Goal: Information Seeking & Learning: Check status

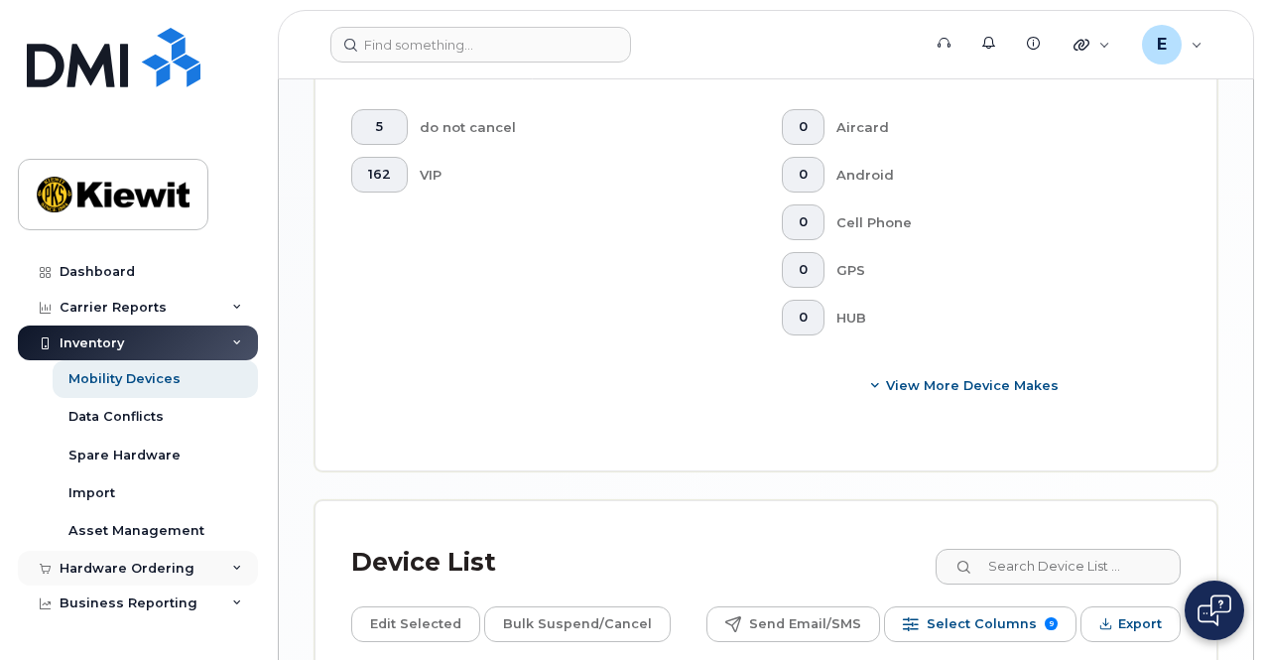
scroll to position [61, 0]
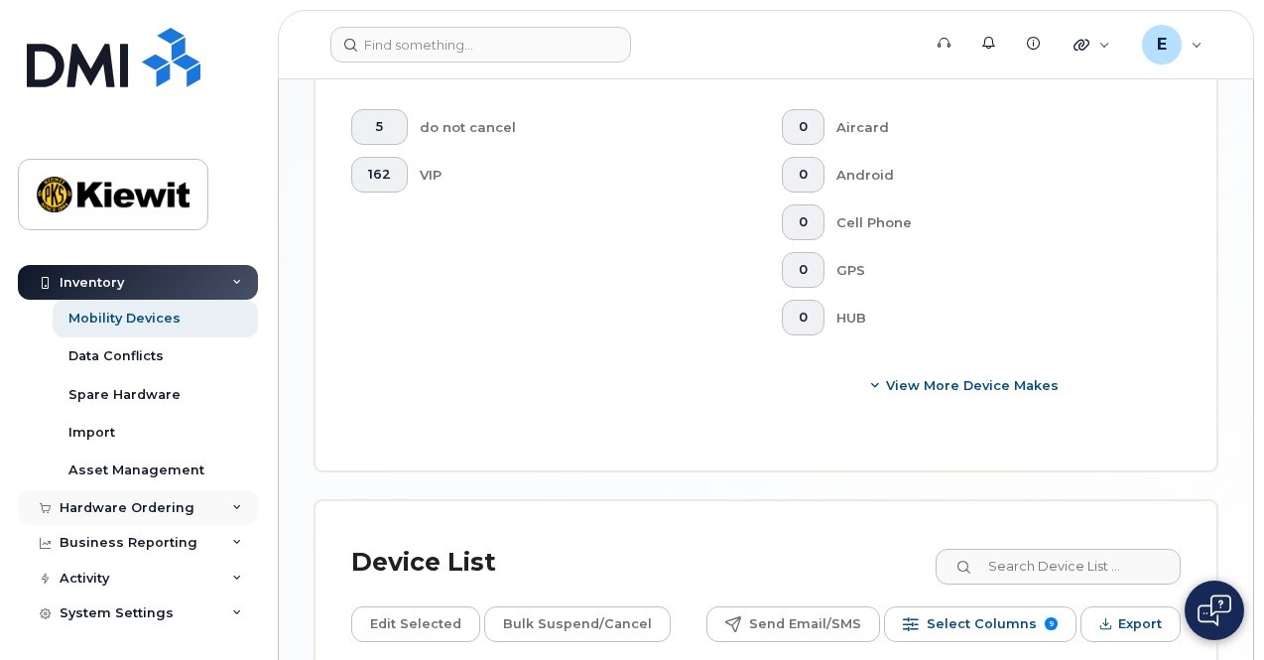
click at [160, 501] on div "Hardware Ordering" at bounding box center [127, 508] width 135 height 16
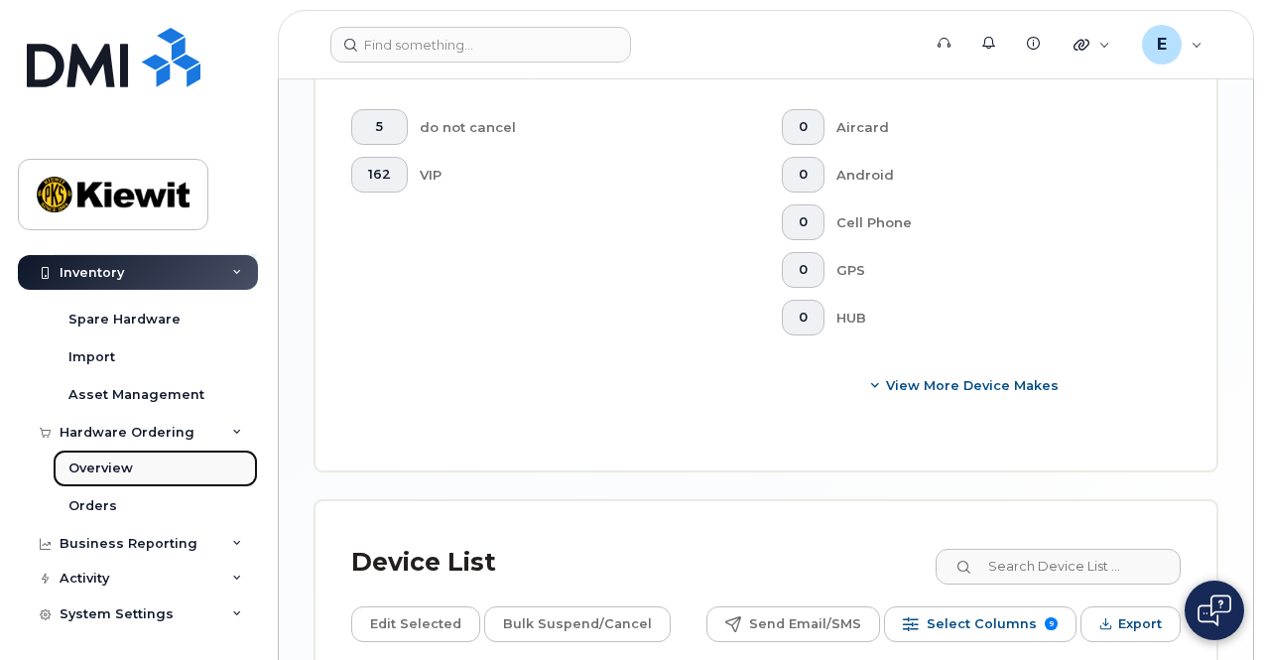
click at [132, 471] on link "Overview" at bounding box center [155, 468] width 205 height 38
click at [103, 461] on div "Overview" at bounding box center [100, 468] width 64 height 18
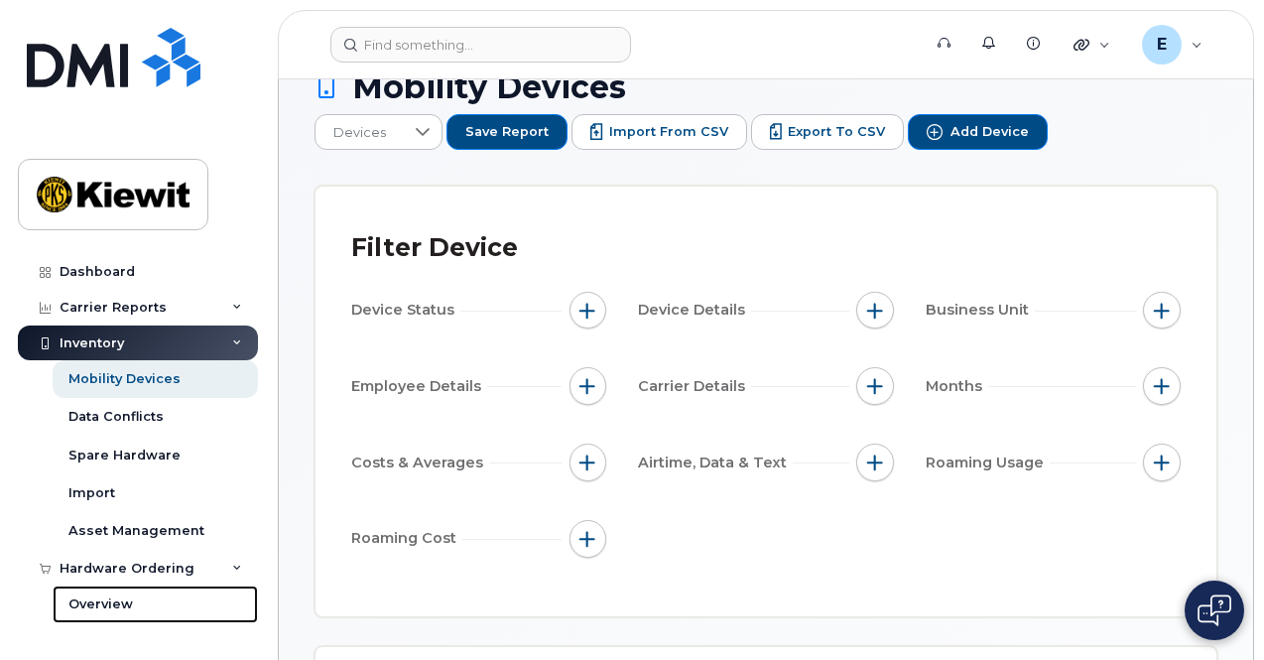
scroll to position [0, 0]
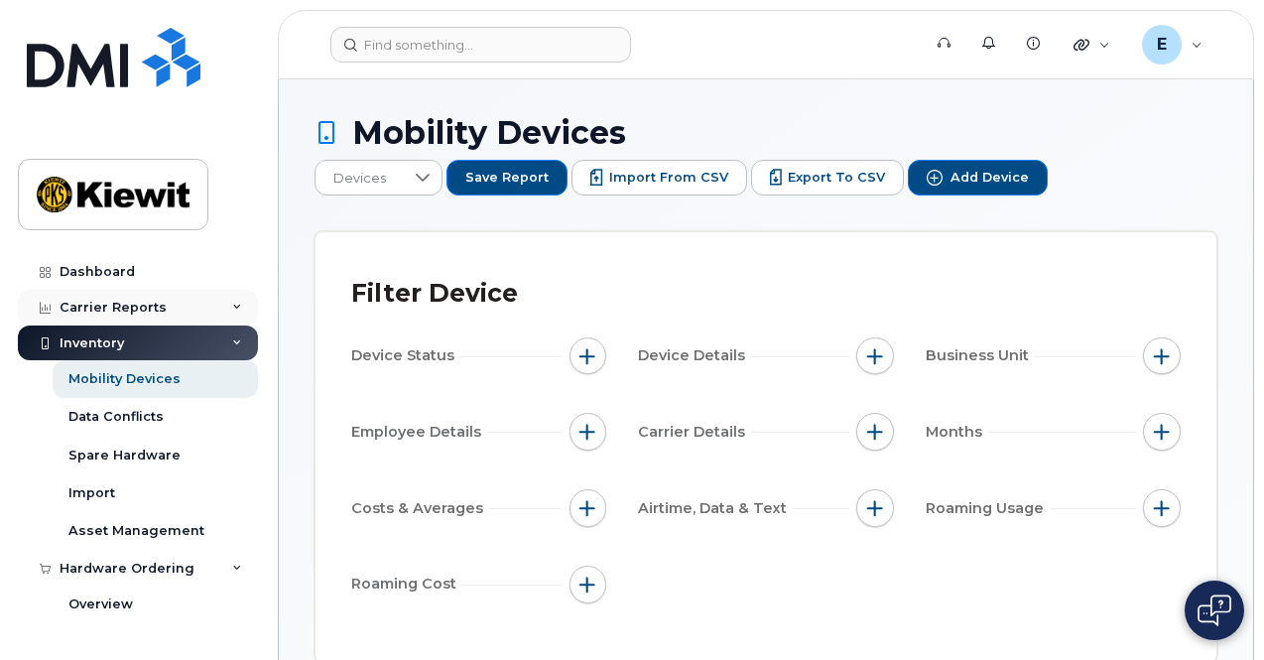
click at [173, 306] on div "Carrier Reports" at bounding box center [138, 308] width 240 height 36
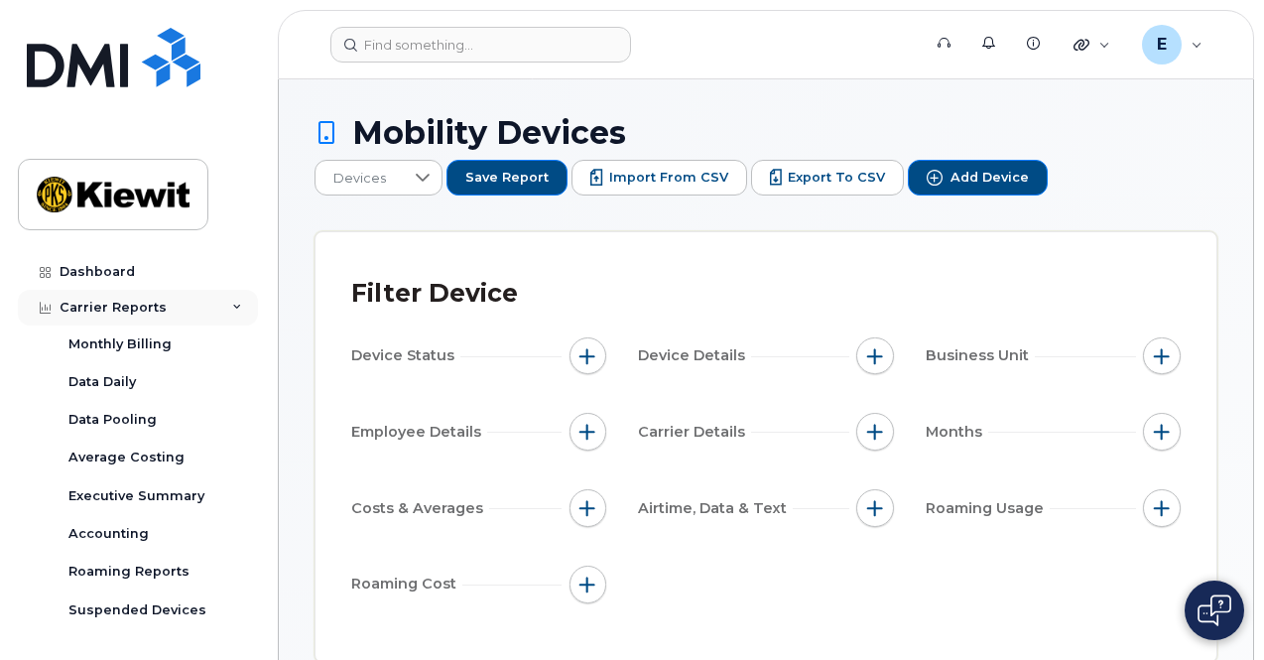
click at [173, 306] on div "Carrier Reports" at bounding box center [138, 308] width 240 height 36
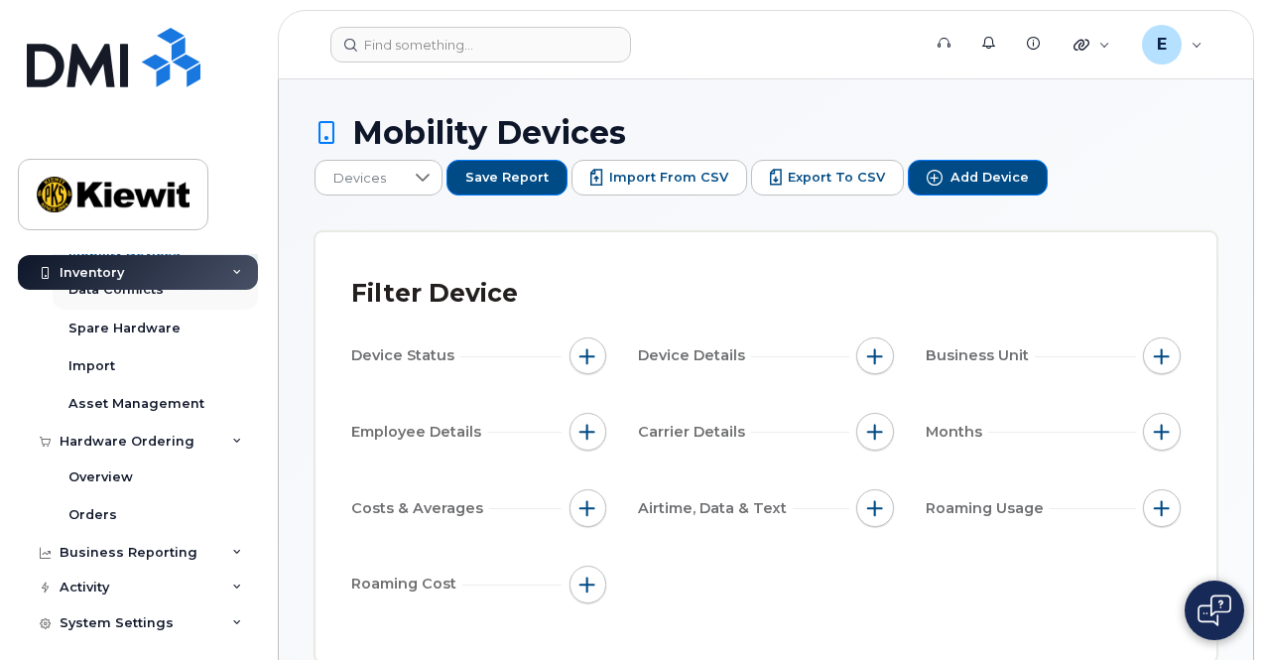
scroll to position [136, 0]
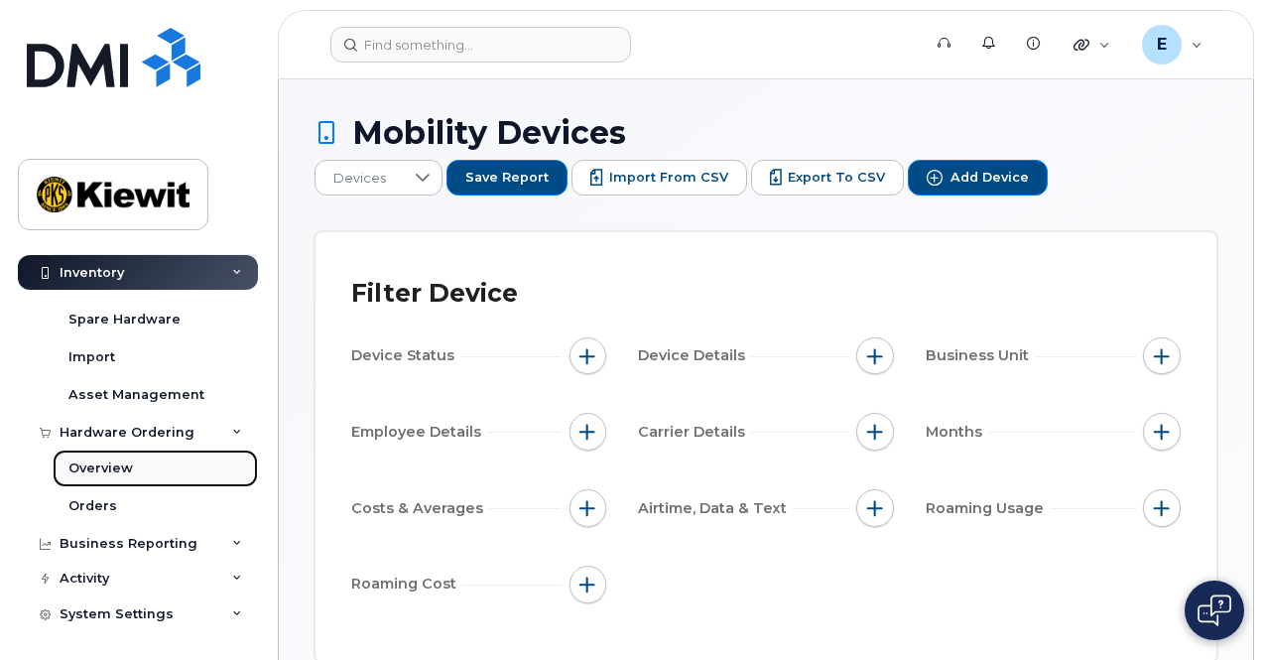
click at [146, 466] on link "Overview" at bounding box center [155, 468] width 205 height 38
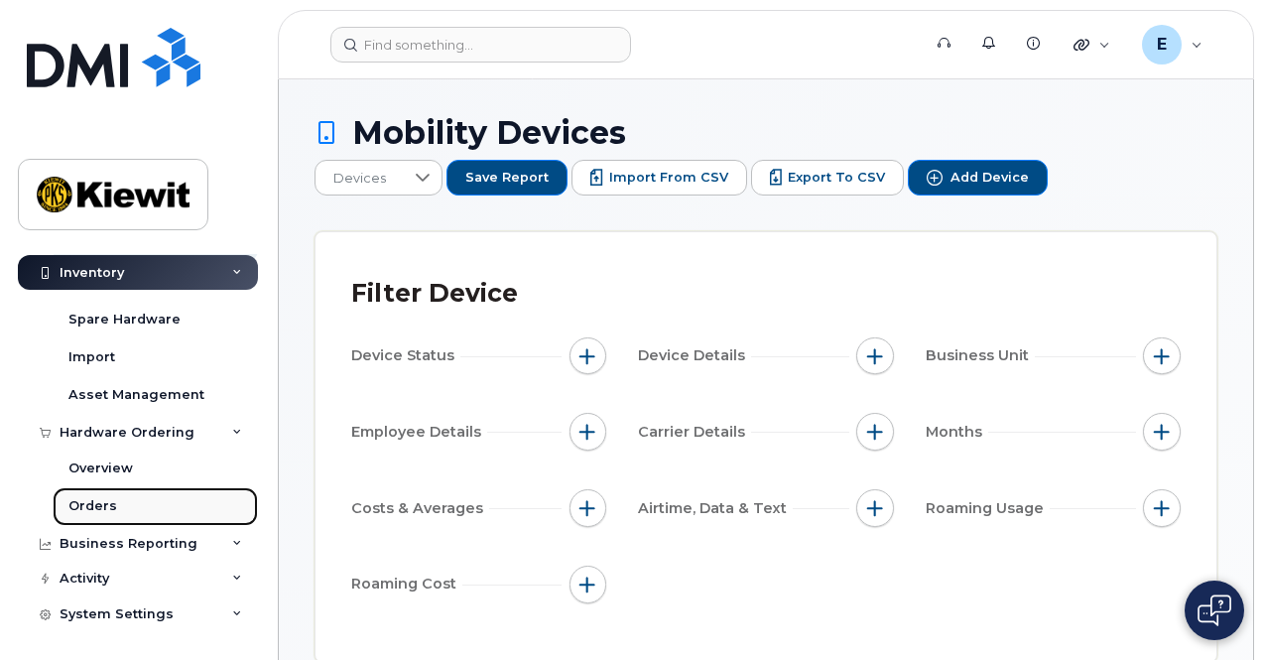
click at [106, 505] on div "Orders" at bounding box center [92, 506] width 49 height 18
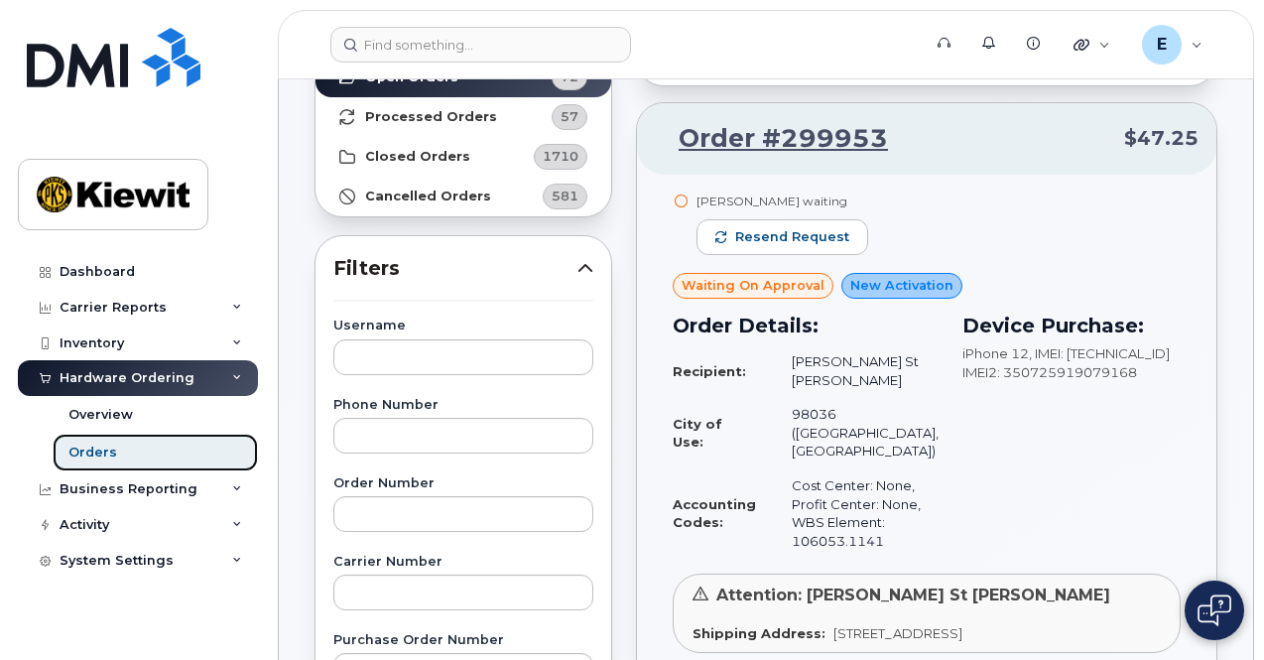
scroll to position [172, 0]
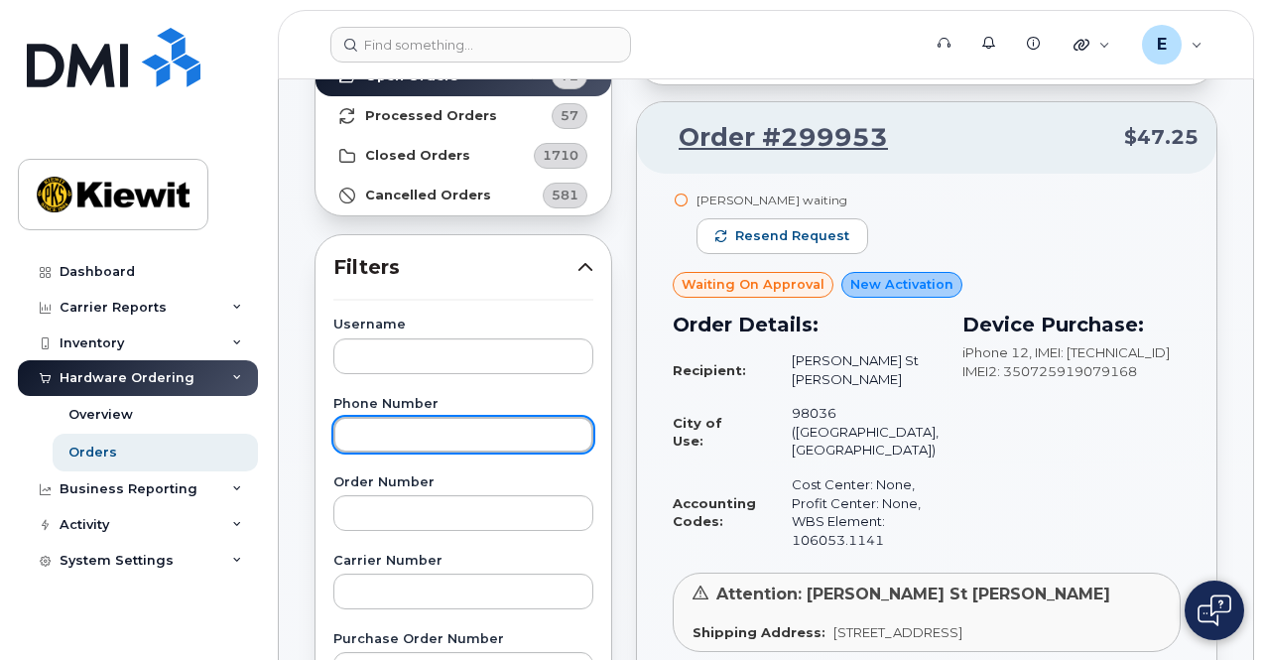
click at [460, 439] on input "text" at bounding box center [463, 435] width 260 height 36
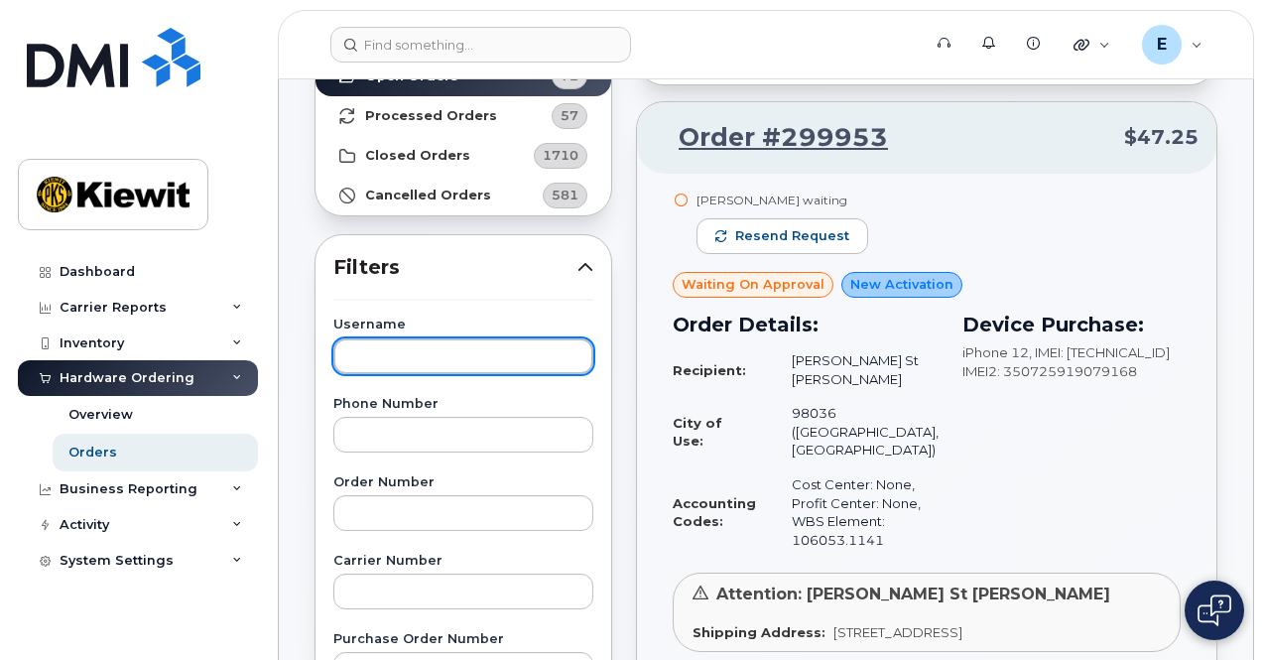
click at [372, 358] on input "text" at bounding box center [463, 356] width 260 height 36
paste input "Jueng Dahn"
drag, startPoint x: 399, startPoint y: 348, endPoint x: 282, endPoint y: 338, distance: 117.5
type input "Dahn"
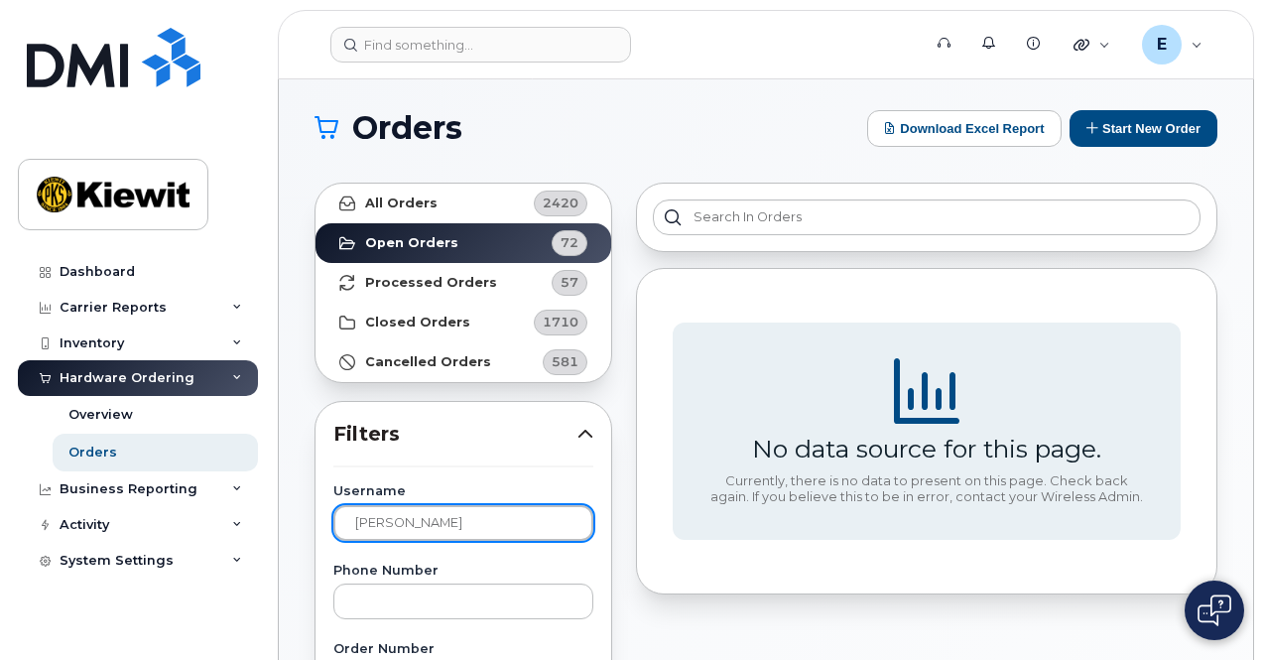
scroll to position [4, 0]
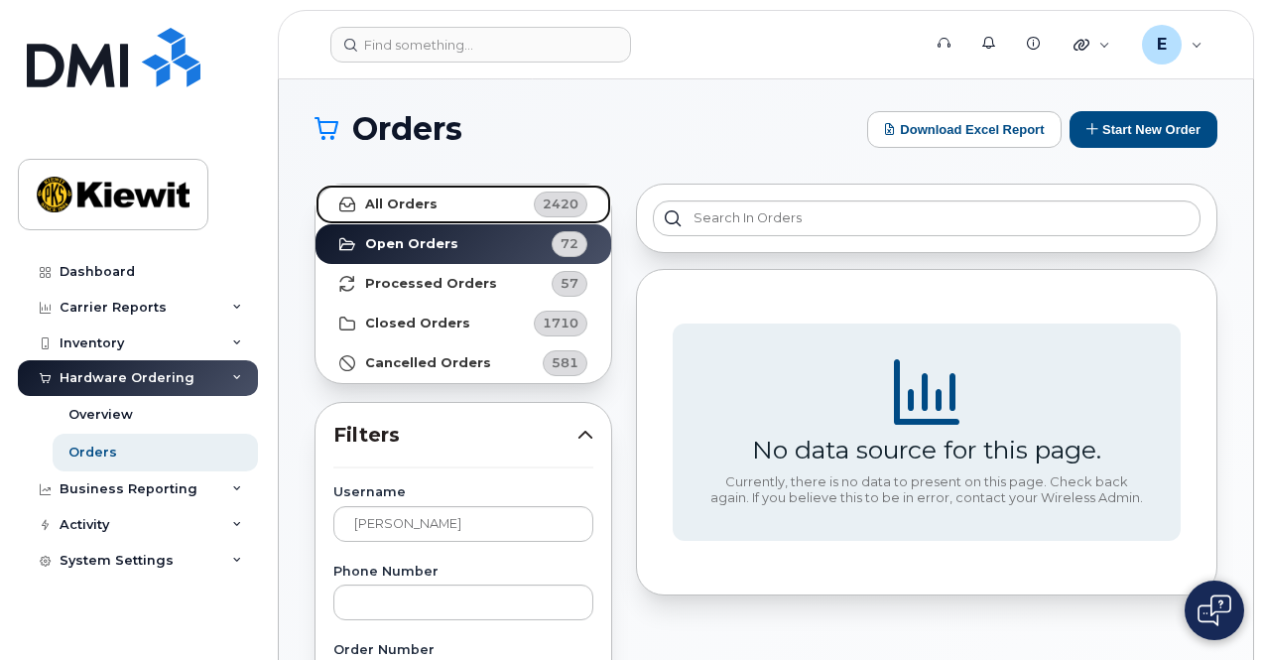
click at [553, 208] on span "2420" at bounding box center [561, 203] width 36 height 19
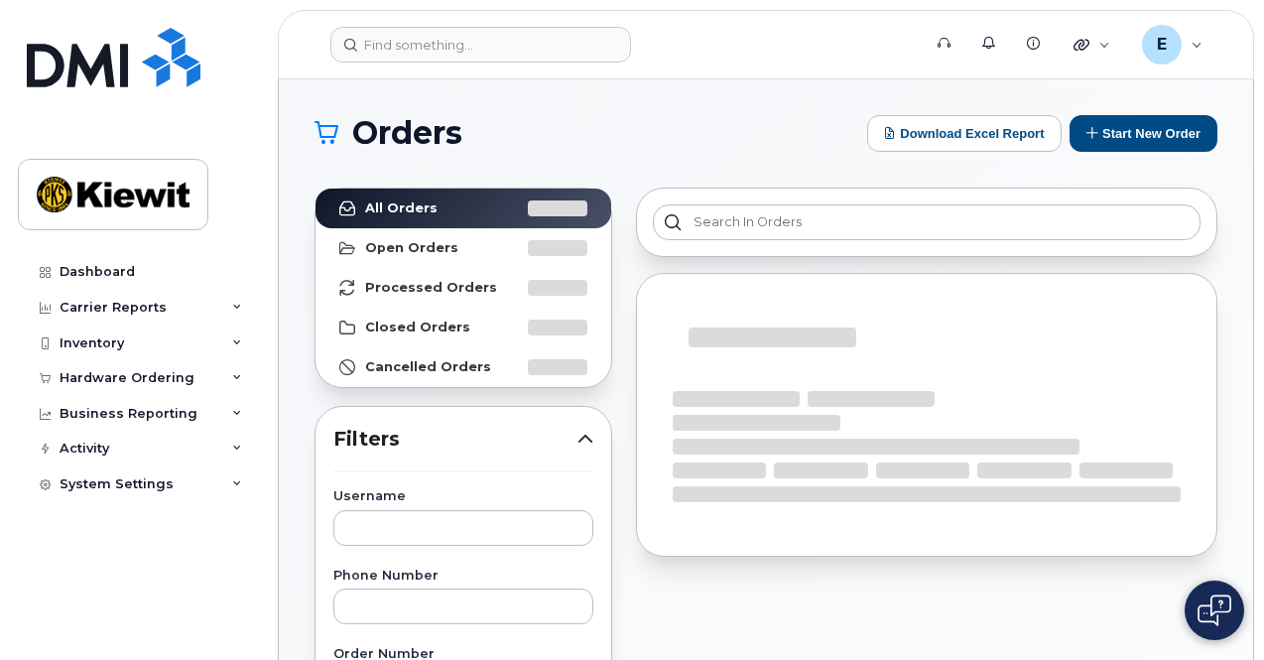
scroll to position [77, 0]
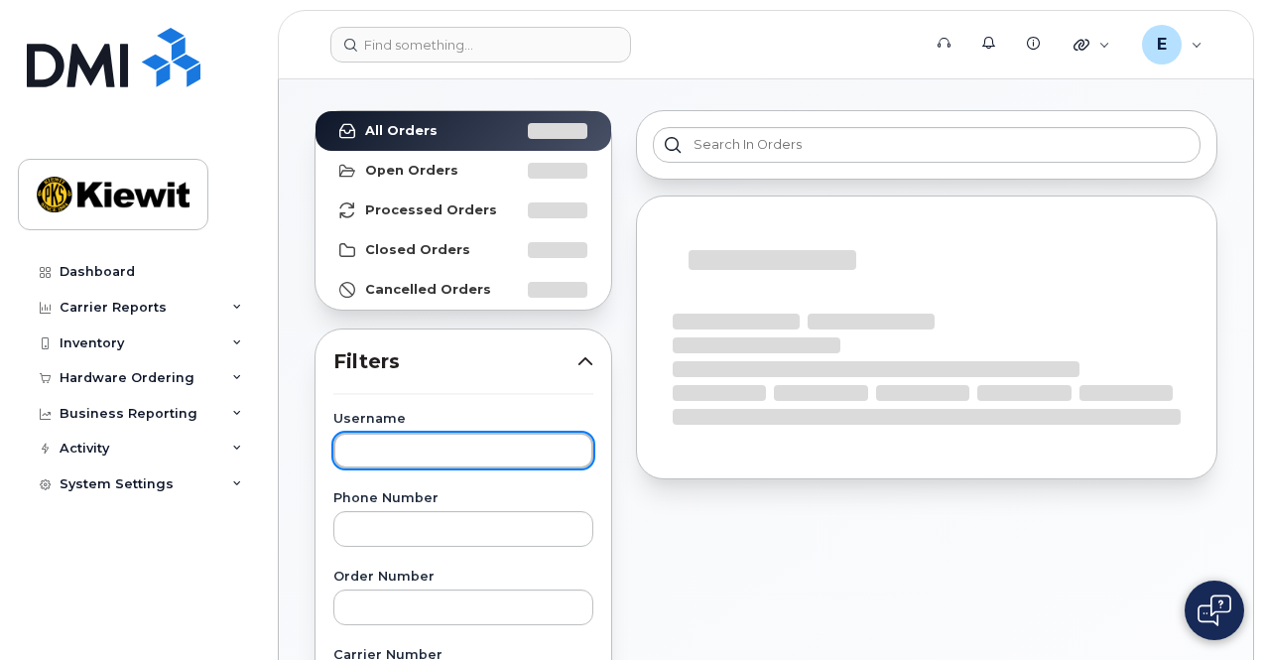
click at [538, 448] on input "text" at bounding box center [463, 451] width 260 height 36
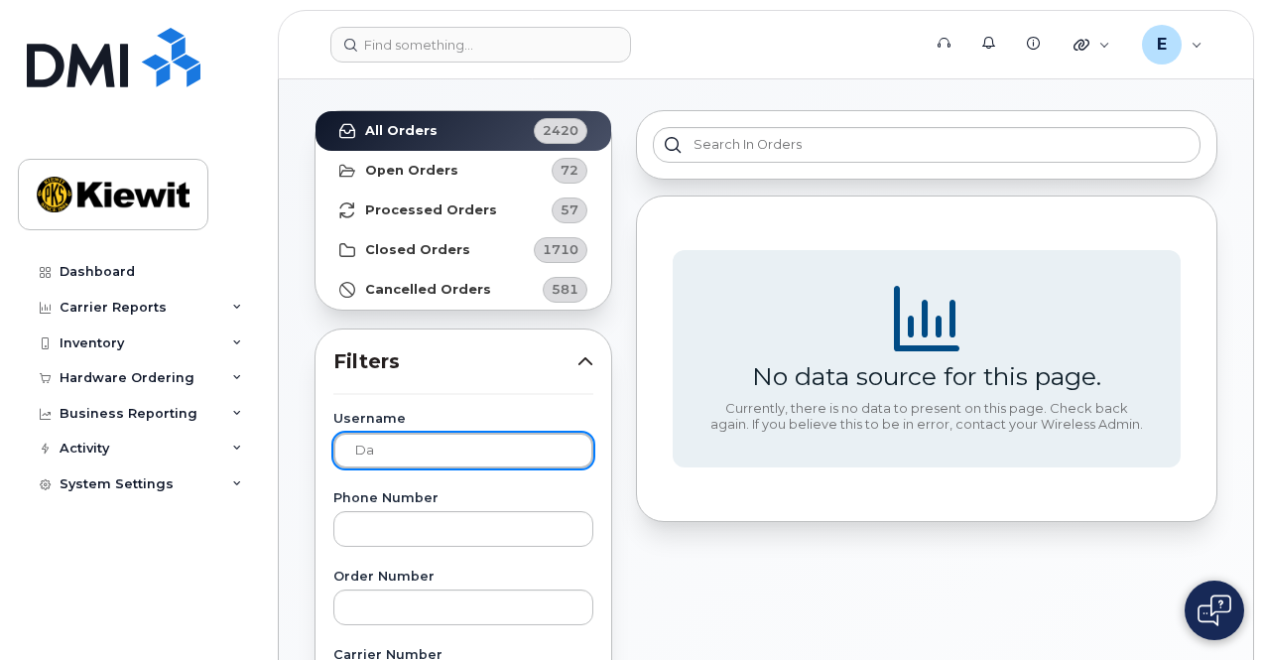
type input "D"
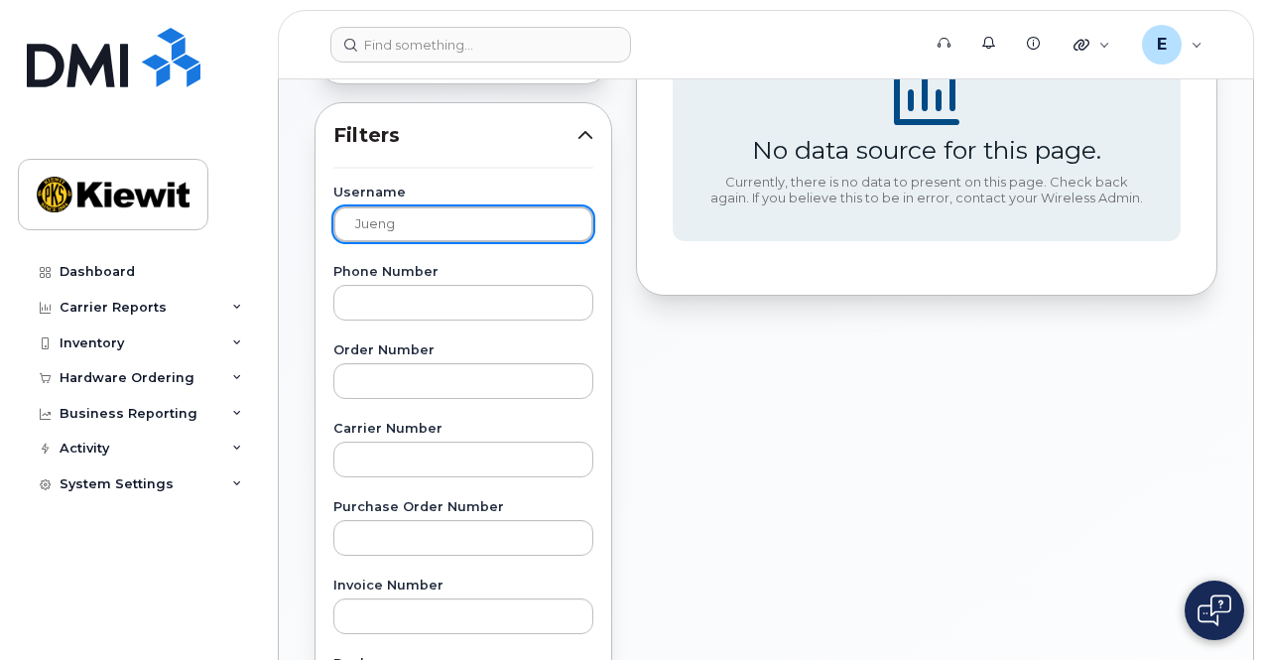
scroll to position [314, 0]
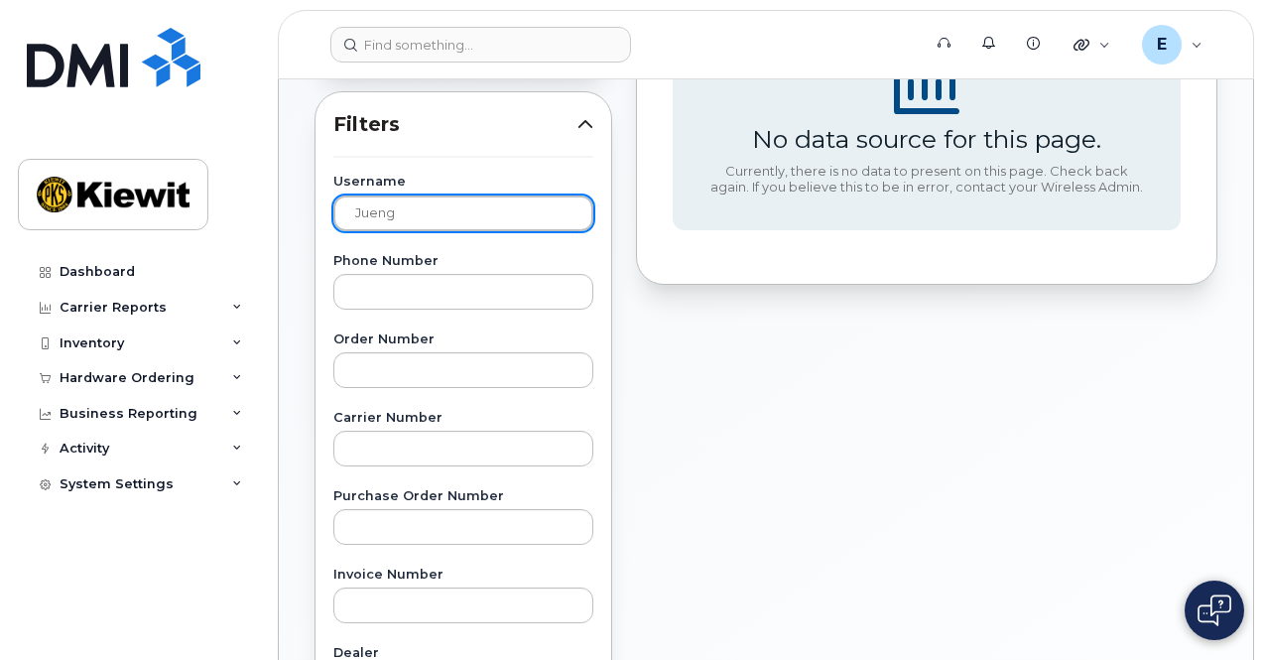
click at [326, 213] on div "Username Jueng Phone Number Order Number Carrier Number Purchase Order Number I…" at bounding box center [464, 635] width 308 height 919
type input "e"
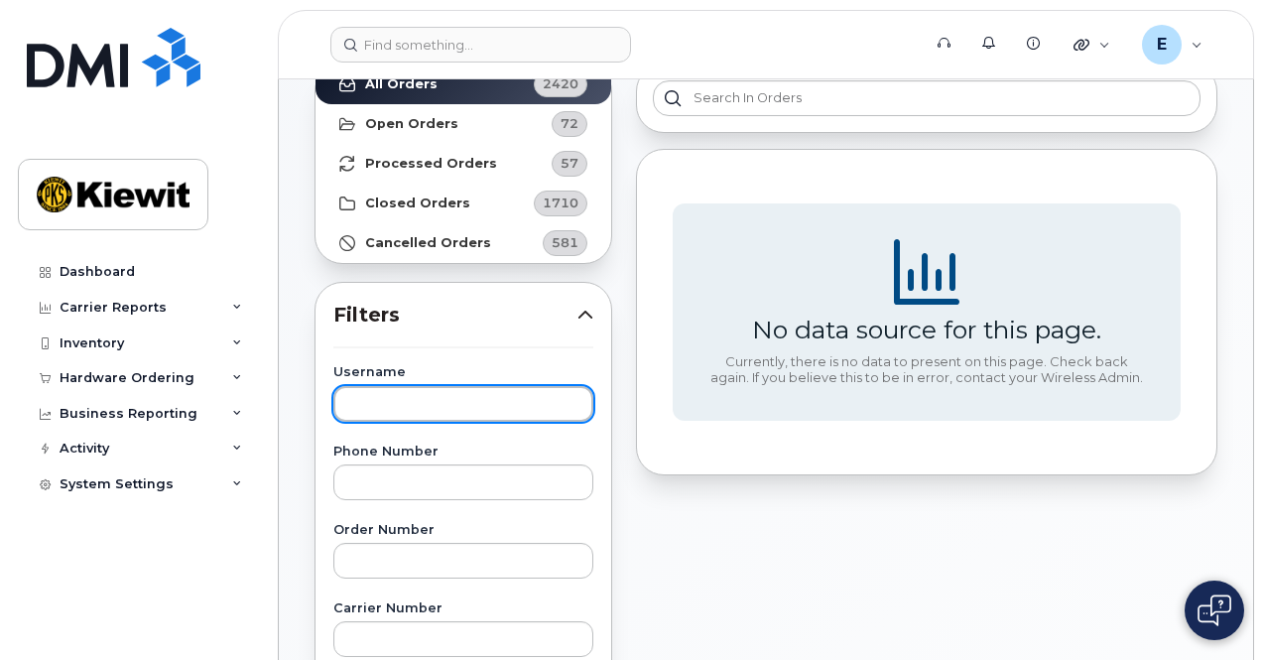
scroll to position [0, 0]
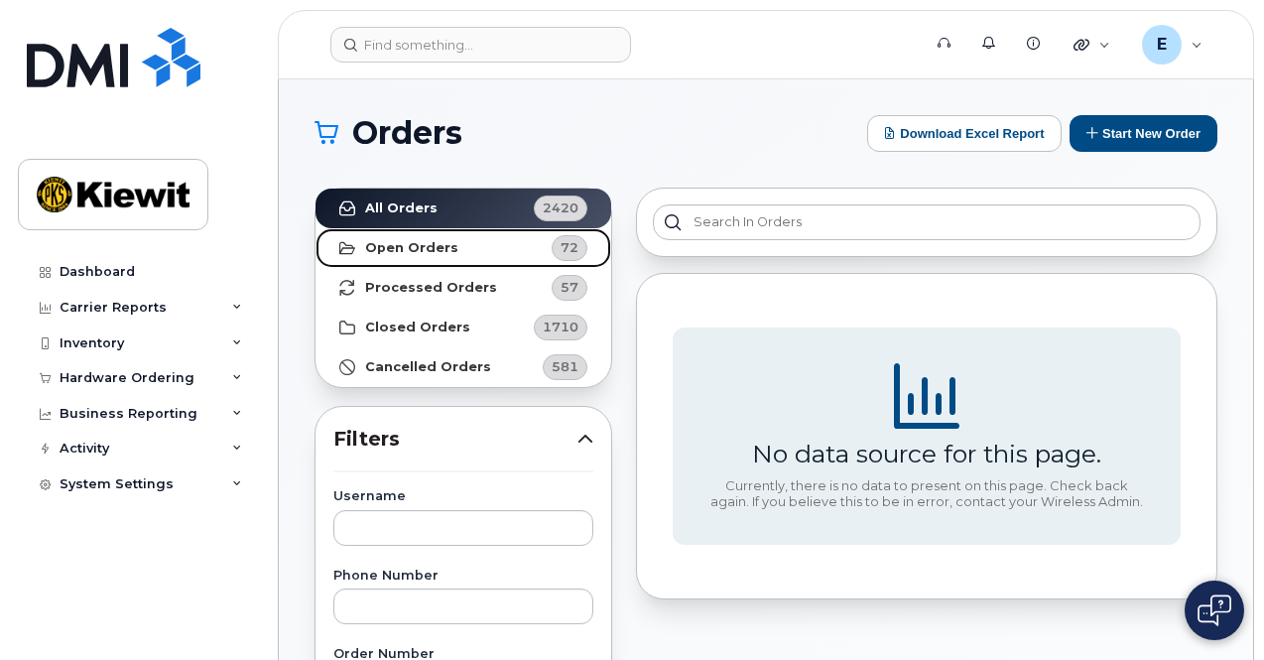
click at [542, 237] on span "72" at bounding box center [558, 248] width 60 height 26
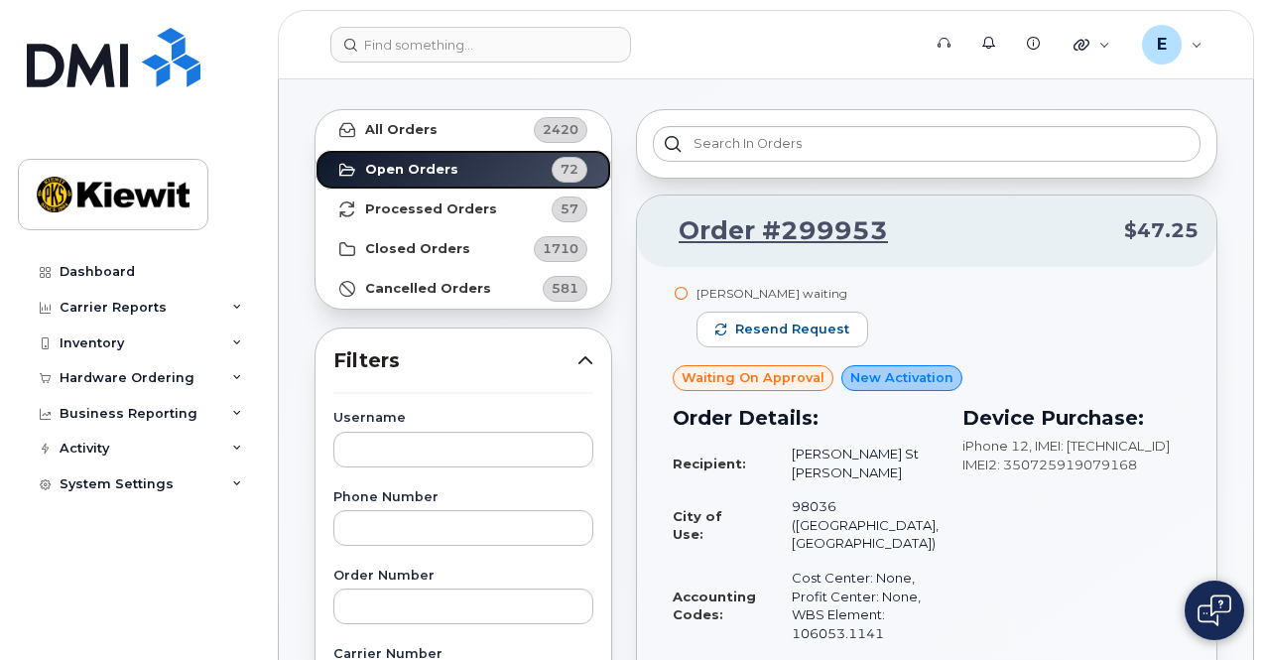
scroll to position [79, 0]
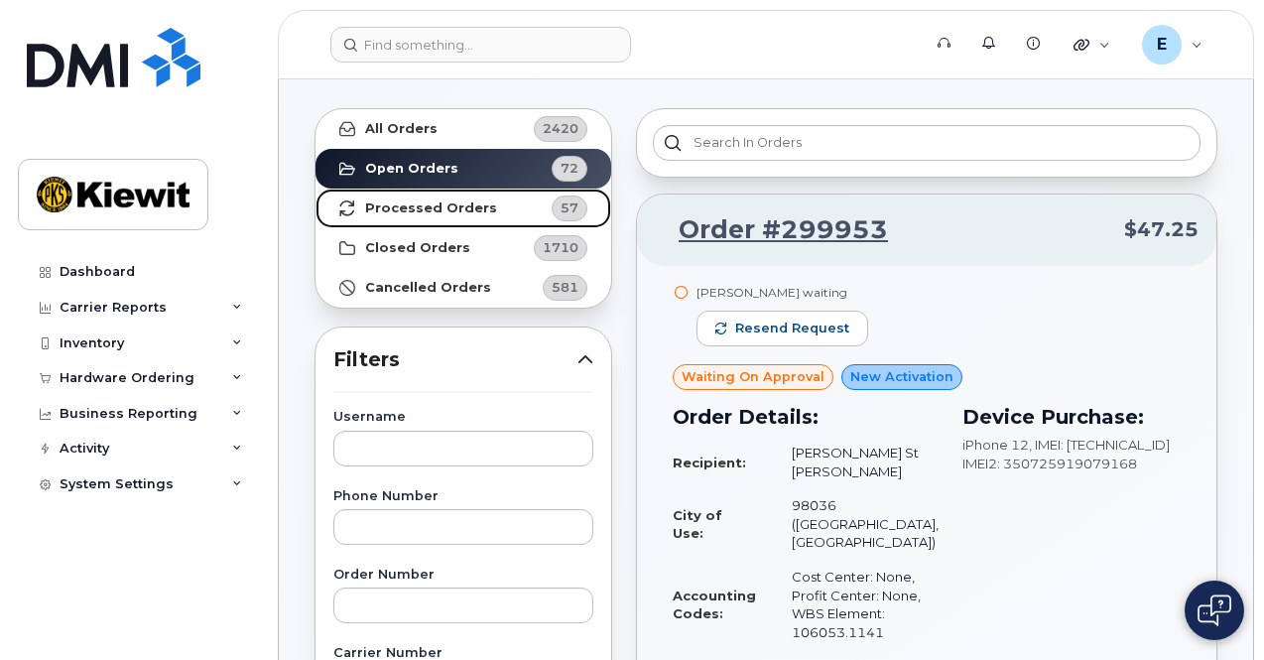
click at [521, 219] on link "Processed Orders 57" at bounding box center [463, 208] width 296 height 40
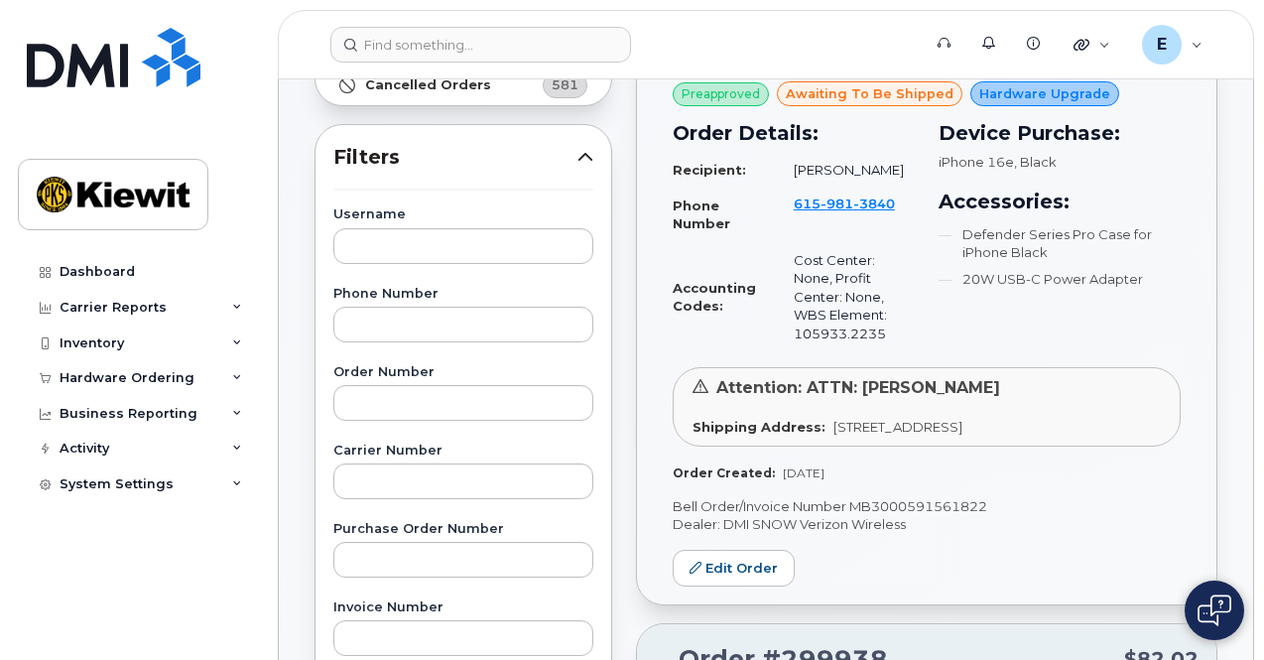
scroll to position [0, 0]
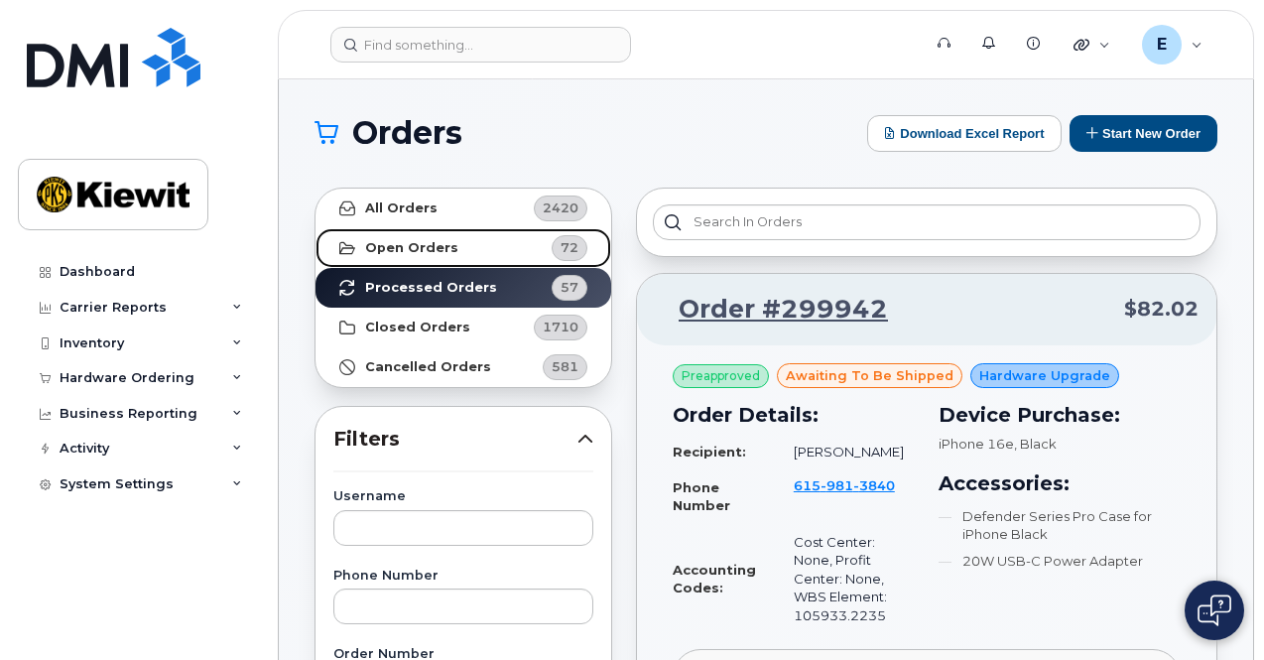
click at [480, 237] on link "Open Orders 72" at bounding box center [463, 248] width 296 height 40
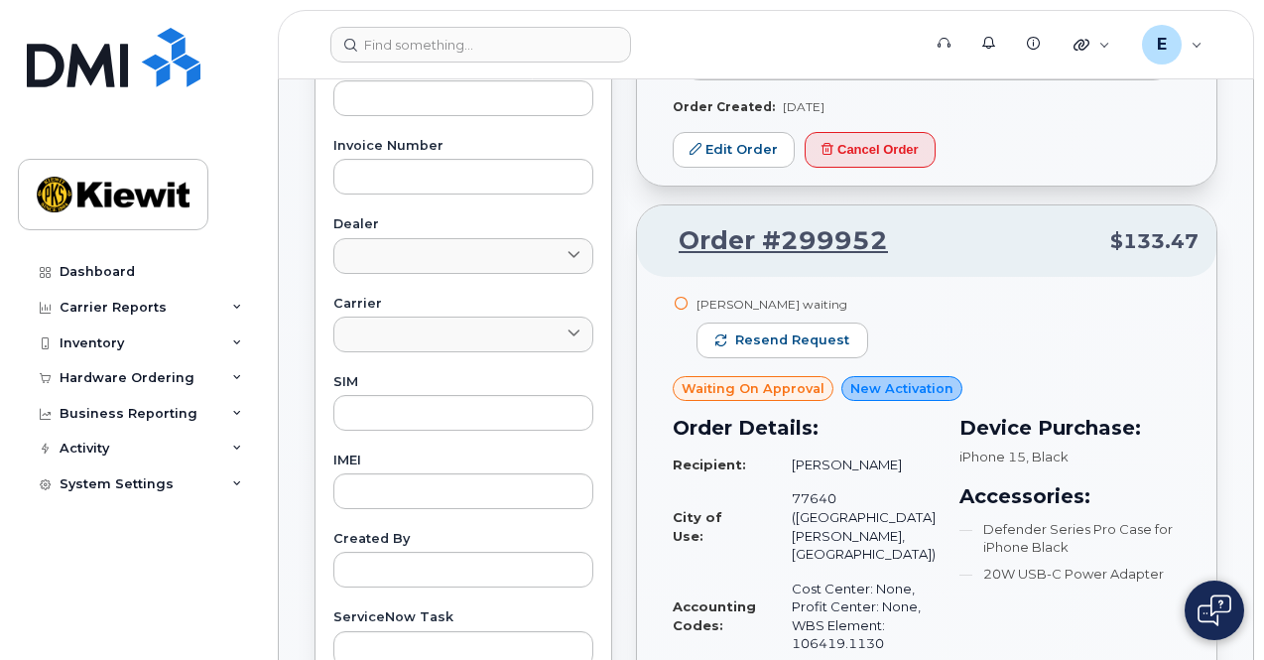
scroll to position [760, 0]
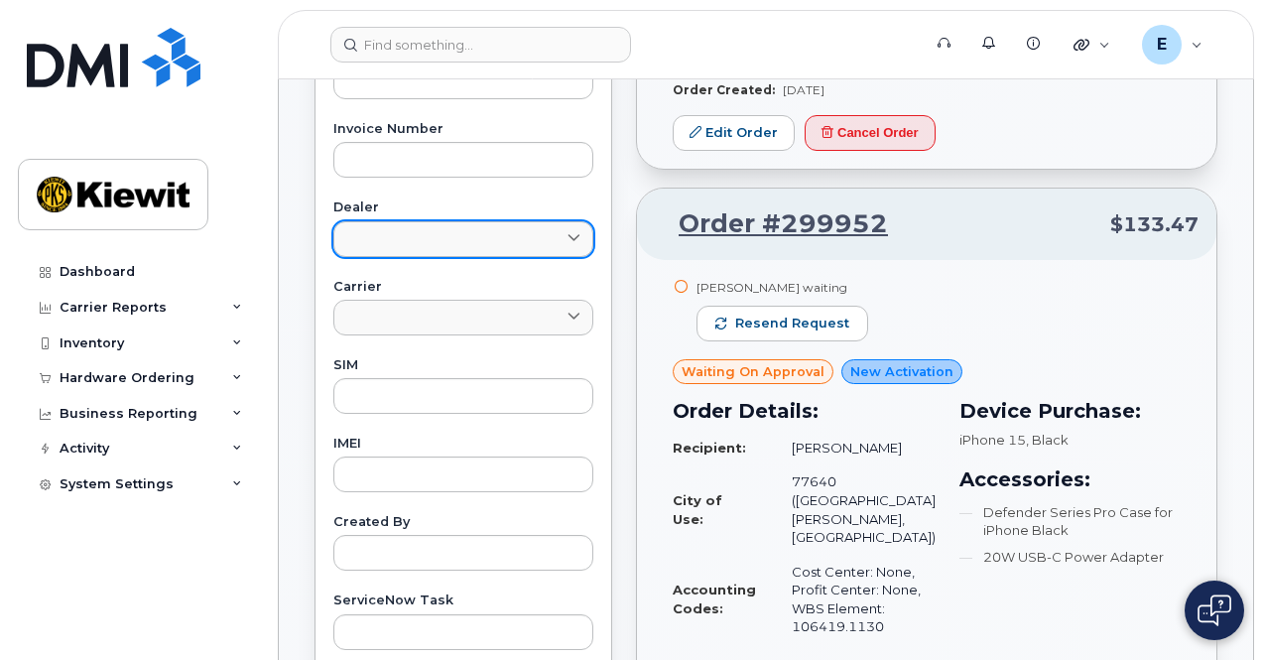
click at [572, 240] on icon at bounding box center [573, 238] width 13 height 13
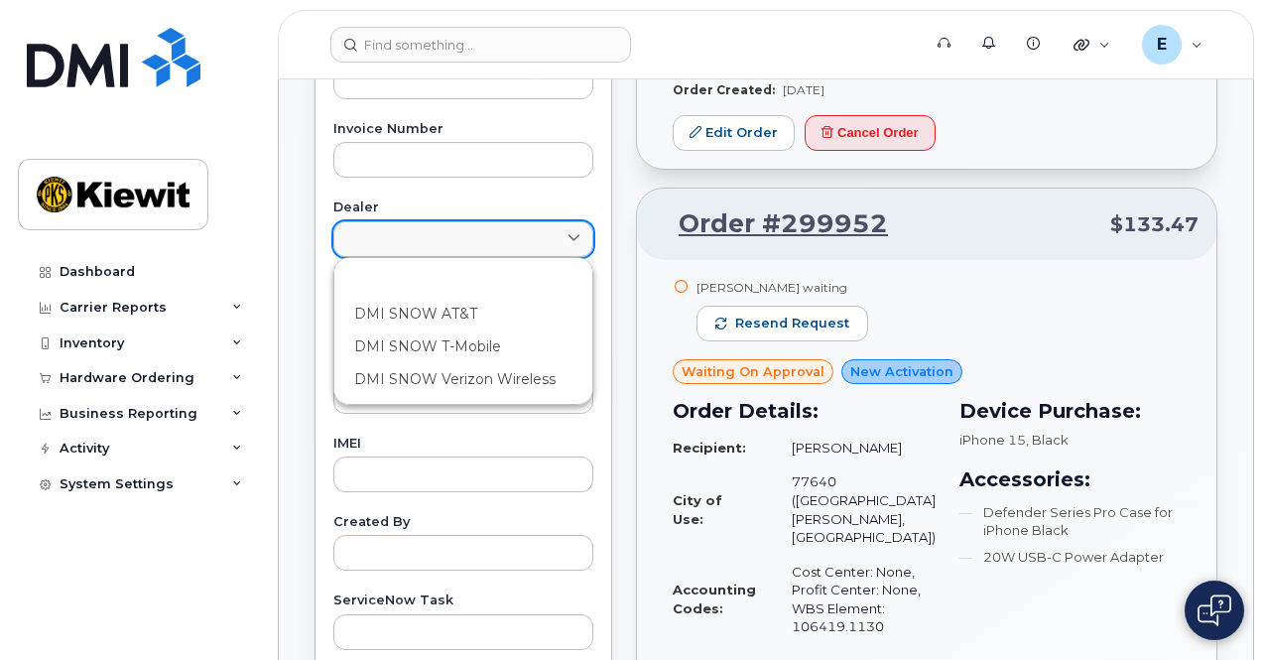
click at [572, 240] on icon at bounding box center [573, 238] width 13 height 13
click at [575, 241] on icon at bounding box center [573, 238] width 13 height 13
click at [570, 191] on div "Username Phone Number Order Number Carrier Number Purchase Order Number Invoice…" at bounding box center [464, 189] width 308 height 919
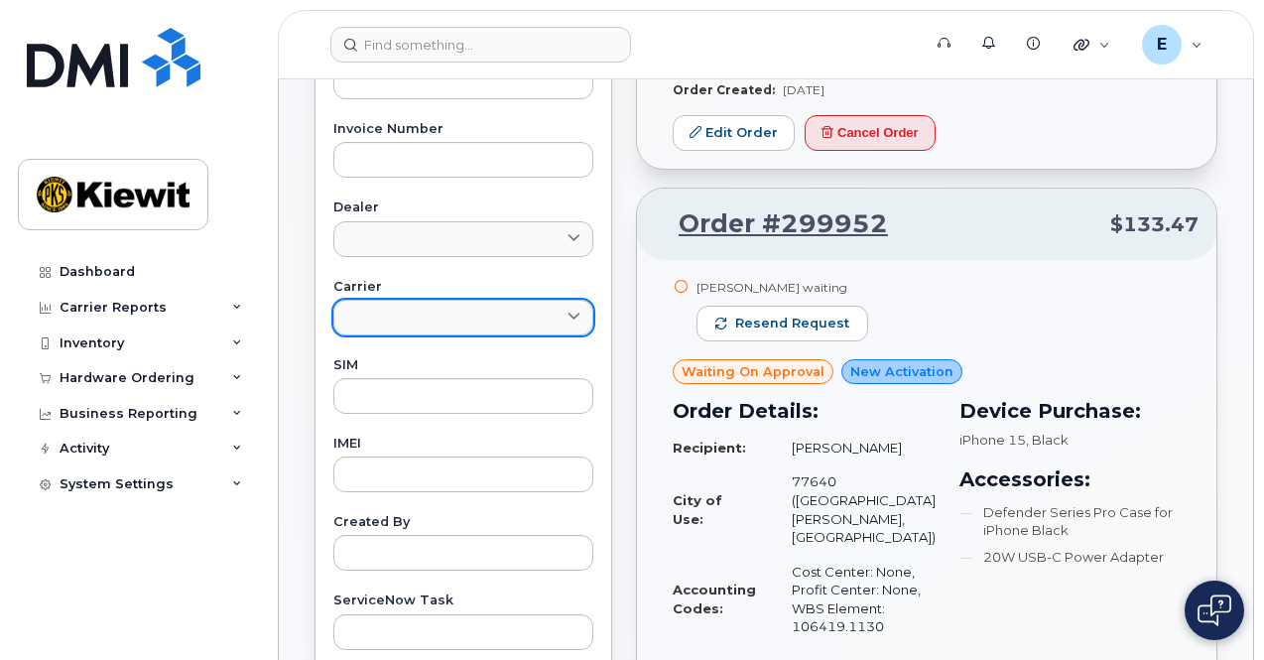
click at [567, 305] on link at bounding box center [463, 318] width 260 height 36
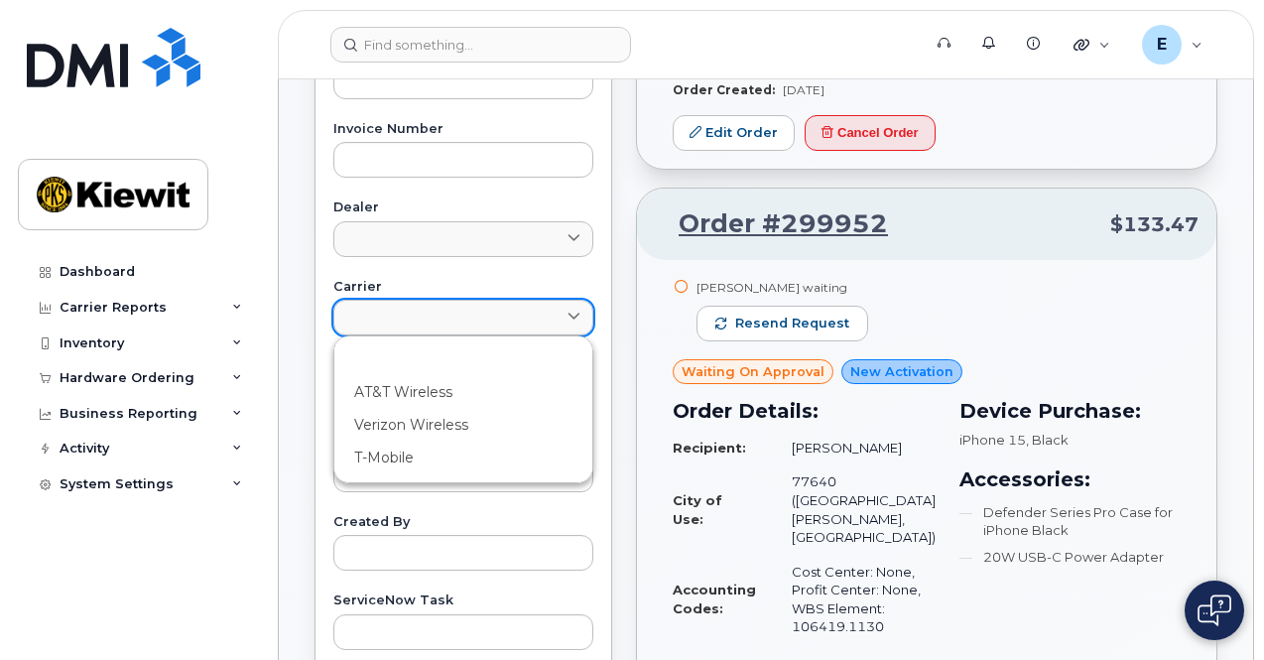
click at [567, 305] on link at bounding box center [463, 318] width 260 height 36
click at [603, 337] on div "Username Phone Number Order Number Carrier Number Purchase Order Number Invoice…" at bounding box center [464, 189] width 308 height 919
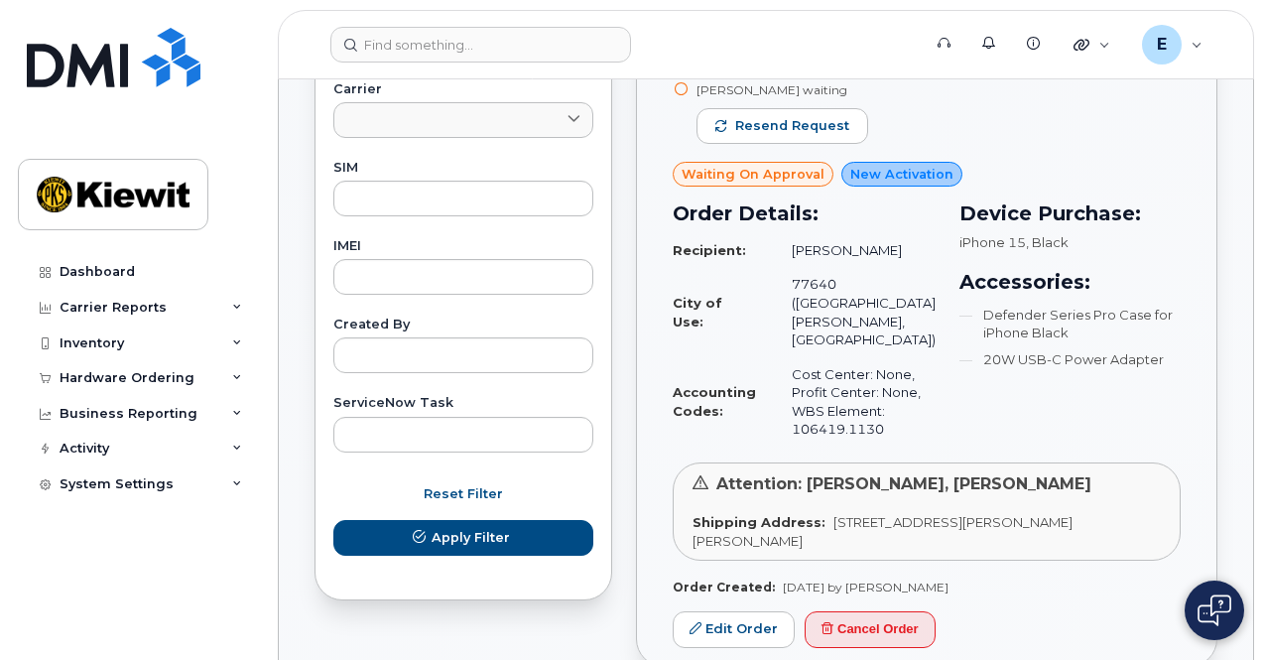
scroll to position [958, 0]
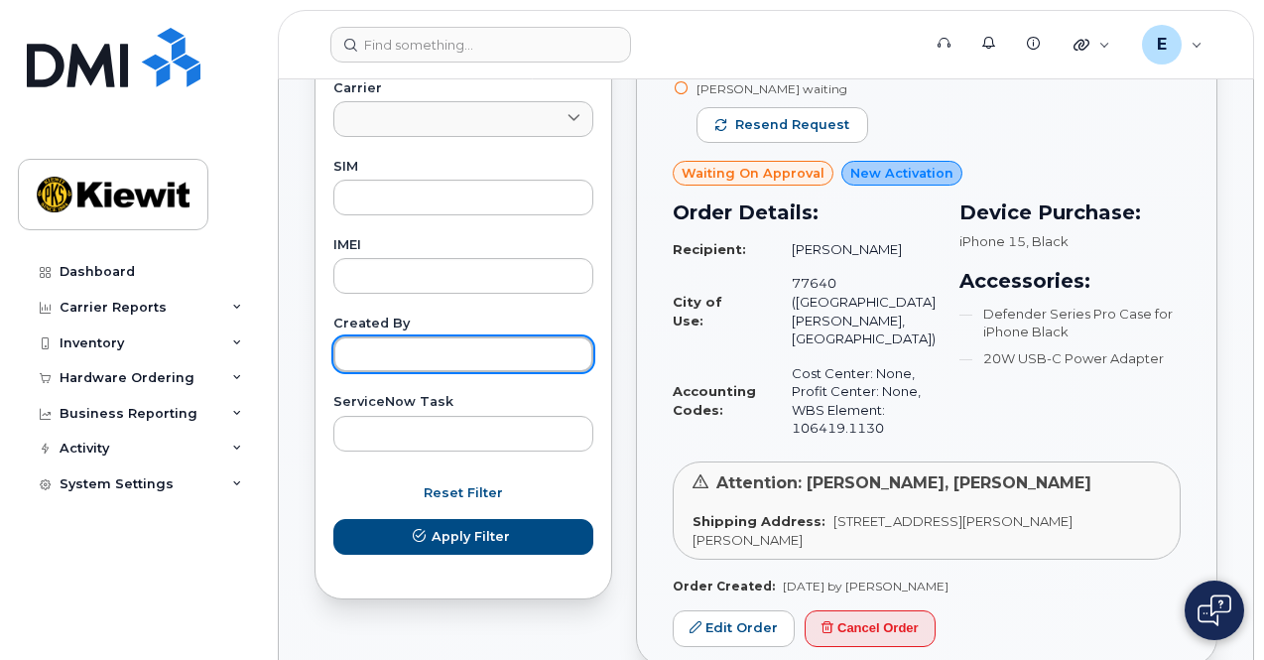
click at [541, 358] on input "text" at bounding box center [463, 354] width 260 height 36
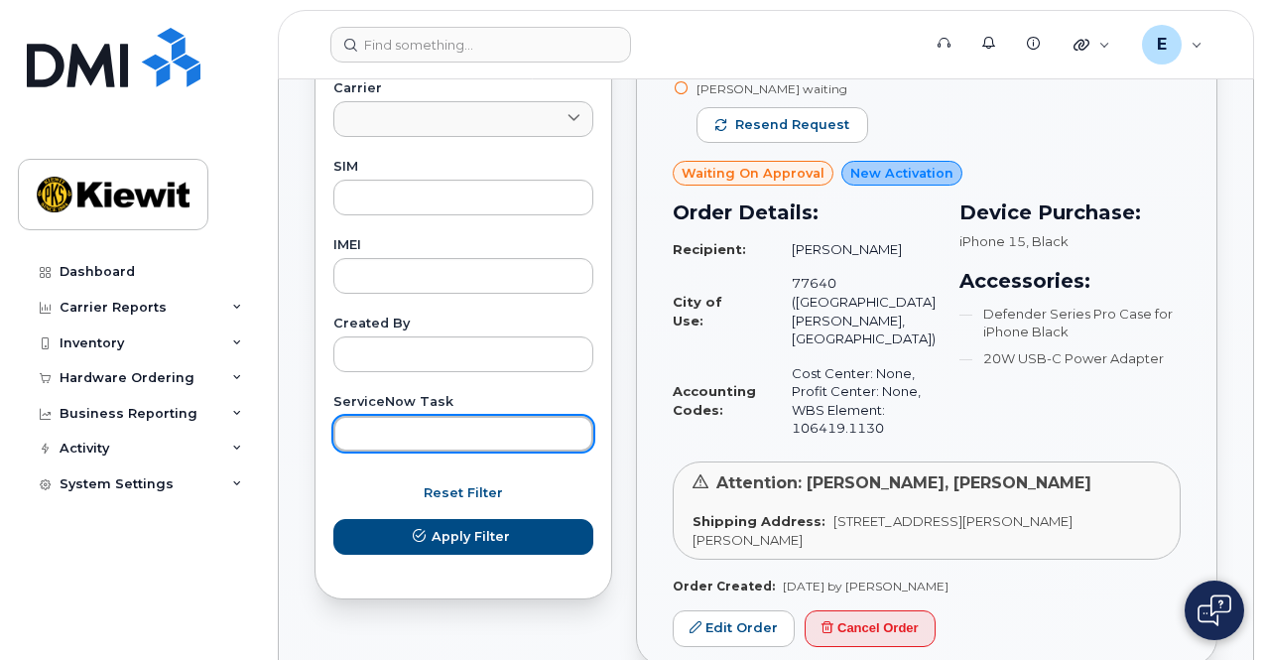
click at [551, 426] on input "text" at bounding box center [463, 434] width 260 height 36
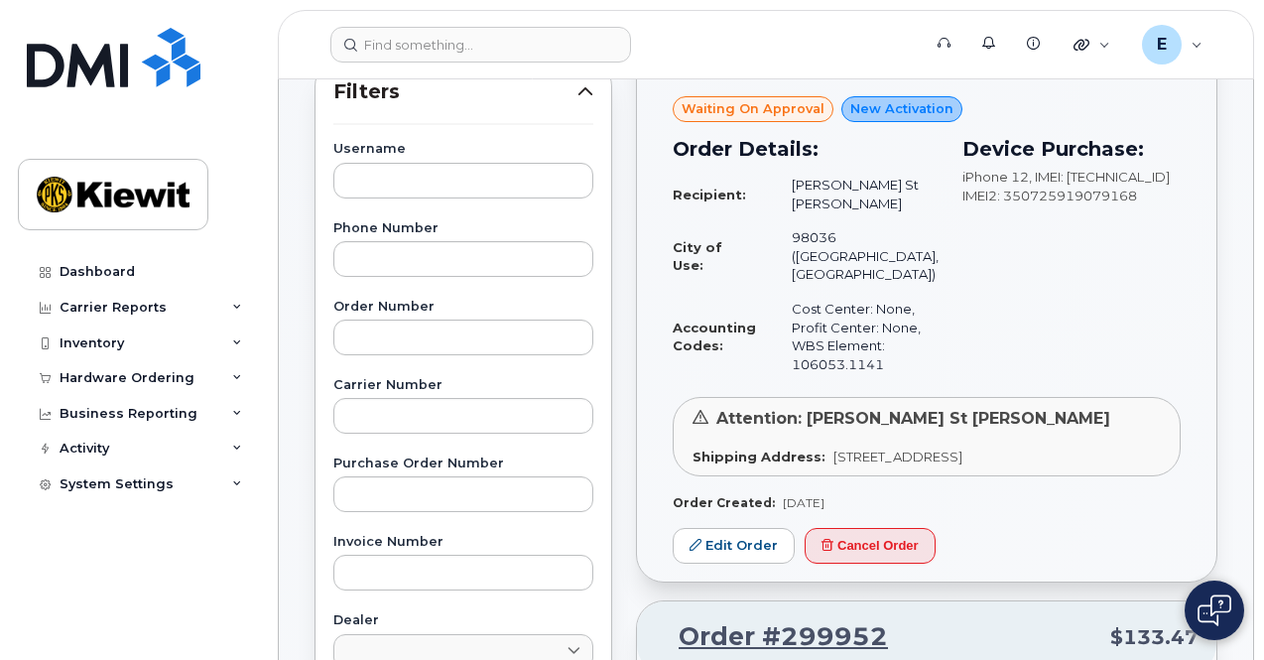
scroll to position [0, 0]
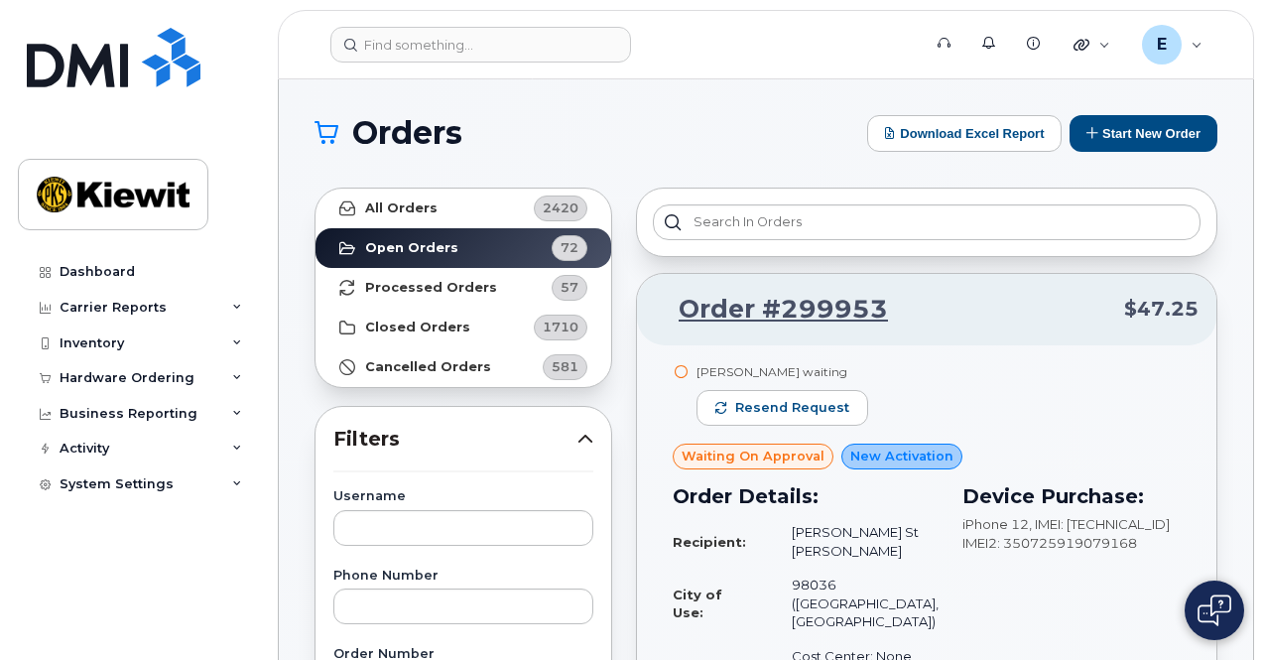
click at [607, 383] on li "Cancelled Orders 581" at bounding box center [463, 367] width 296 height 40
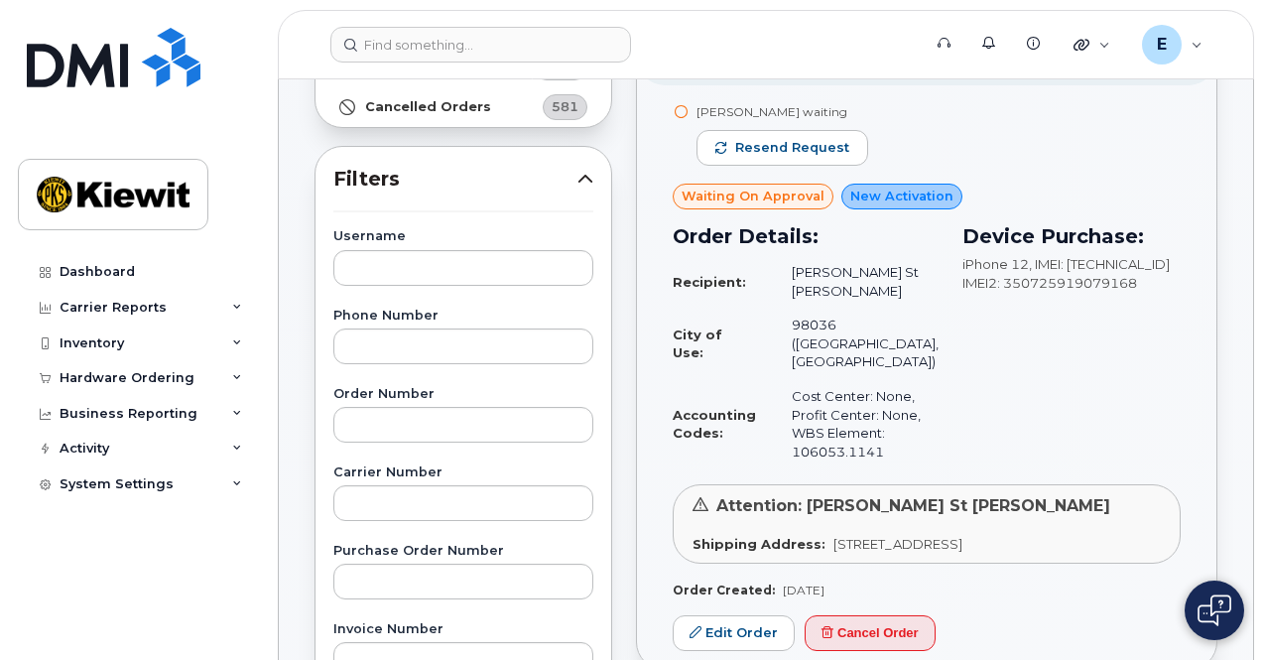
scroll to position [298, 0]
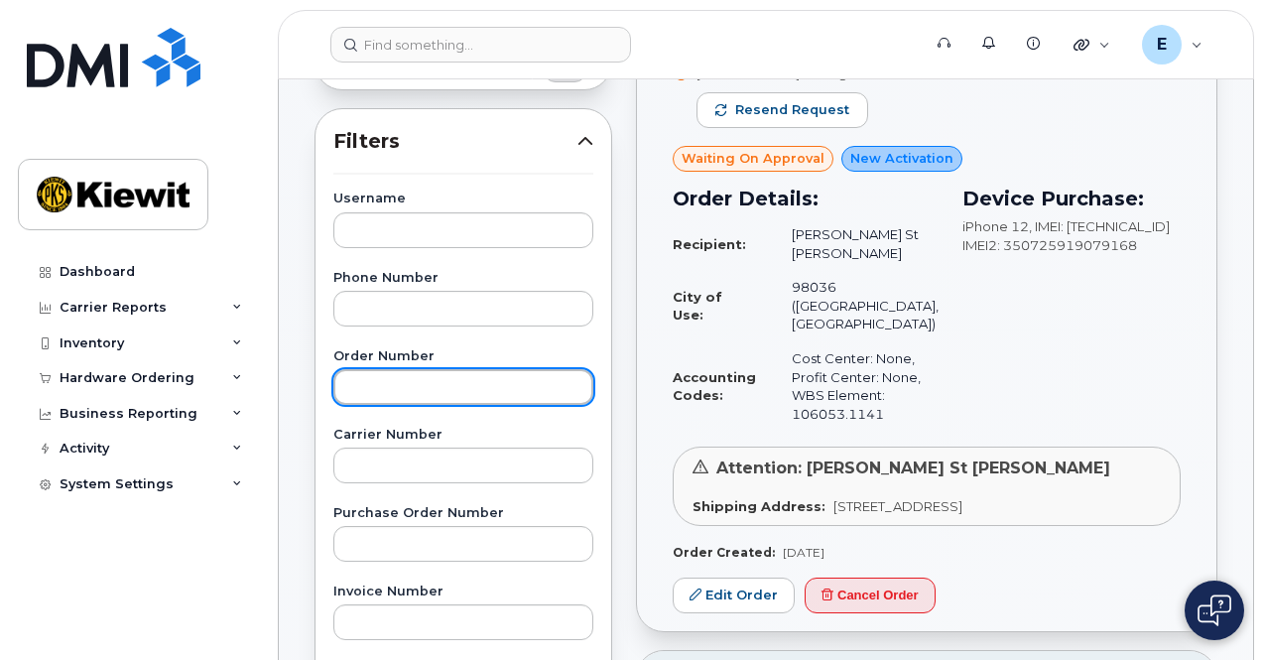
click at [403, 390] on input "text" at bounding box center [463, 387] width 260 height 36
paste input "299119"
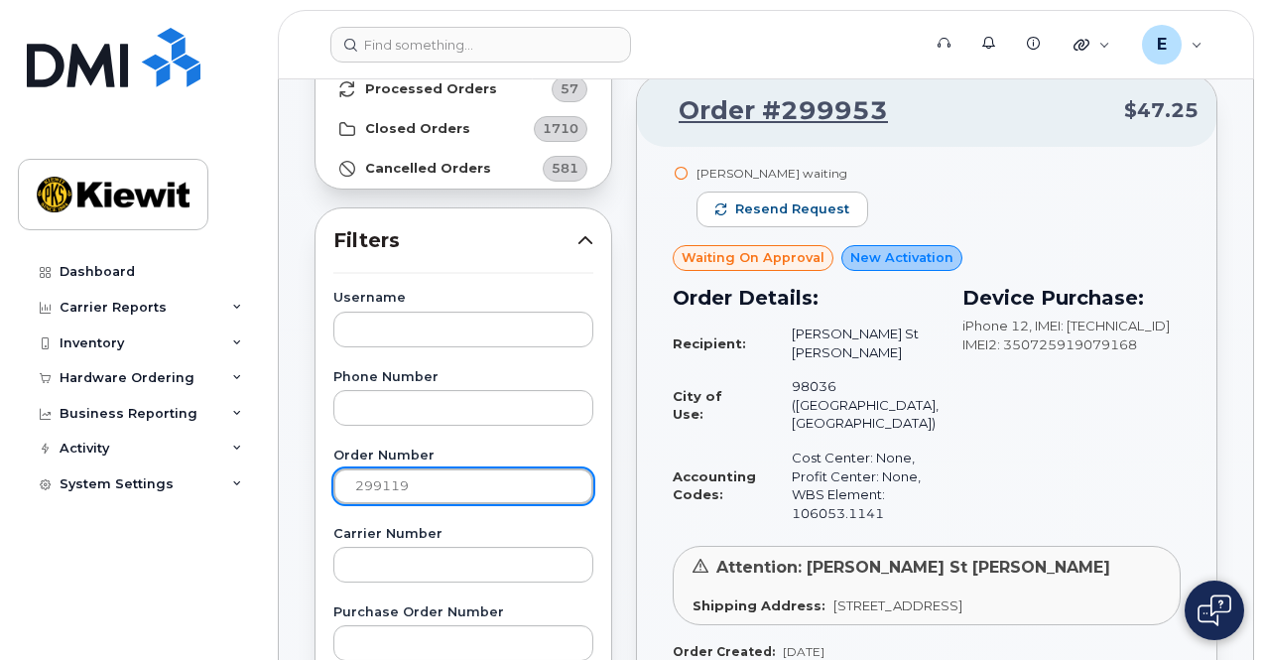
scroll to position [235, 0]
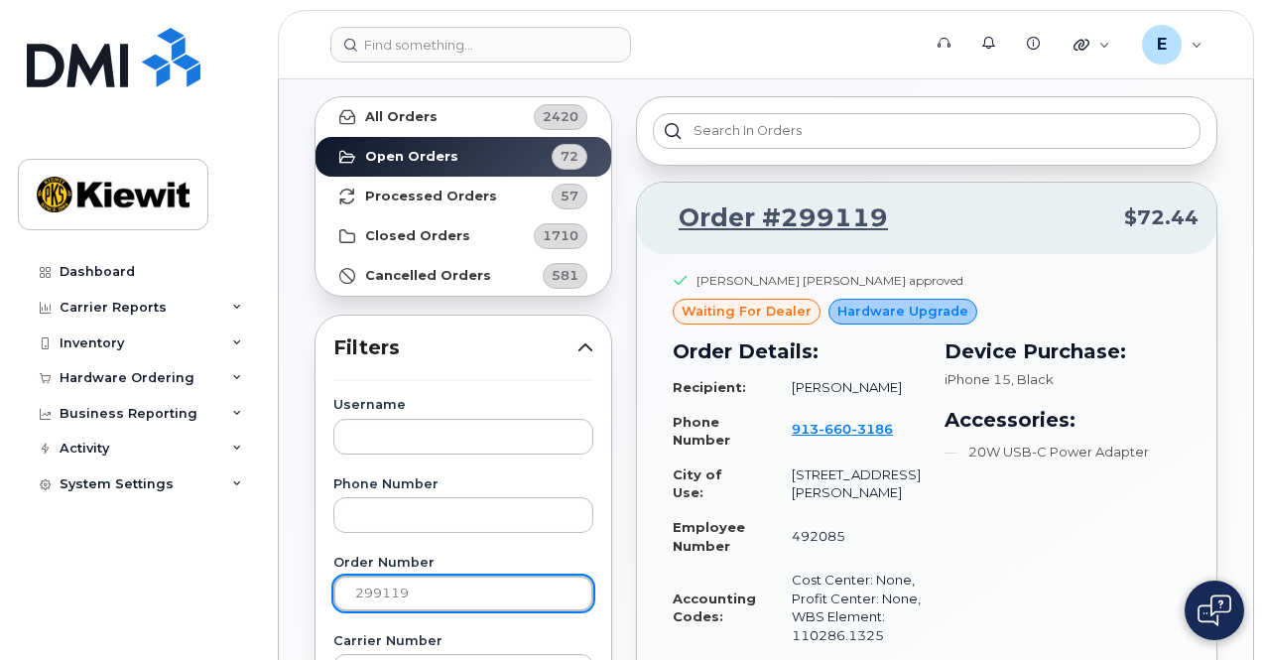
scroll to position [90, 0]
drag, startPoint x: 423, startPoint y: 587, endPoint x: 257, endPoint y: 560, distance: 168.0
drag, startPoint x: 429, startPoint y: 598, endPoint x: 205, endPoint y: 554, distance: 227.6
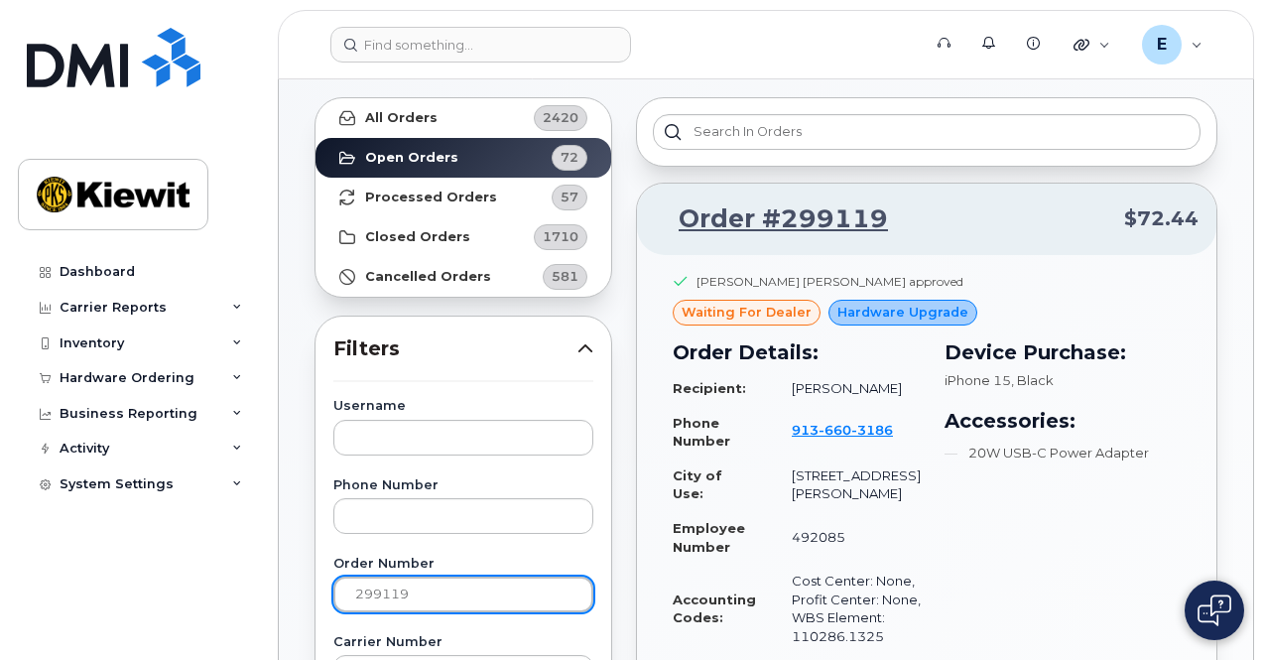
paste input "367"
type input "299367"
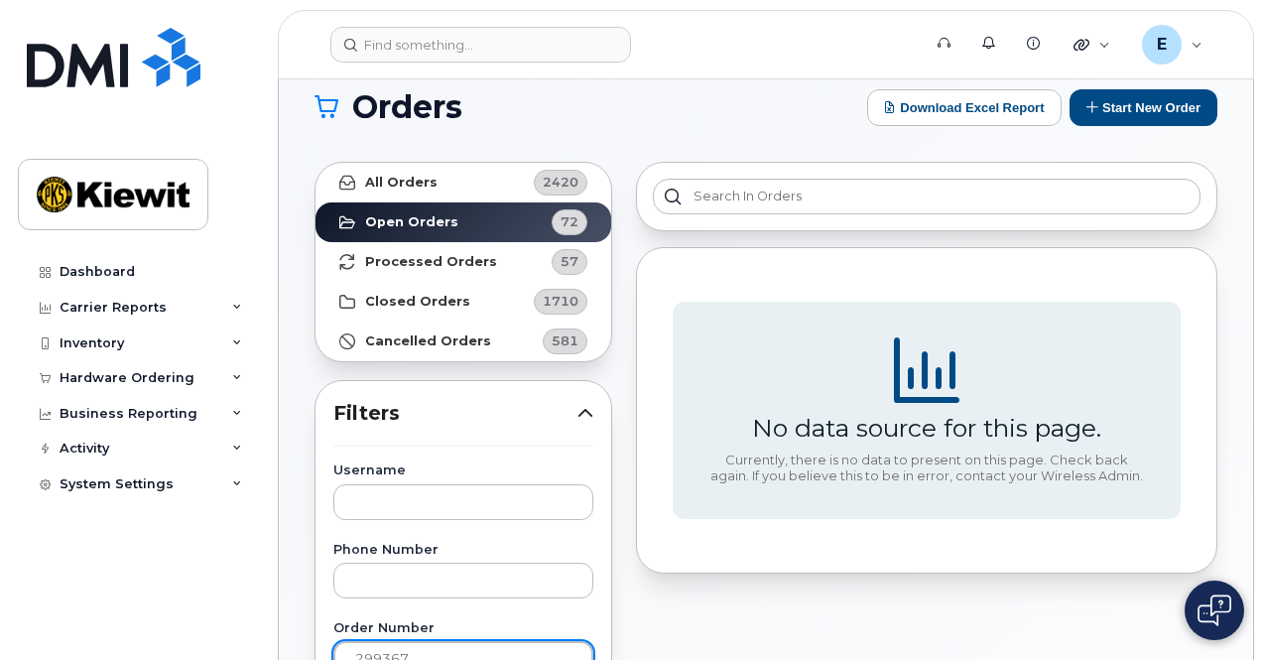
scroll to position [0, 0]
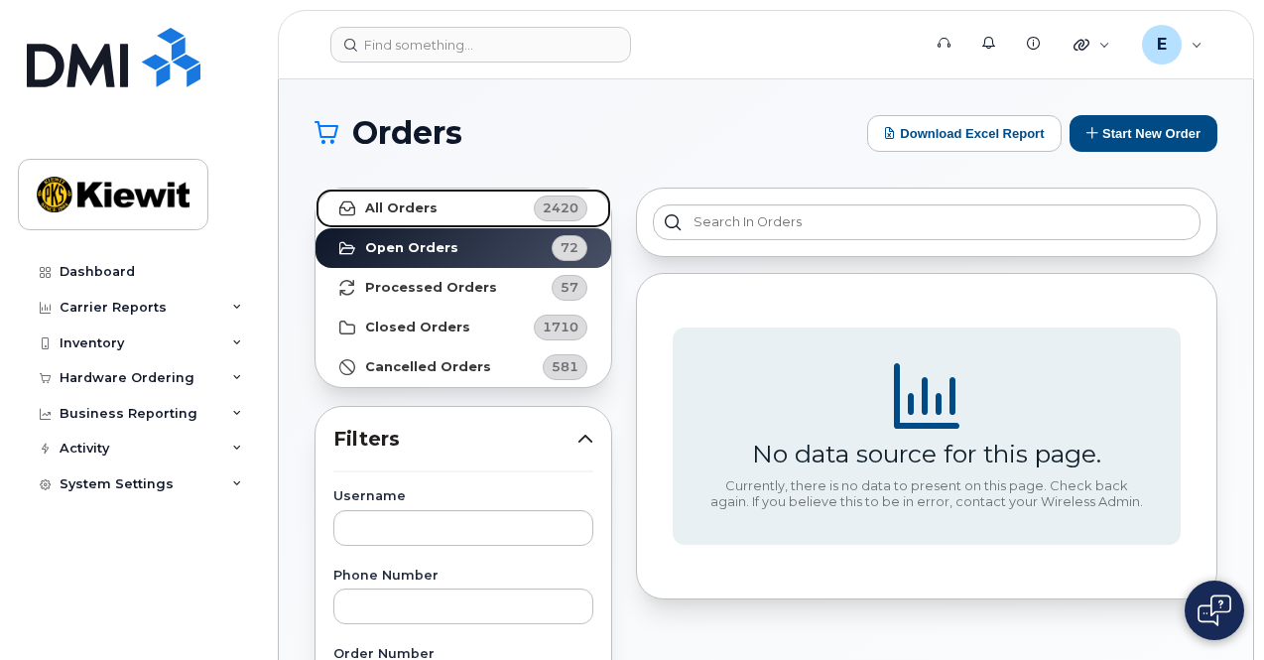
click at [569, 203] on span "2420" at bounding box center [561, 207] width 36 height 19
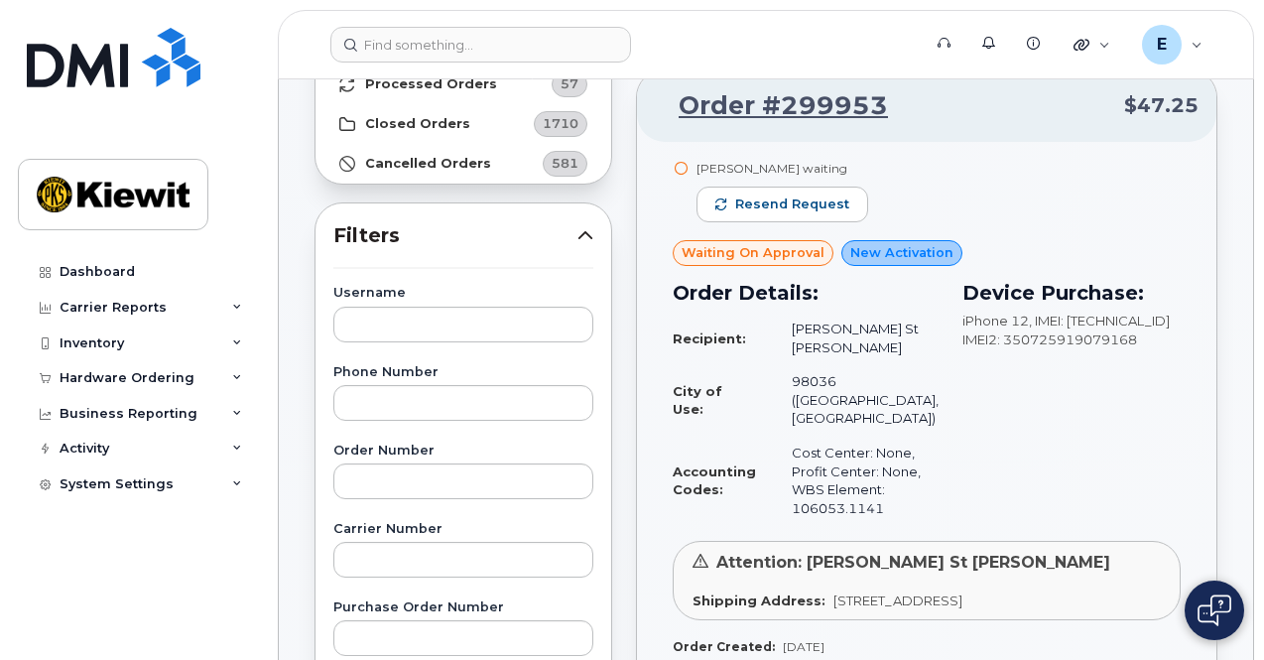
scroll to position [208, 0]
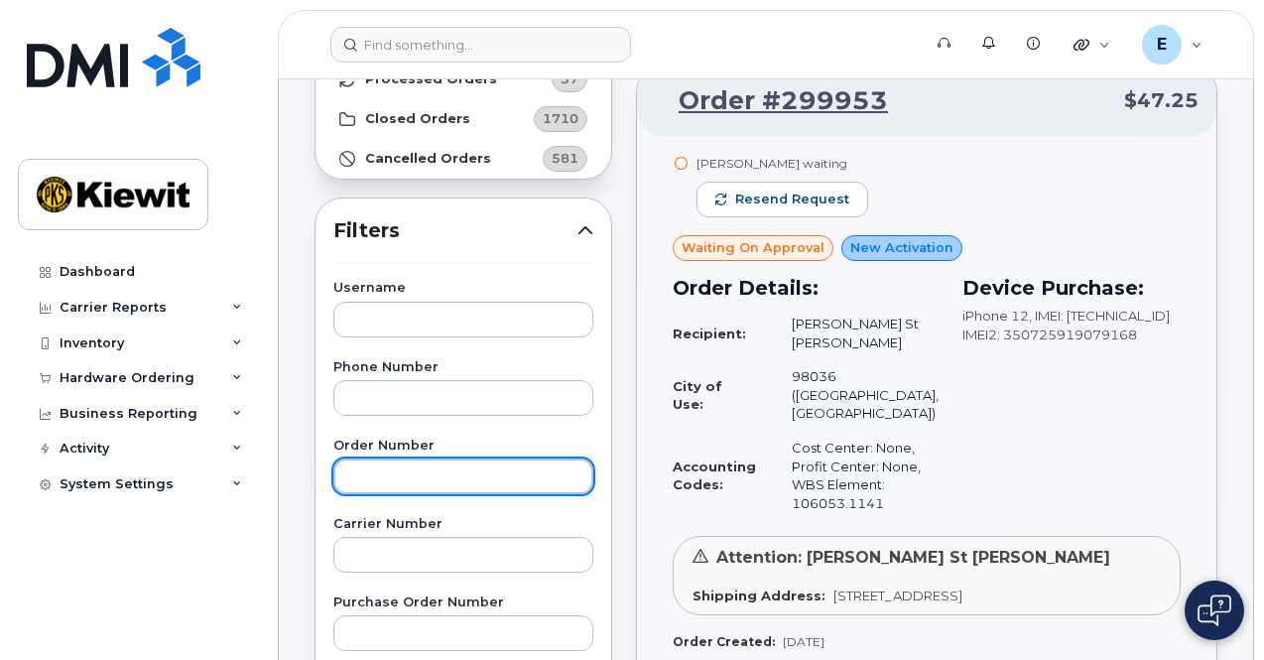
click at [523, 476] on input "text" at bounding box center [463, 476] width 260 height 36
paste input "299367"
type input "299367"
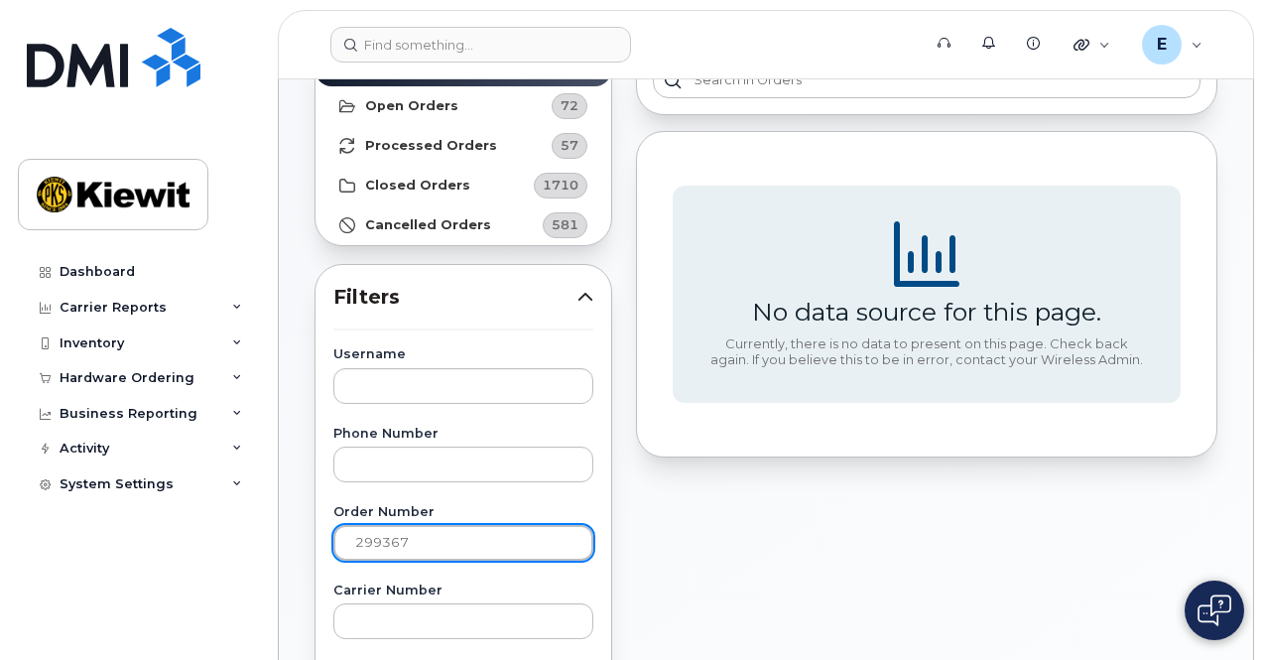
scroll to position [141, 0]
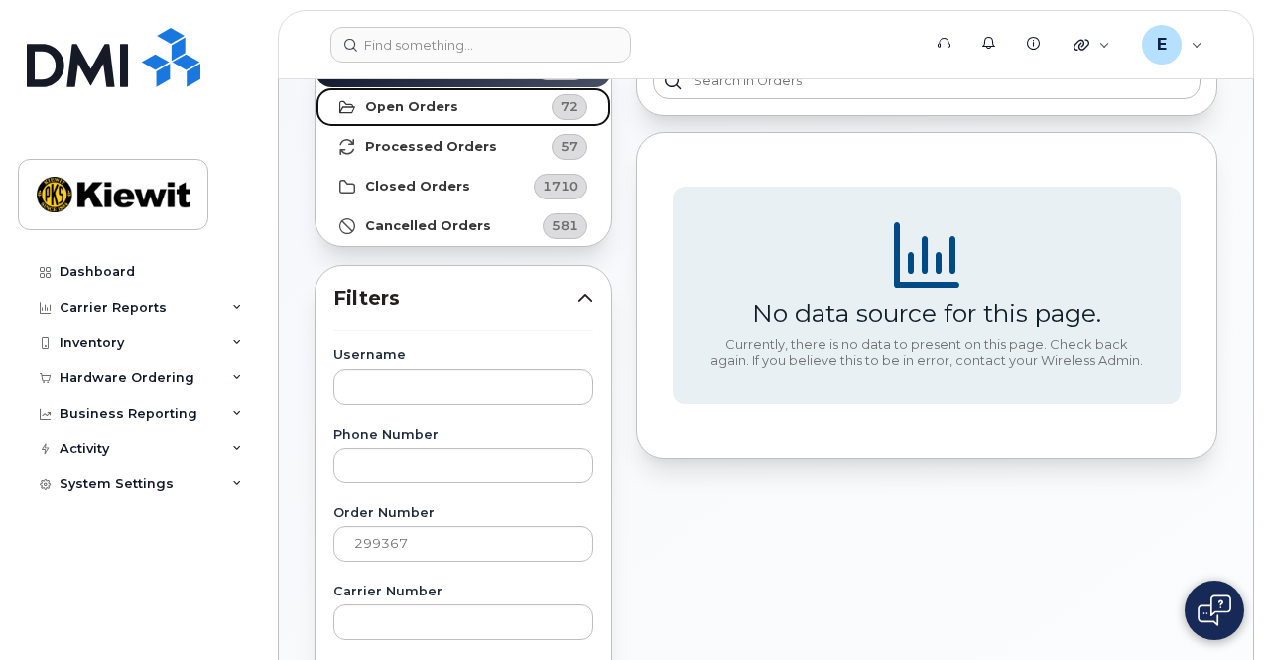
click at [494, 104] on link "Open Orders 72" at bounding box center [463, 107] width 296 height 40
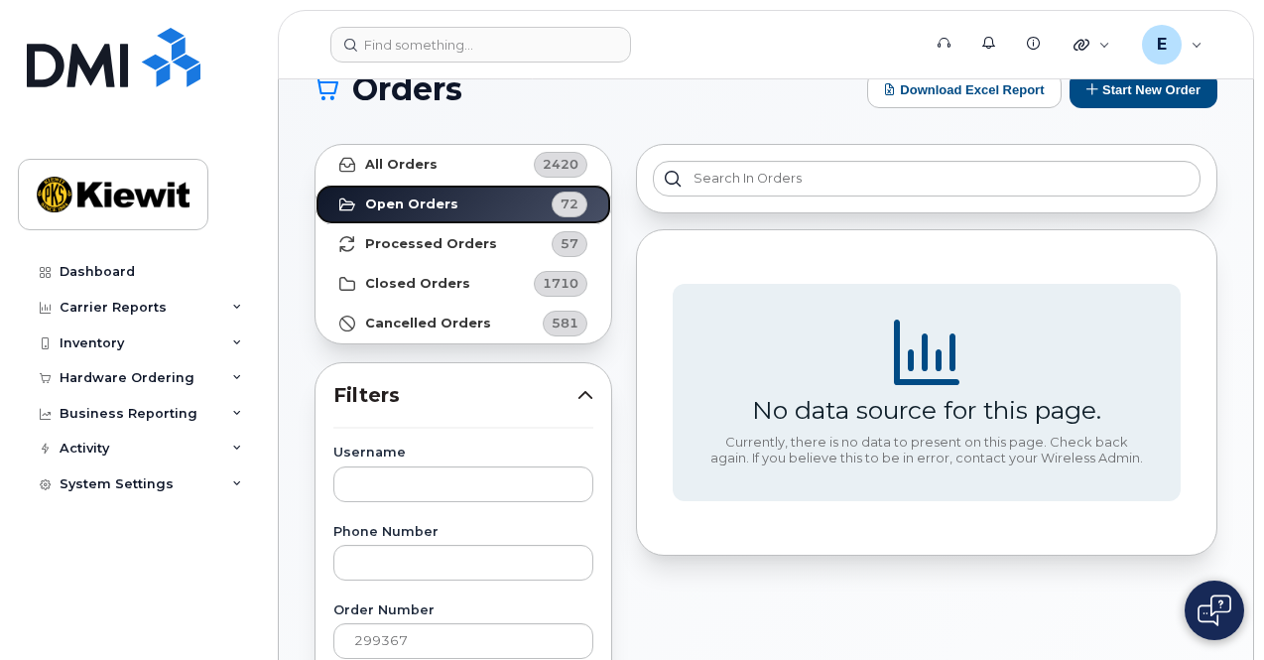
scroll to position [0, 0]
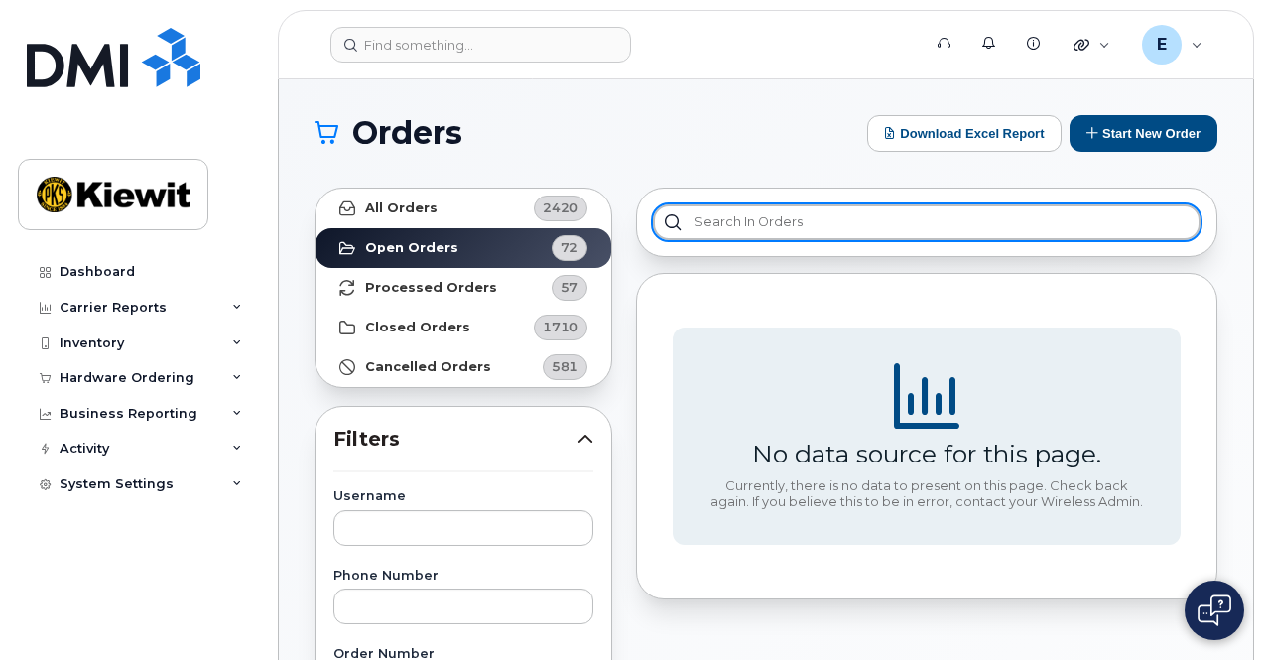
click at [708, 232] on input "text" at bounding box center [927, 222] width 548 height 36
paste input "299367"
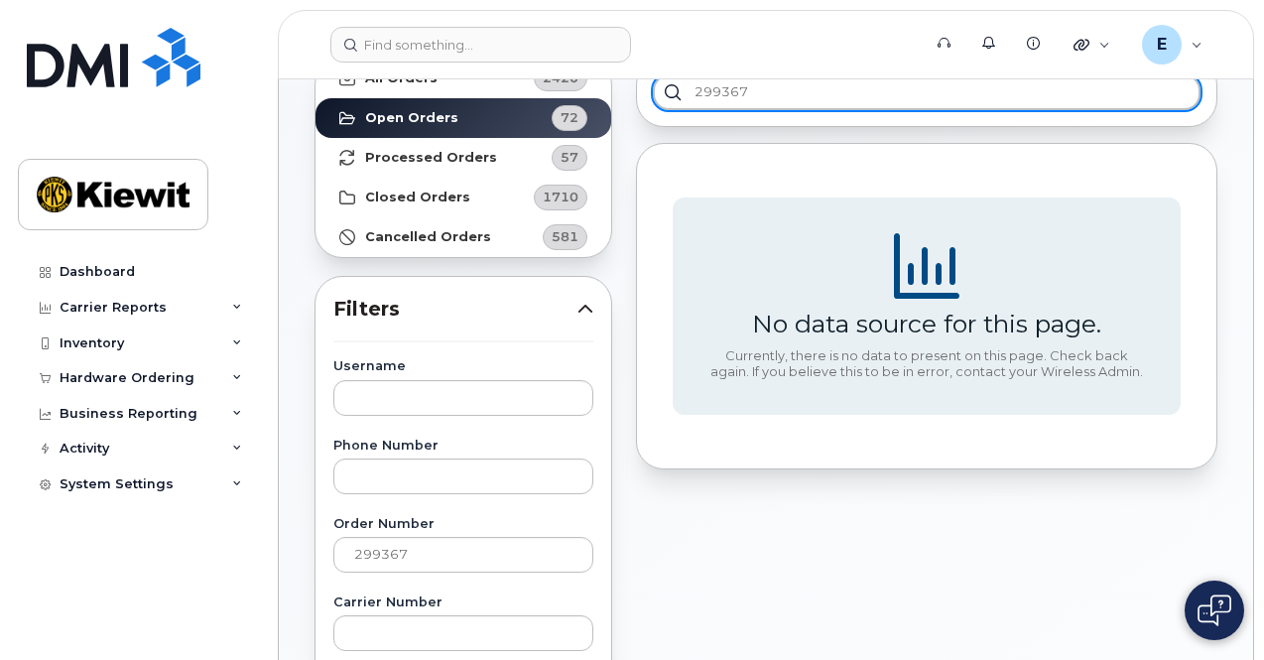
scroll to position [131, 0]
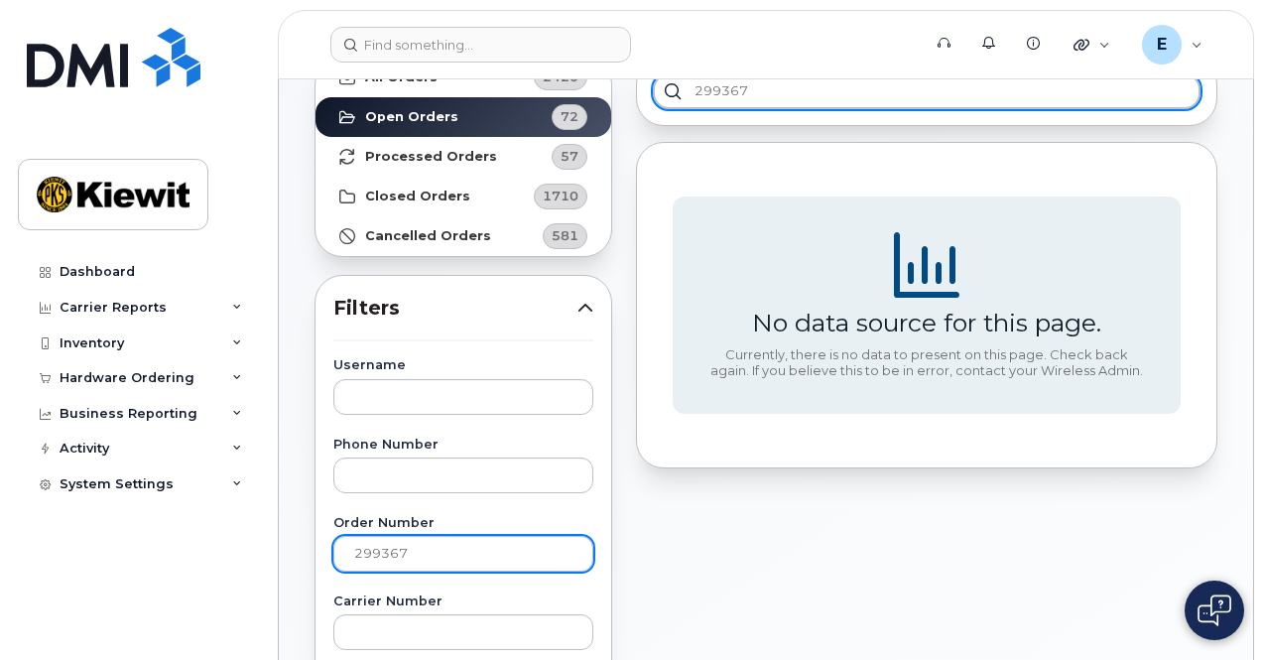
type input "299367"
drag, startPoint x: 462, startPoint y: 553, endPoint x: 262, endPoint y: 509, distance: 205.1
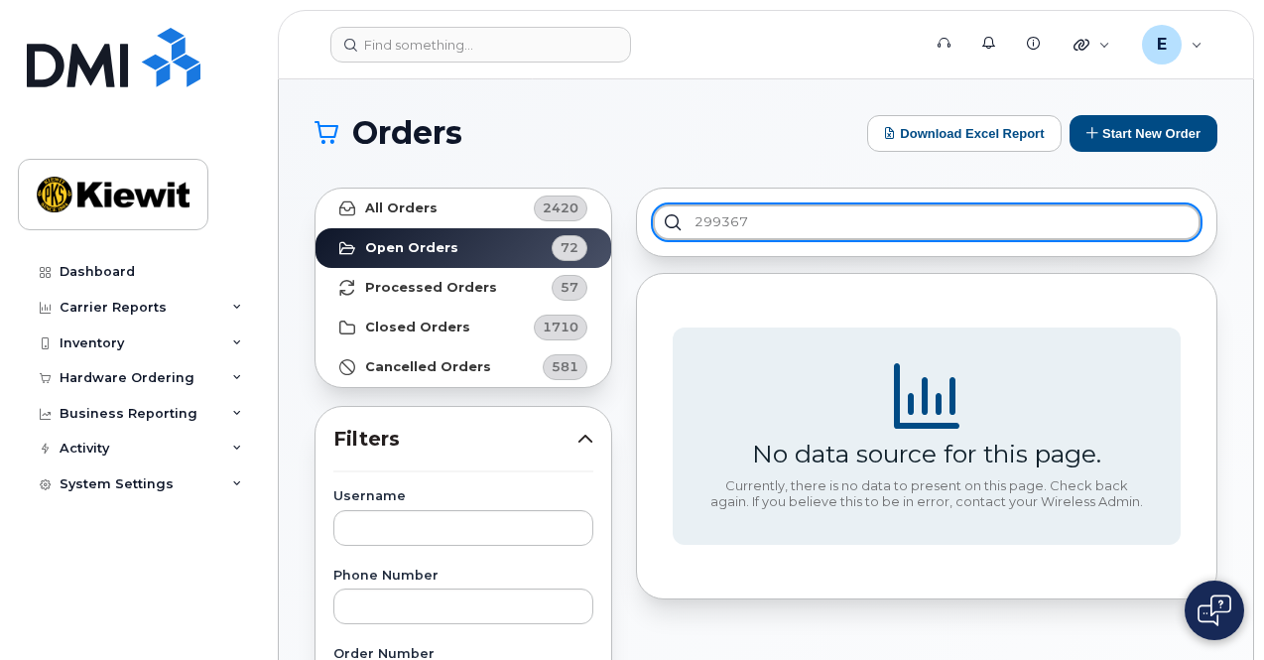
drag, startPoint x: 794, startPoint y: 215, endPoint x: 678, endPoint y: 209, distance: 116.2
click at [678, 209] on input "299367" at bounding box center [927, 222] width 548 height 36
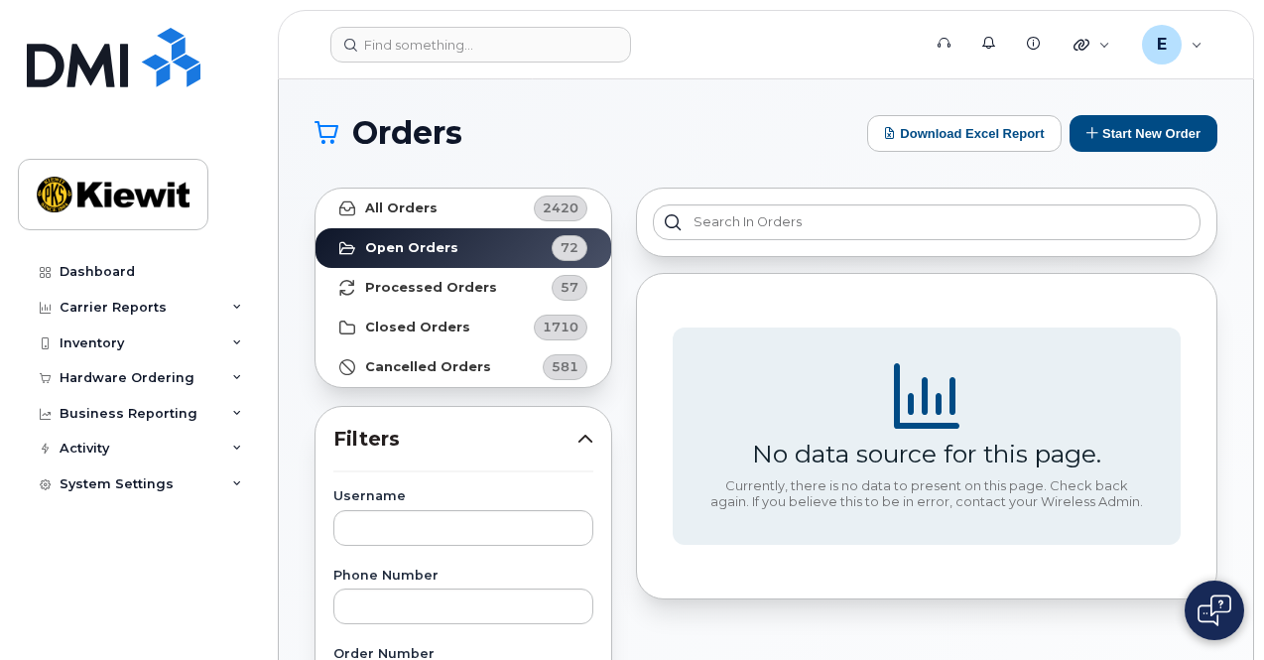
click at [663, 303] on div "No data source for this page. Currently, there is no data to present on this pa…" at bounding box center [926, 436] width 581 height 327
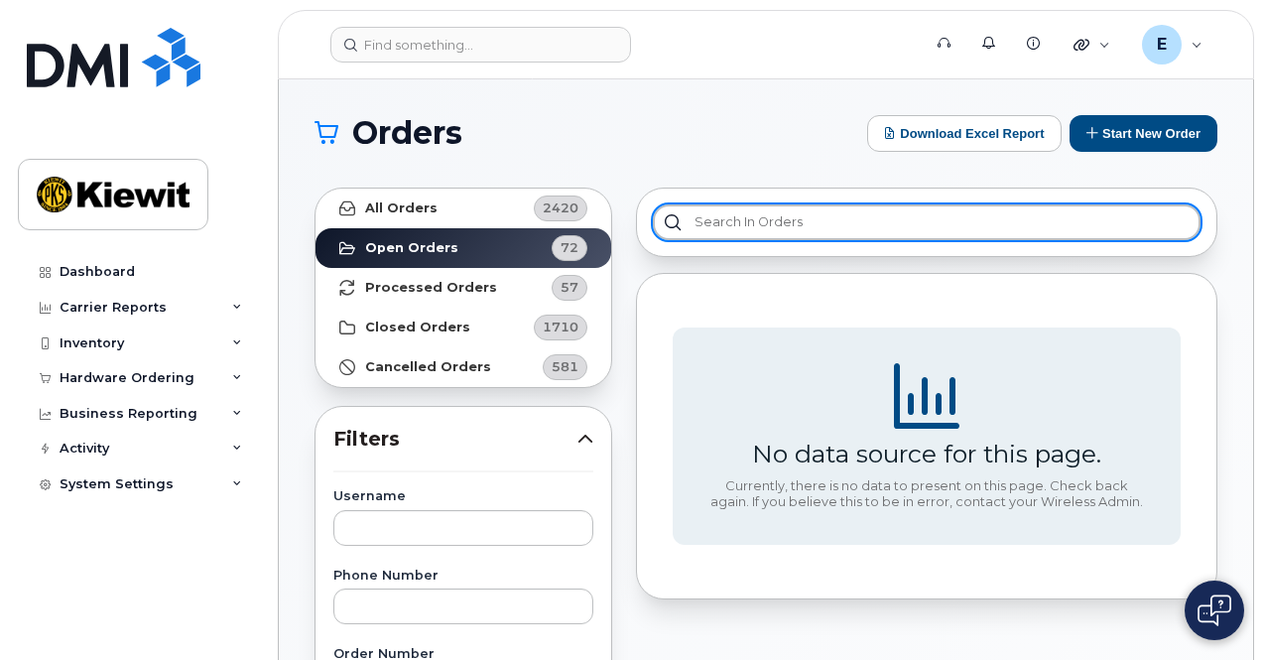
click at [770, 204] on input "text" at bounding box center [927, 222] width 548 height 36
type input "dahn"
drag, startPoint x: 770, startPoint y: 205, endPoint x: 637, endPoint y: 206, distance: 132.9
click at [637, 206] on div "dahn" at bounding box center [926, 221] width 581 height 69
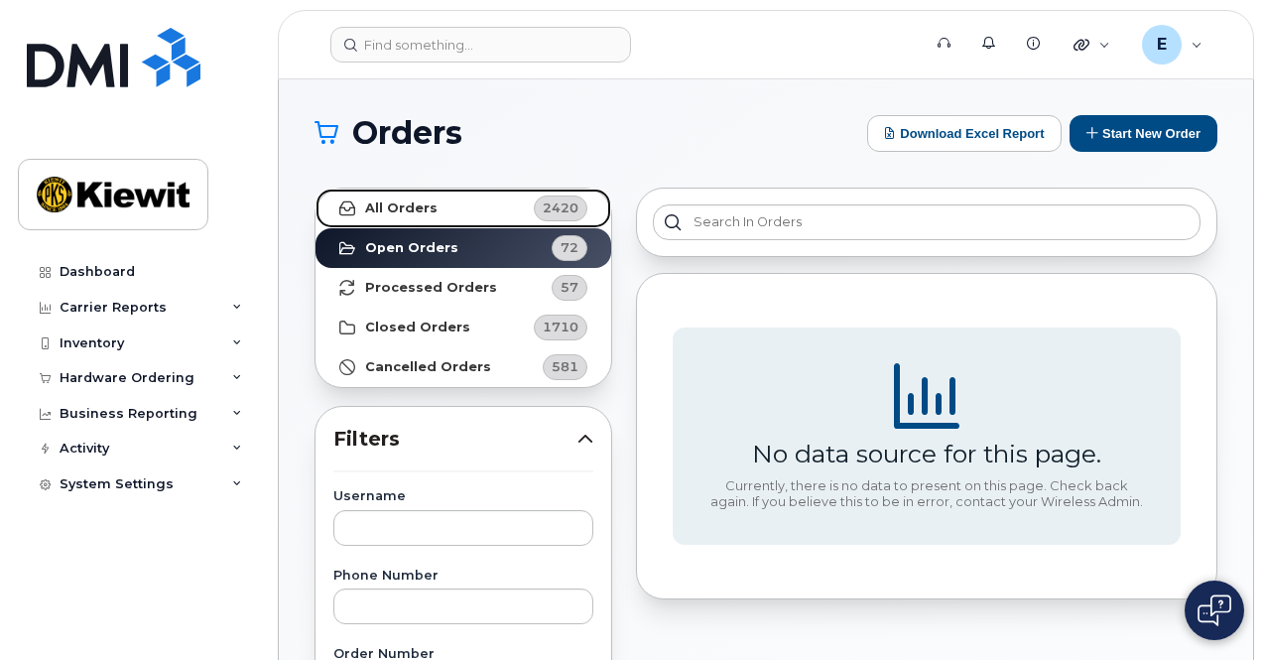
click at [461, 198] on link "All Orders 2420" at bounding box center [463, 208] width 296 height 40
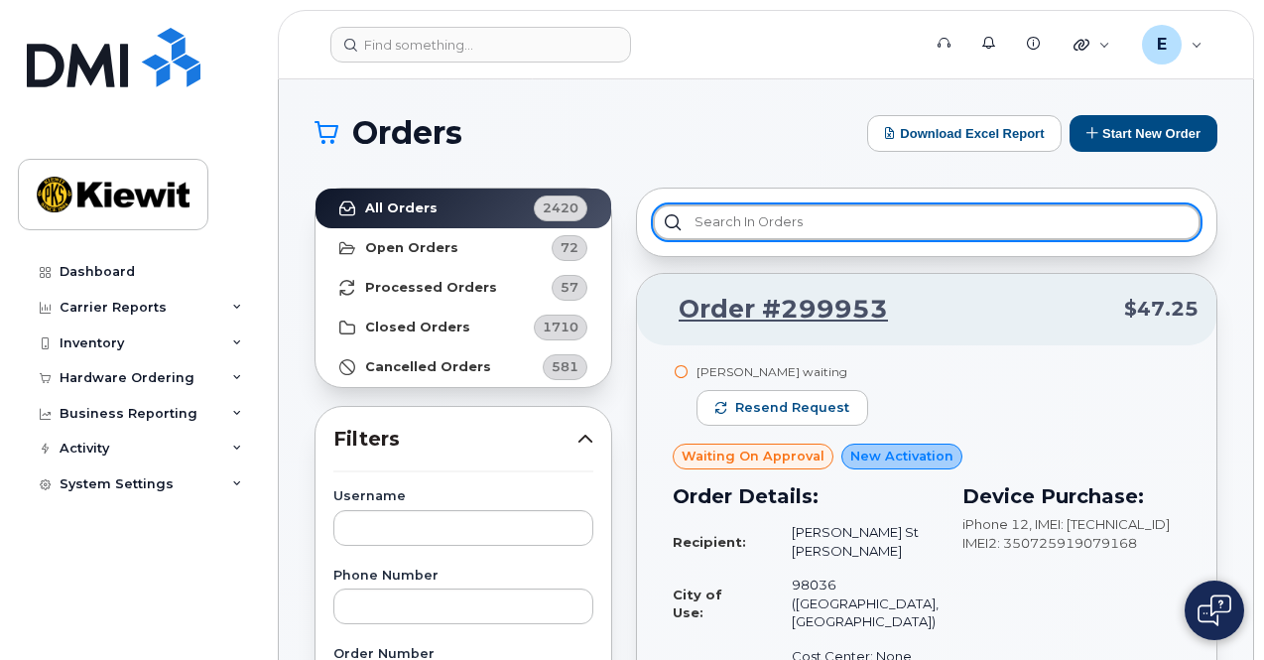
click at [784, 222] on input "text" at bounding box center [927, 222] width 548 height 36
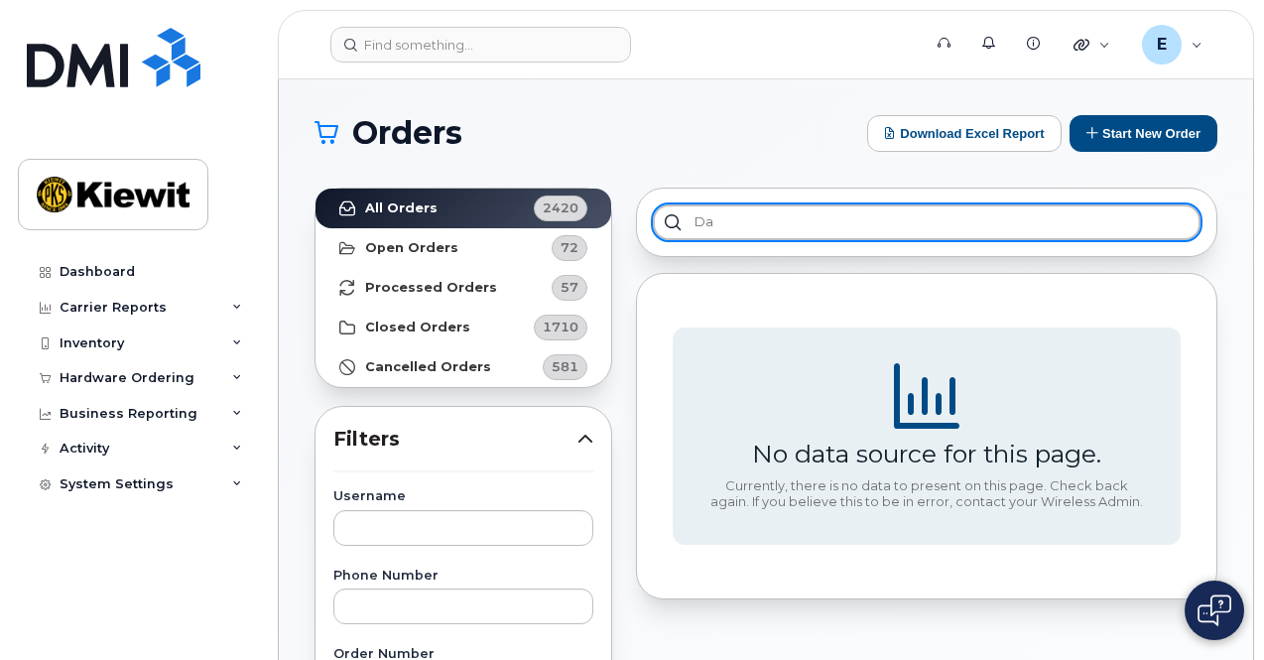
type input "d"
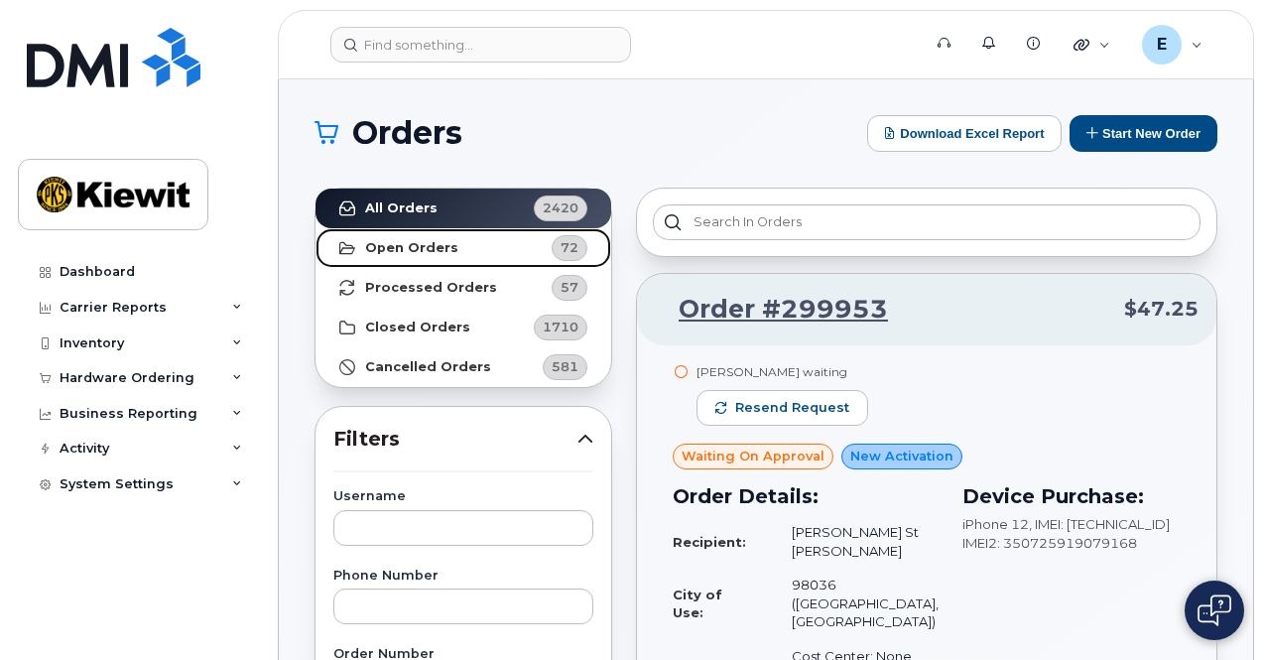
click at [530, 253] on span "72" at bounding box center [558, 248] width 60 height 26
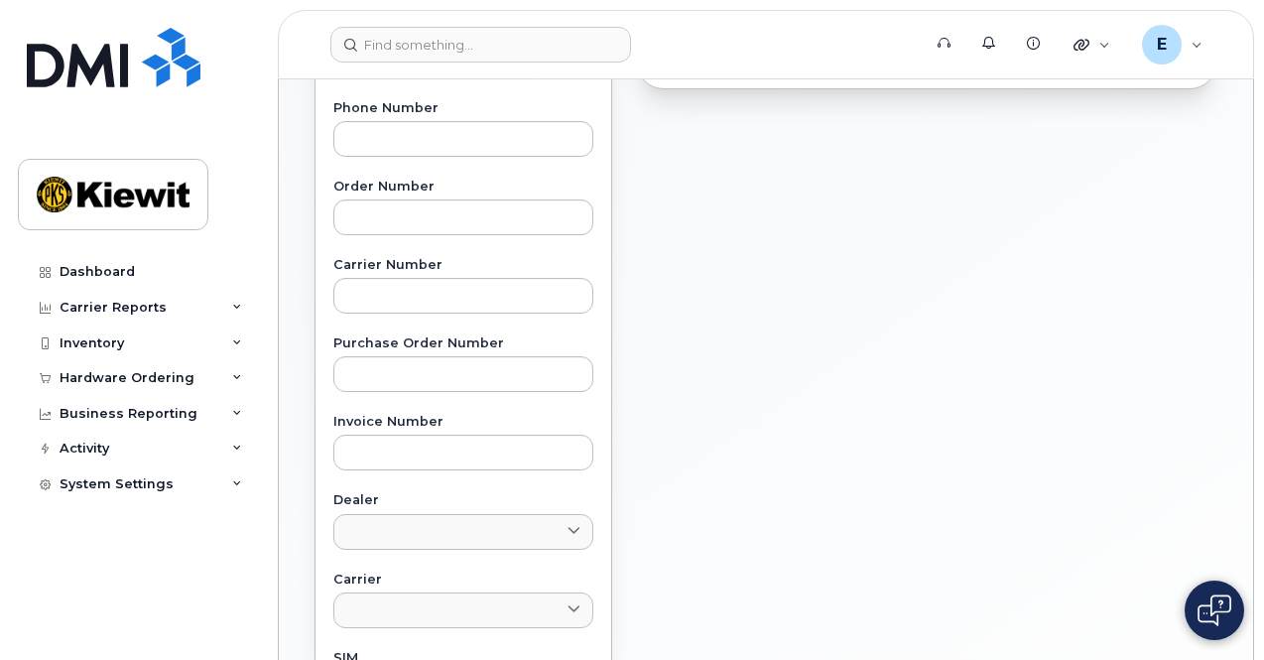
scroll to position [468, 0]
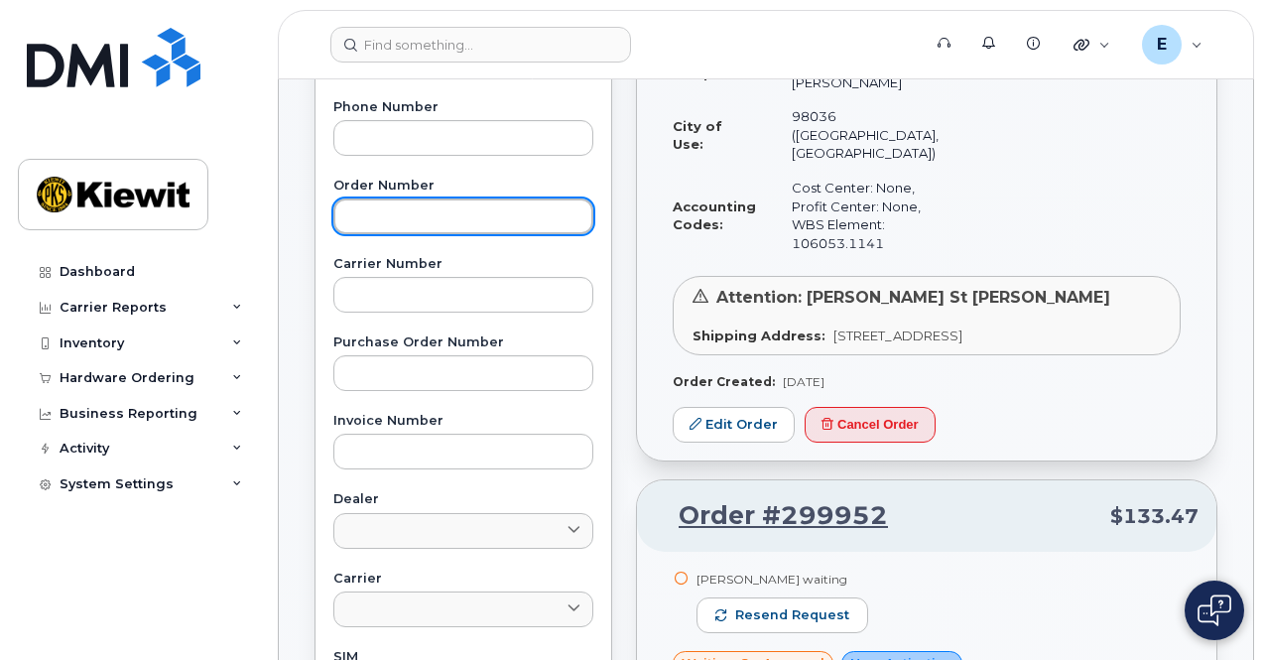
click at [422, 218] on input "text" at bounding box center [463, 216] width 260 height 36
paste input "299367"
type input "299367"
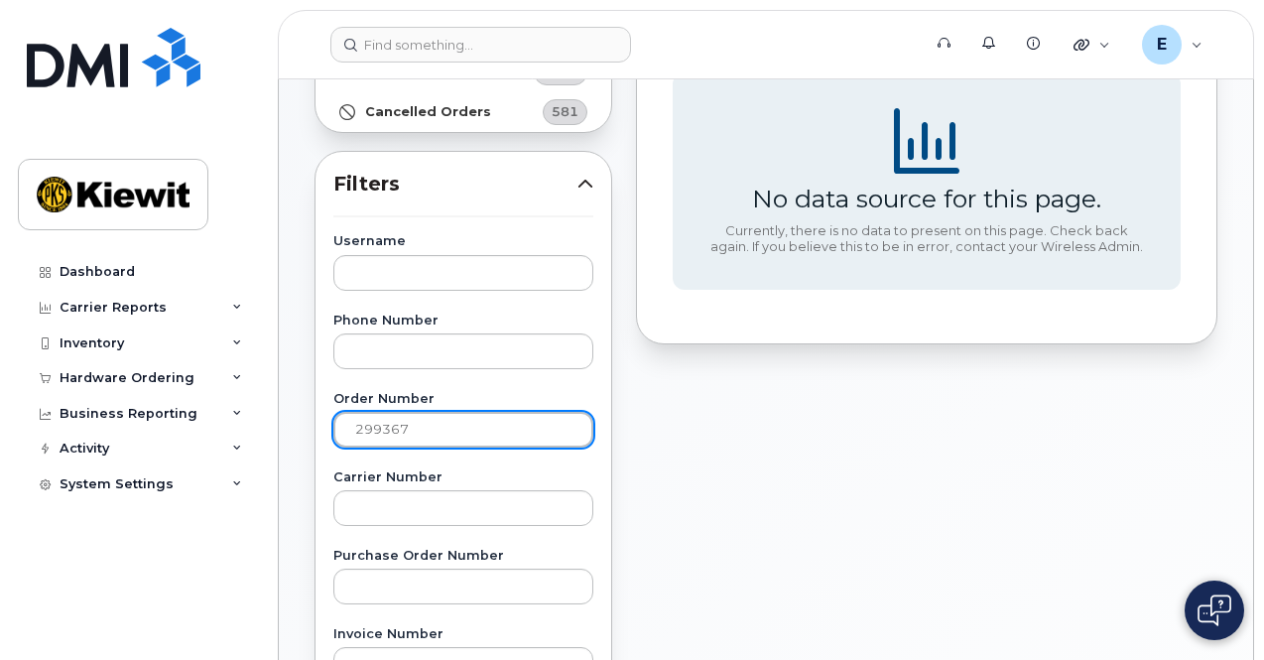
scroll to position [256, 0]
drag, startPoint x: 436, startPoint y: 420, endPoint x: 239, endPoint y: 414, distance: 197.5
click at [279, 414] on div "Support Alerts Knowledge Base Quicklinks Suspend / Cancel Device Change SIM Car…" at bounding box center [766, 580] width 974 height 1514
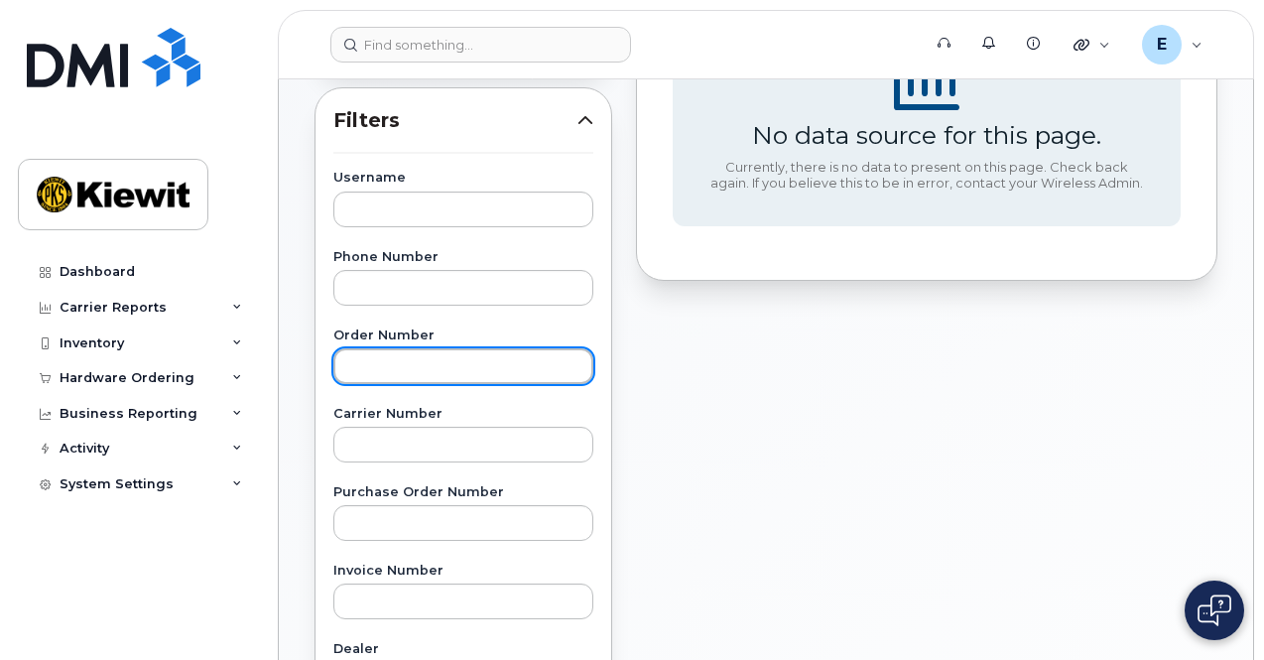
scroll to position [319, 0]
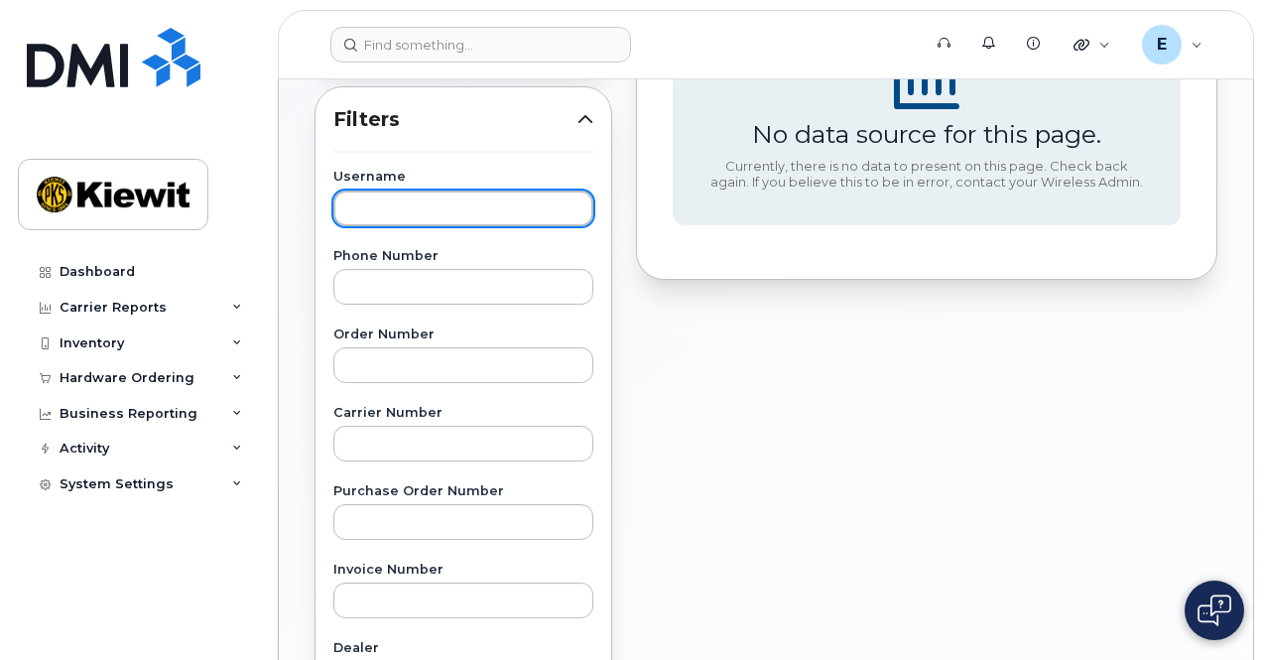
click at [489, 199] on input "text" at bounding box center [463, 208] width 260 height 36
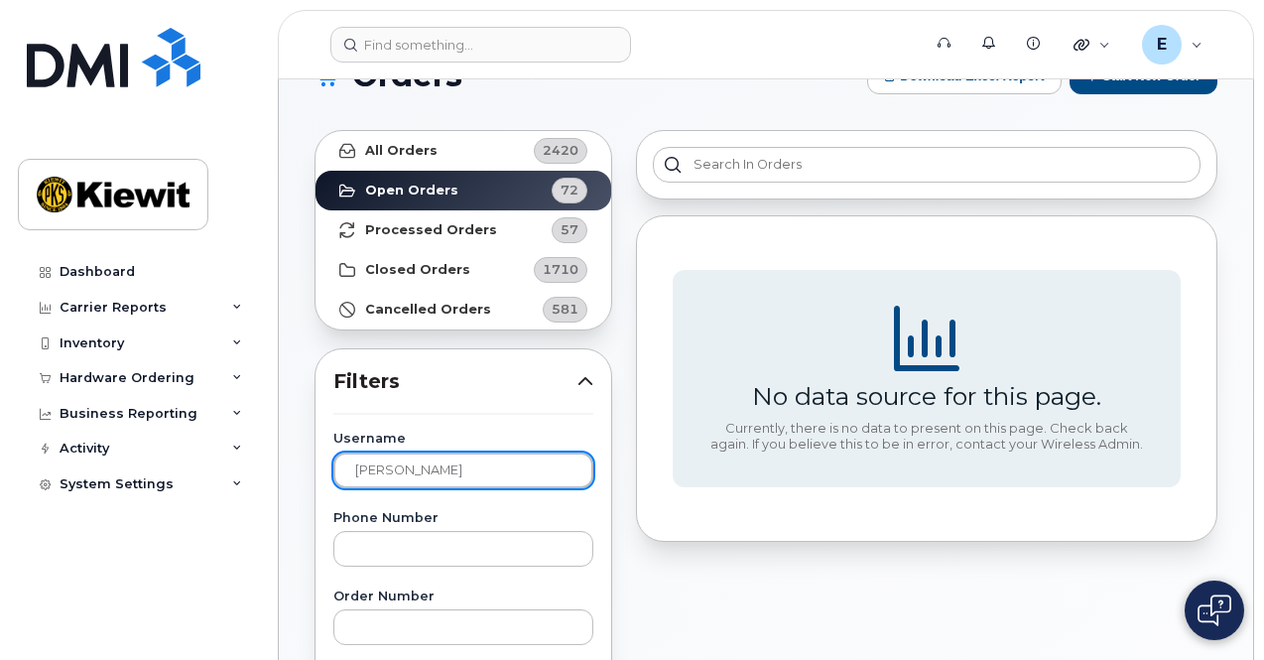
scroll to position [57, 0]
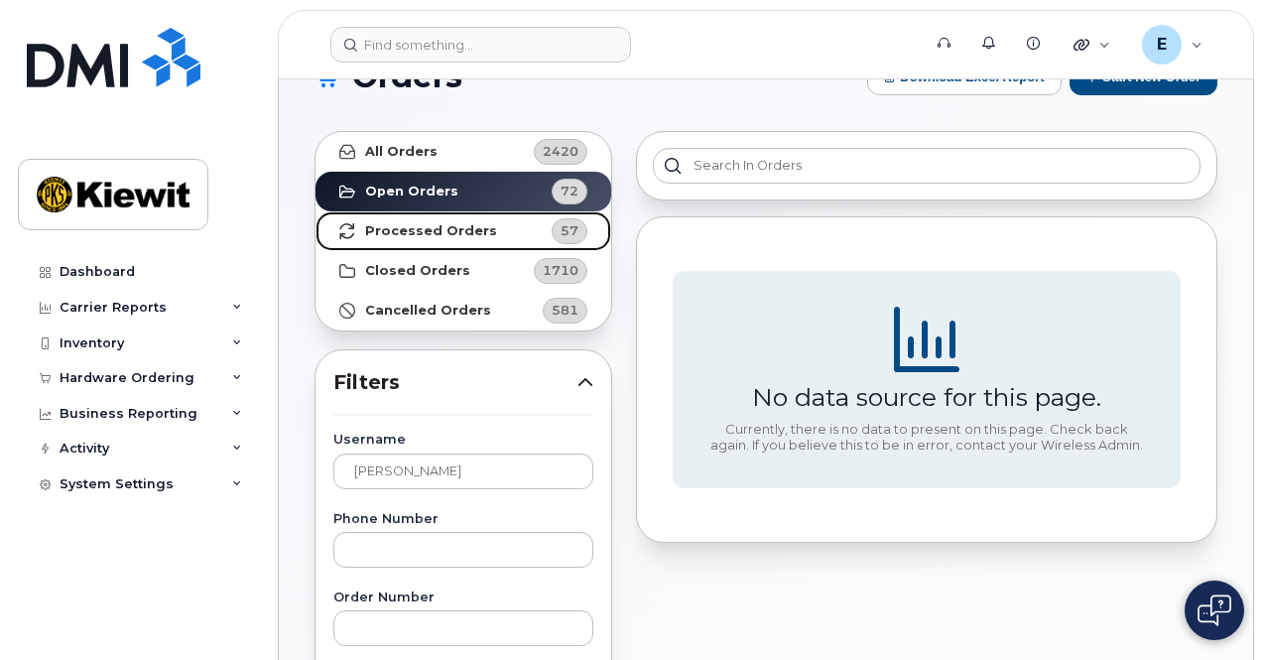
click at [434, 211] on link "Processed Orders 57" at bounding box center [463, 231] width 296 height 40
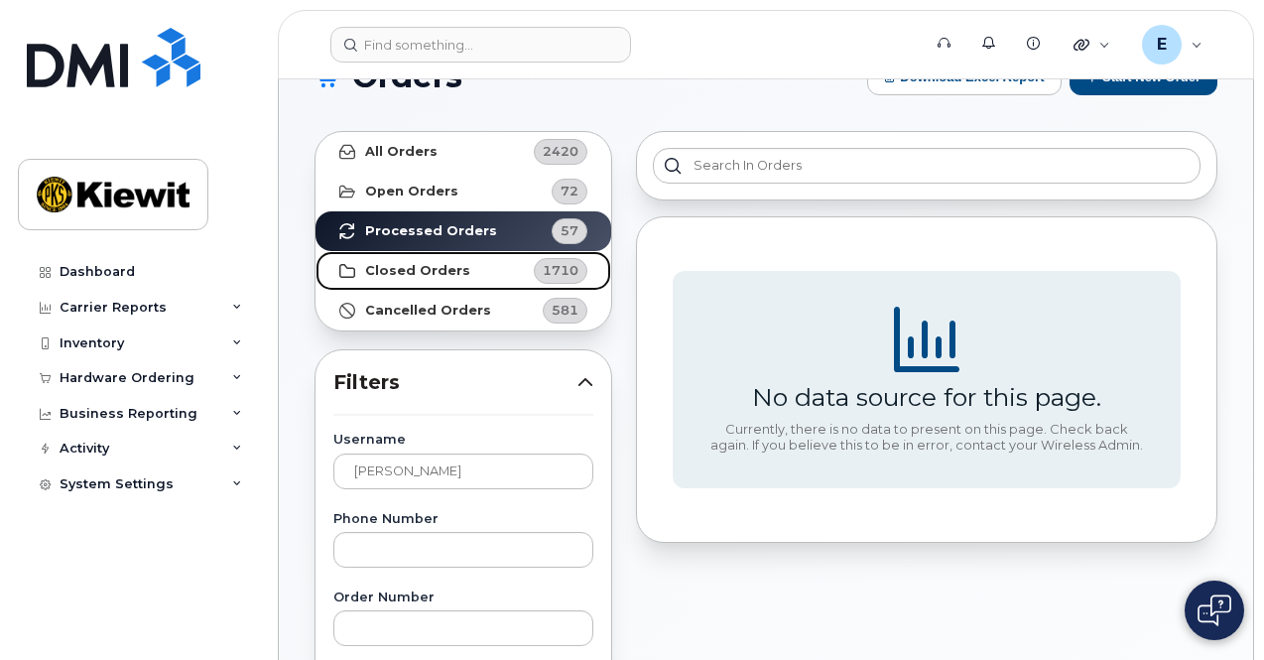
click at [448, 285] on link "Closed Orders 1710" at bounding box center [463, 271] width 296 height 40
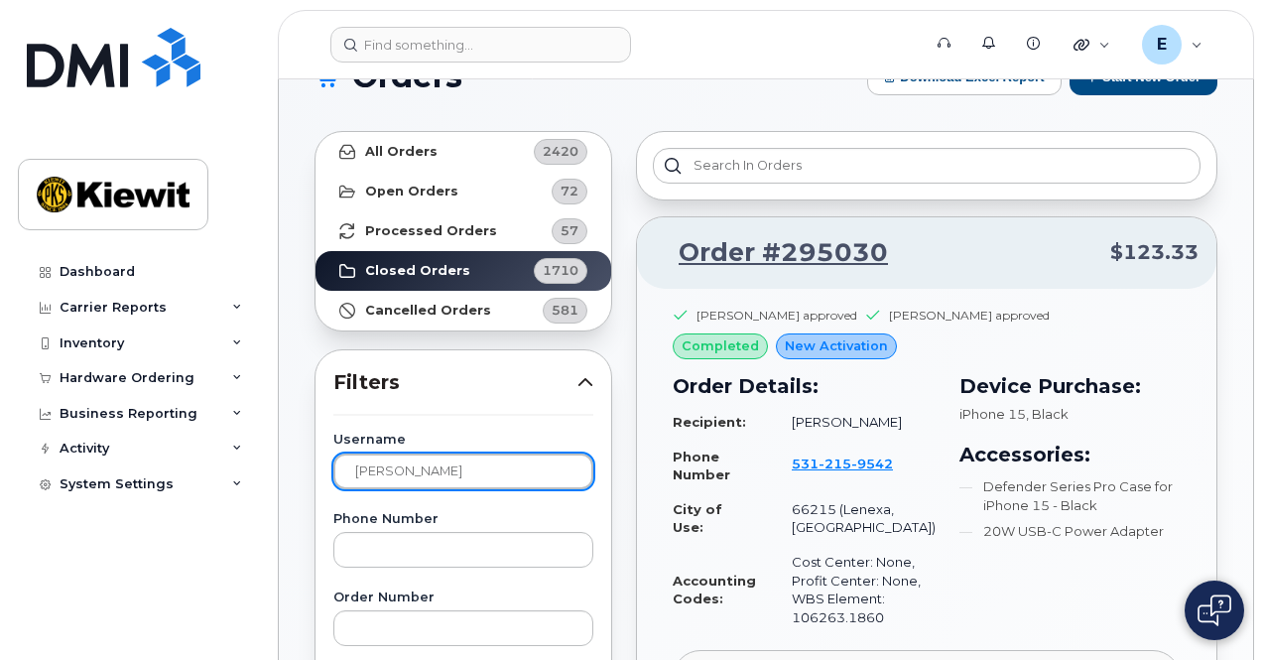
click at [444, 472] on input "Julie" at bounding box center [463, 471] width 260 height 36
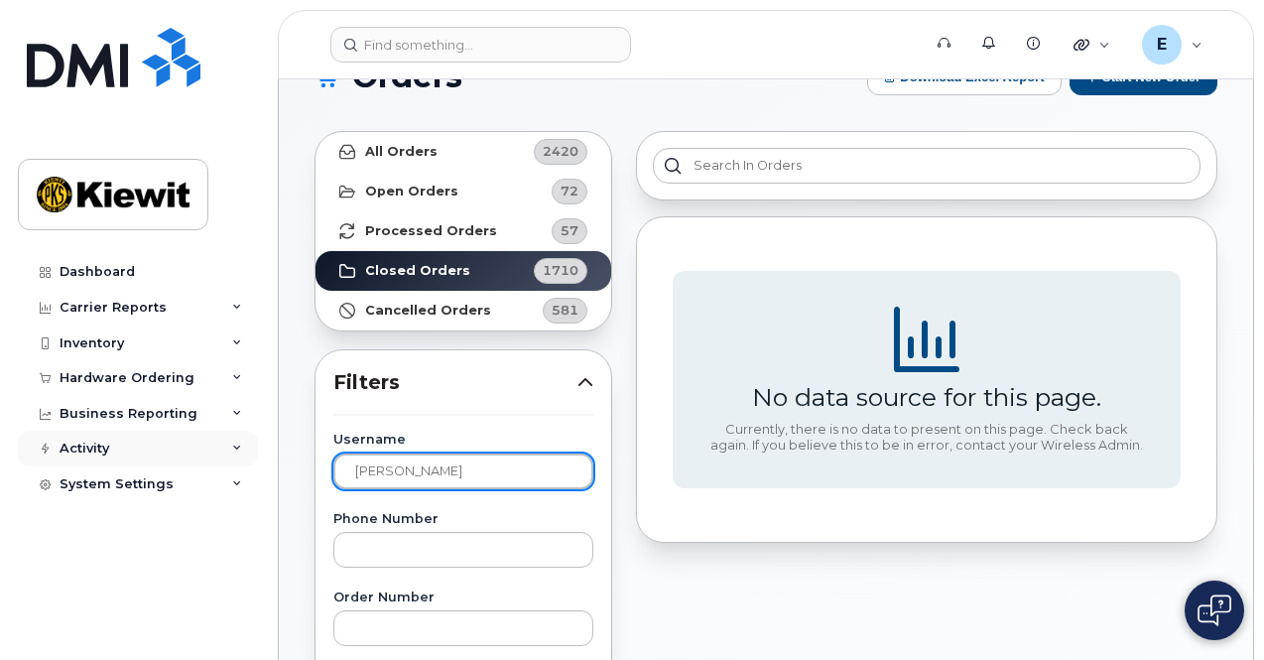
drag, startPoint x: 444, startPoint y: 472, endPoint x: 222, endPoint y: 437, distance: 224.9
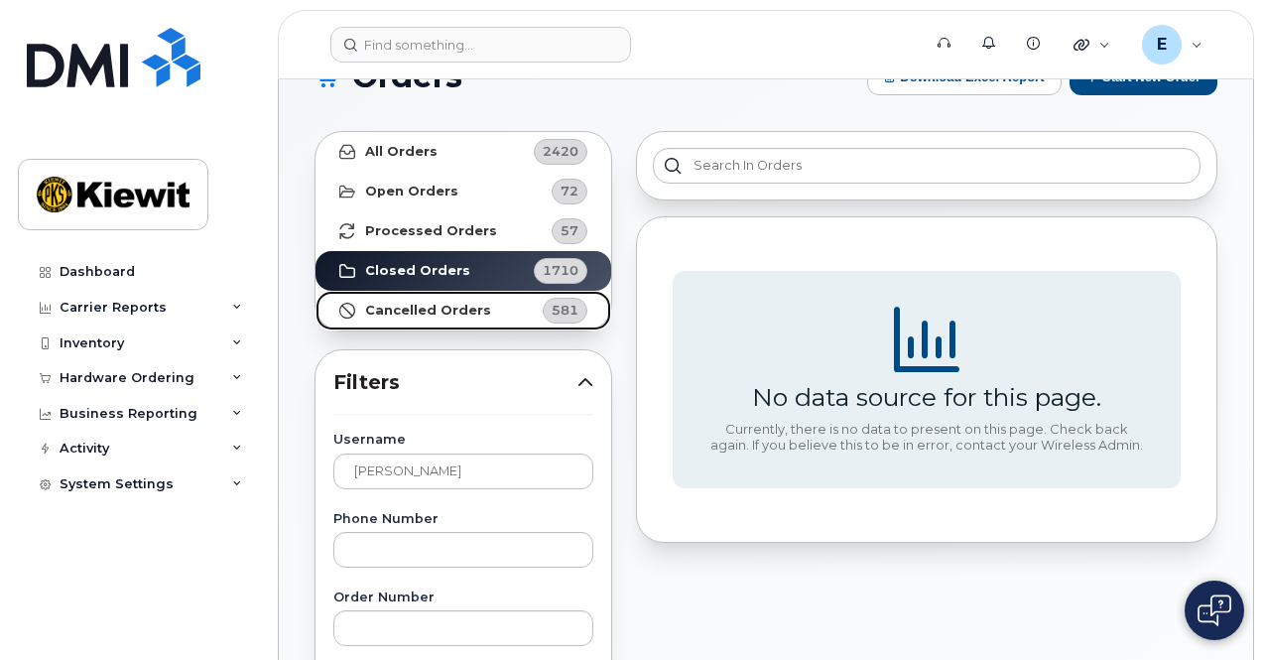
click at [490, 298] on link "Cancelled Orders 581" at bounding box center [463, 311] width 296 height 40
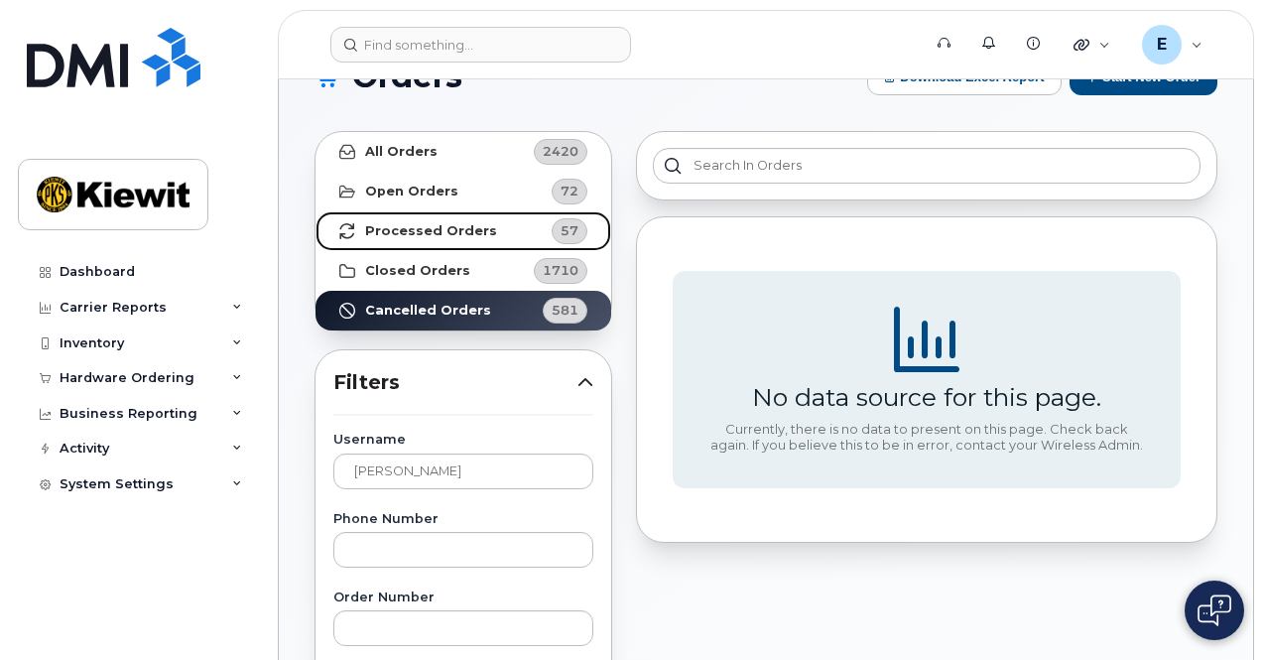
click at [496, 241] on link "Processed Orders 57" at bounding box center [463, 231] width 296 height 40
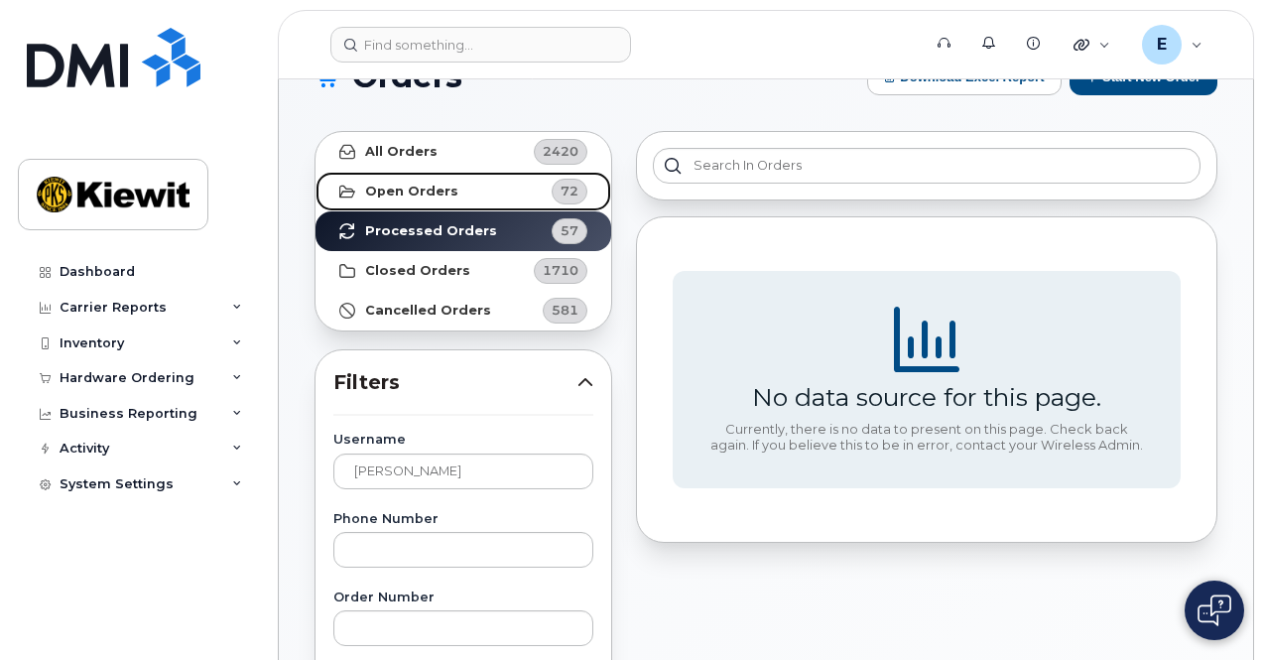
click at [490, 183] on link "Open Orders 72" at bounding box center [463, 192] width 296 height 40
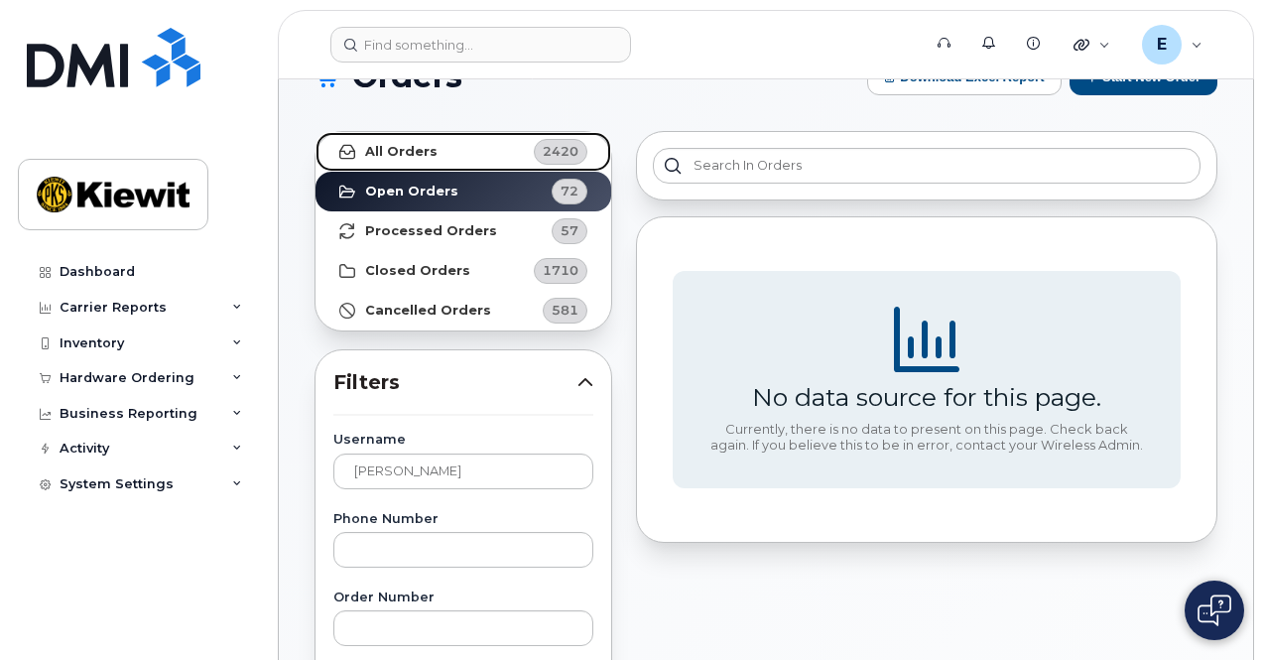
click at [480, 140] on link "All Orders 2420" at bounding box center [463, 152] width 296 height 40
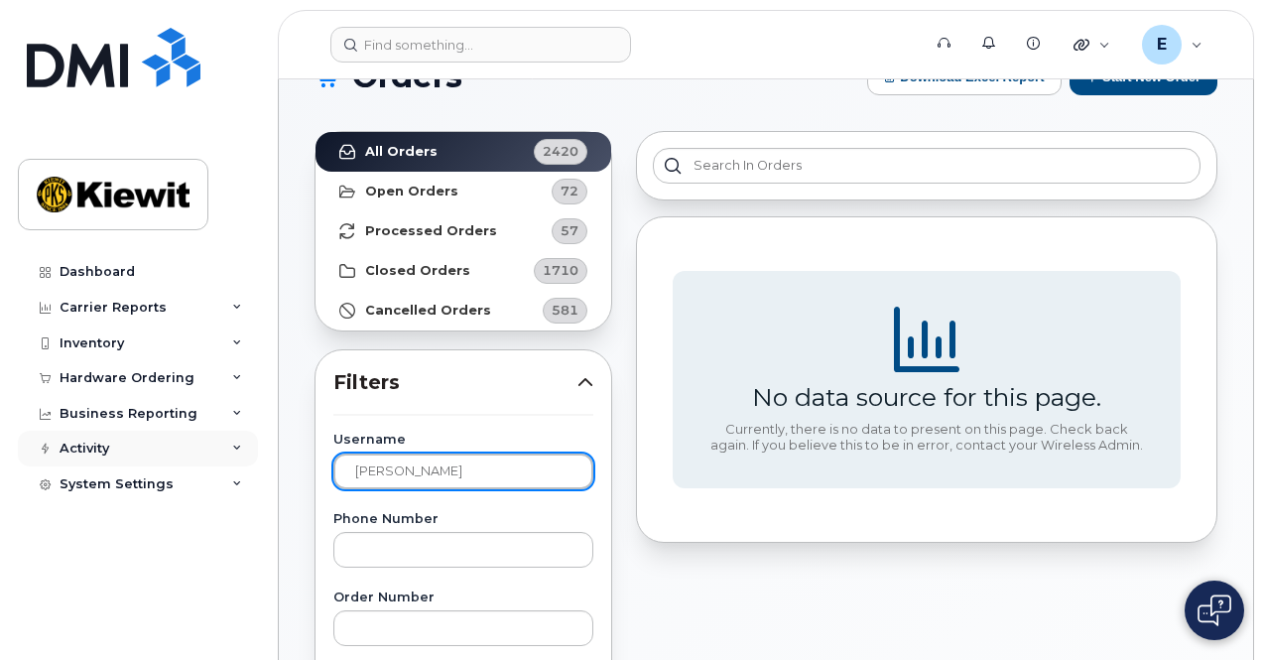
drag, startPoint x: 417, startPoint y: 465, endPoint x: 214, endPoint y: 457, distance: 202.5
type input "julie"
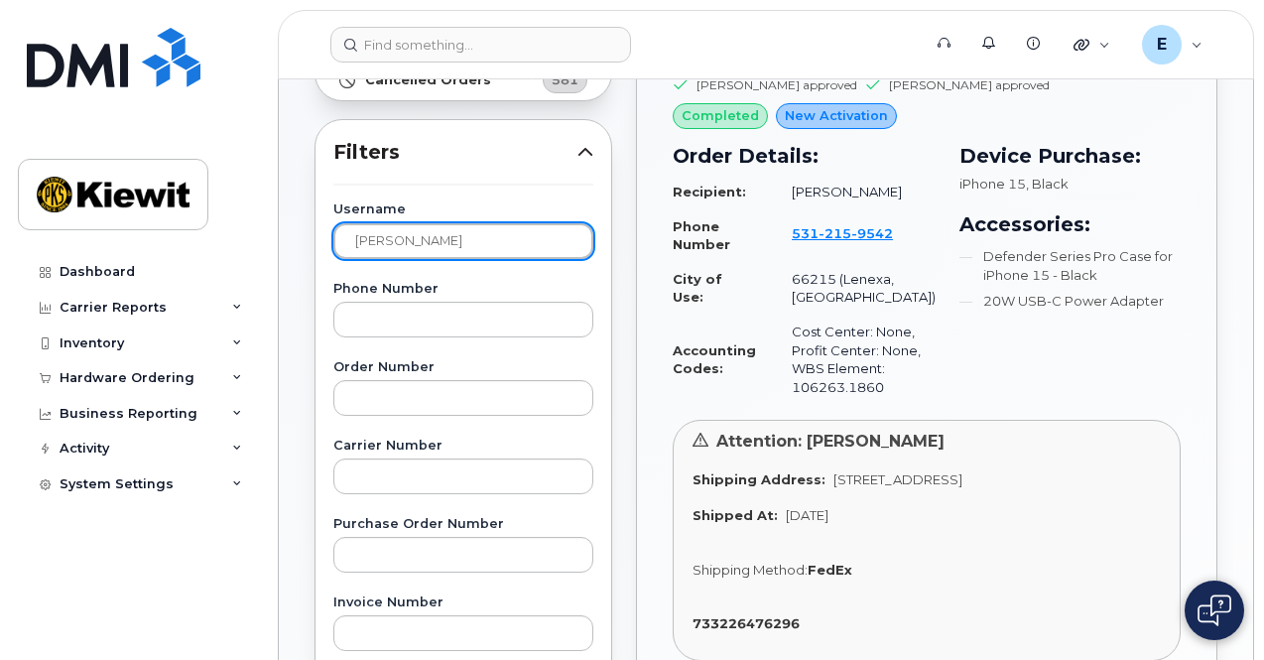
scroll to position [0, 0]
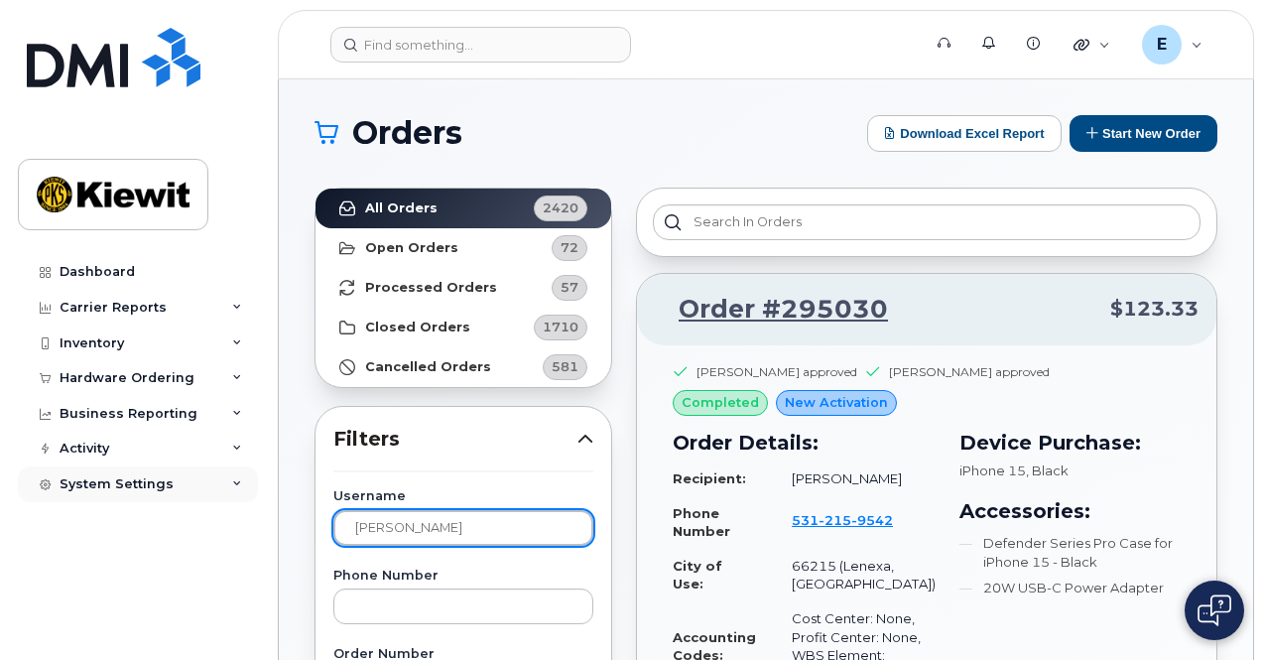
drag, startPoint x: 457, startPoint y: 535, endPoint x: 208, endPoint y: 497, distance: 251.8
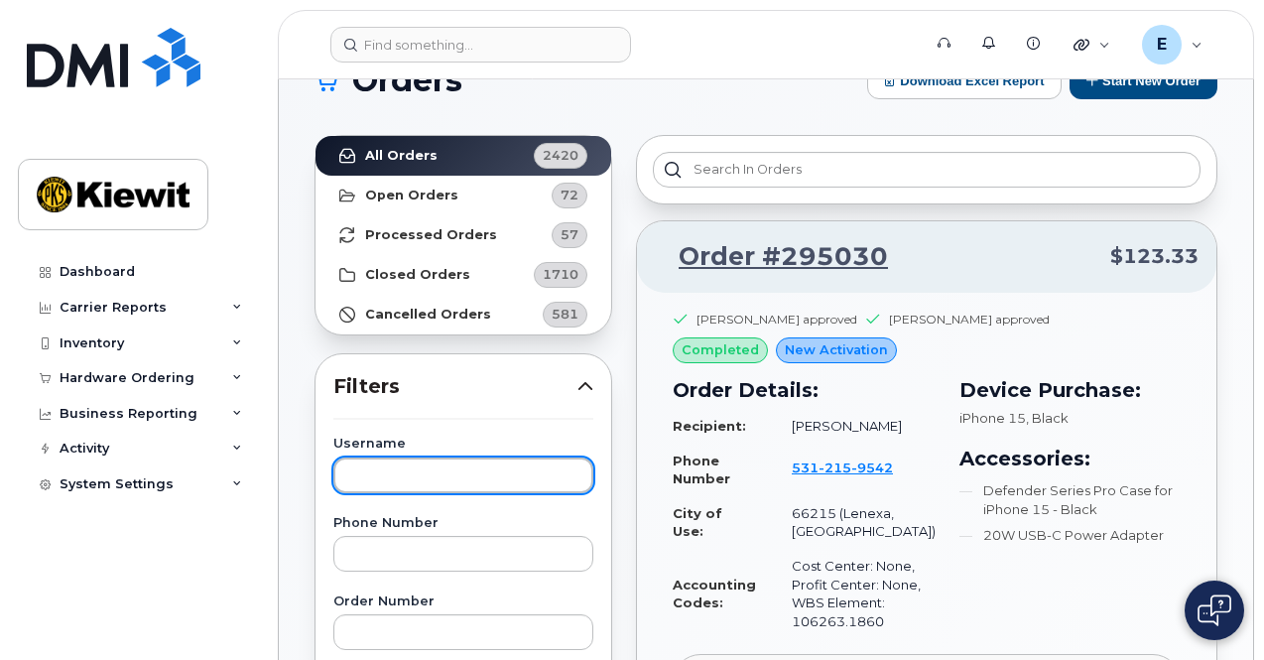
scroll to position [54, 0]
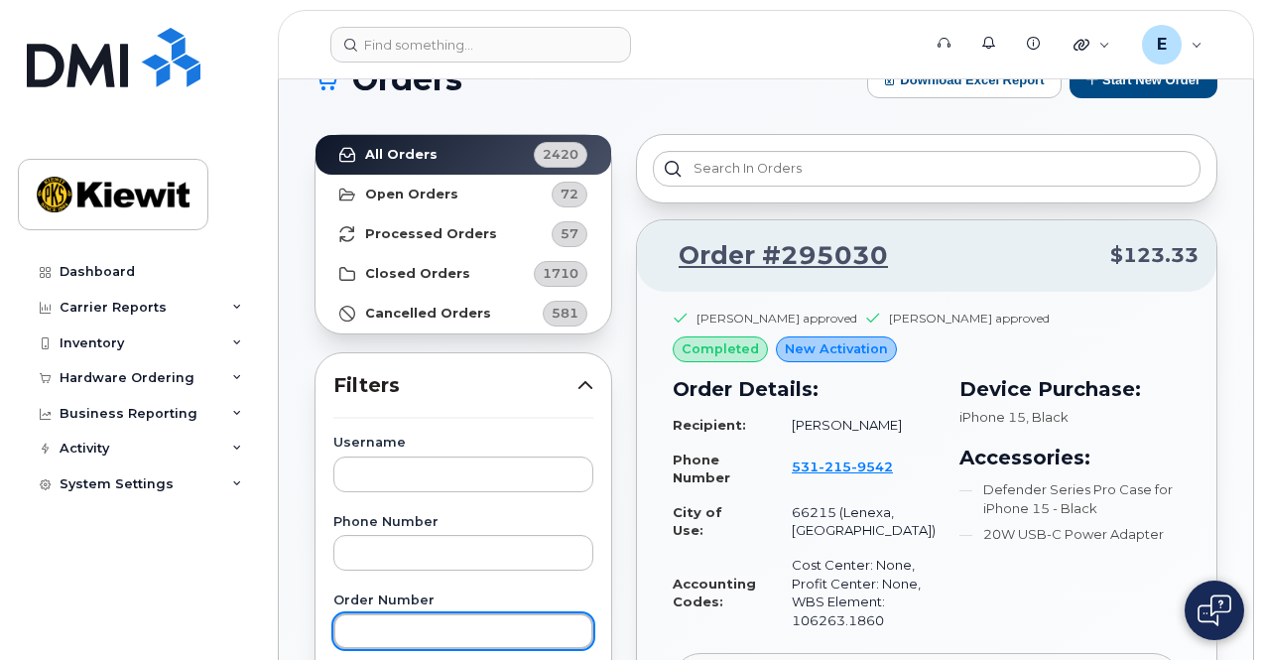
click at [395, 622] on input "text" at bounding box center [463, 631] width 260 height 36
paste input "299119"
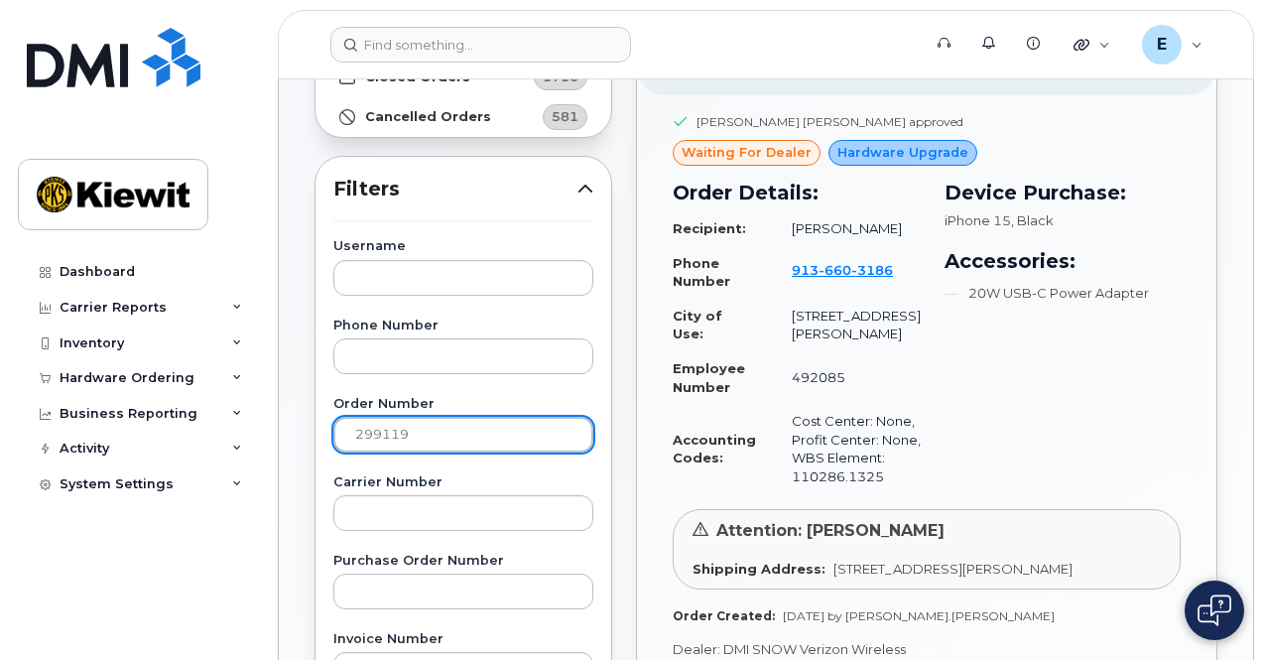
scroll to position [194, 0]
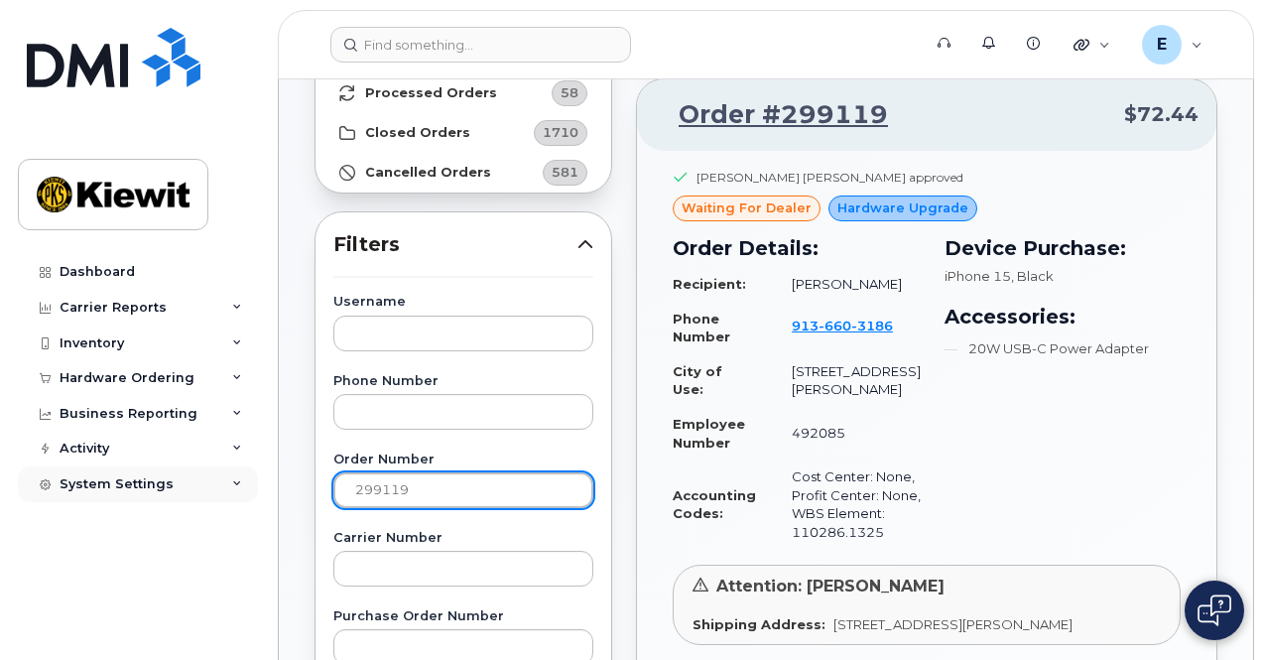
drag, startPoint x: 490, startPoint y: 497, endPoint x: 213, endPoint y: 477, distance: 277.5
click at [279, 477] on div "Support Alerts Knowledge Base Quicklinks Suspend / Cancel Device Change SIM Car…" at bounding box center [766, 642] width 974 height 1514
paste input "367"
type input "299367"
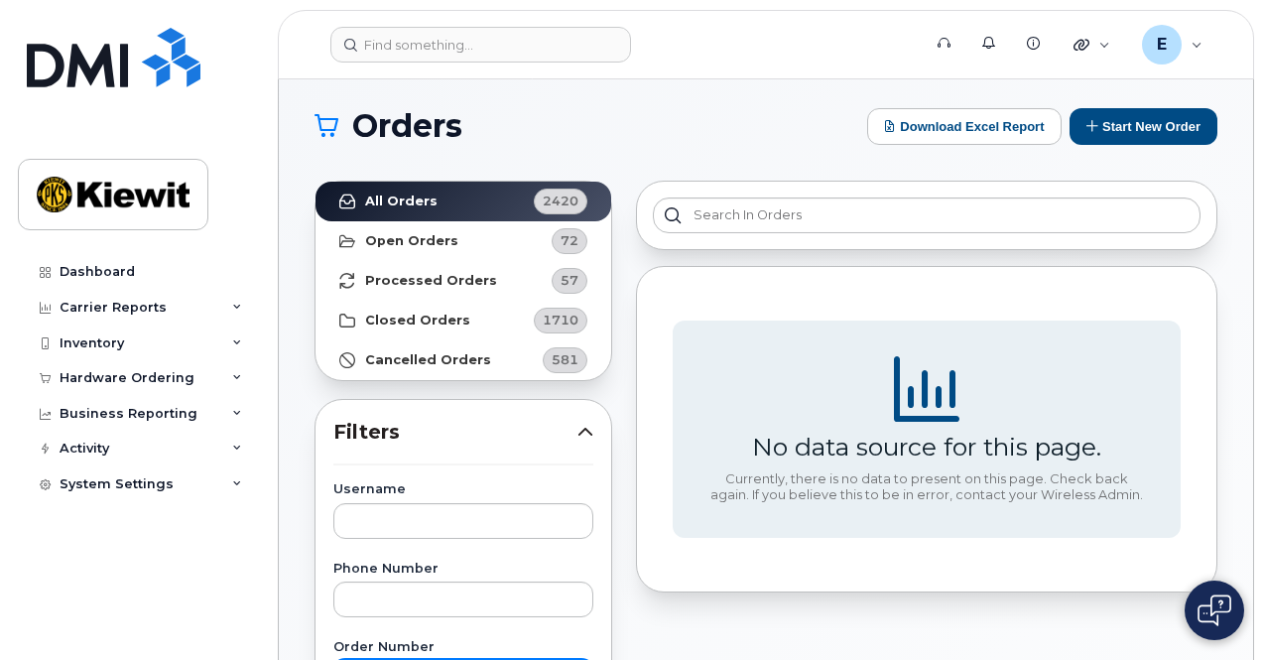
scroll to position [6, 0]
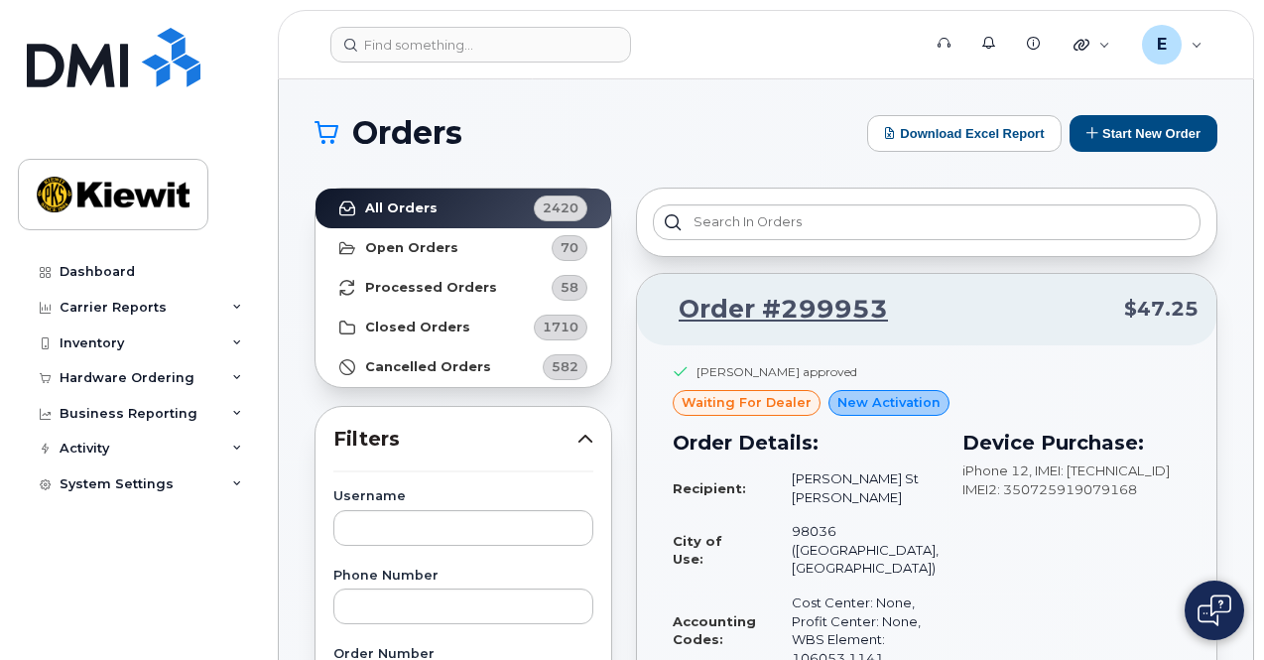
scroll to position [148, 0]
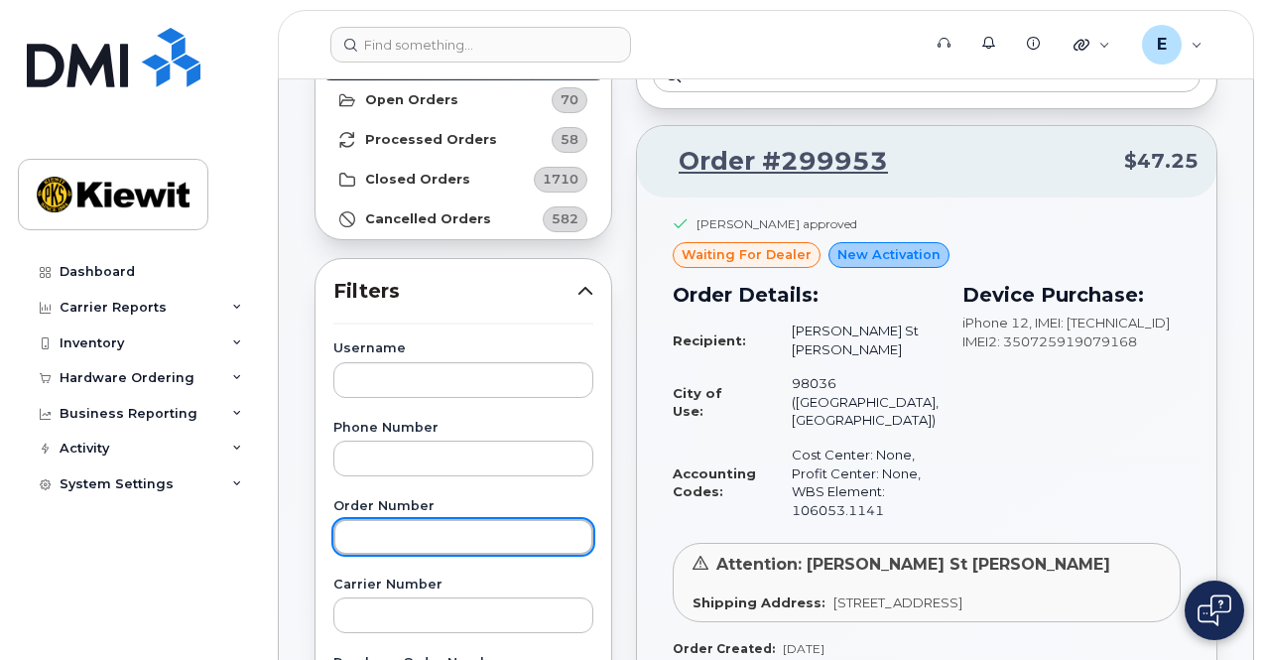
click at [505, 521] on input "text" at bounding box center [463, 537] width 260 height 36
paste input "299367"
type input "299367"
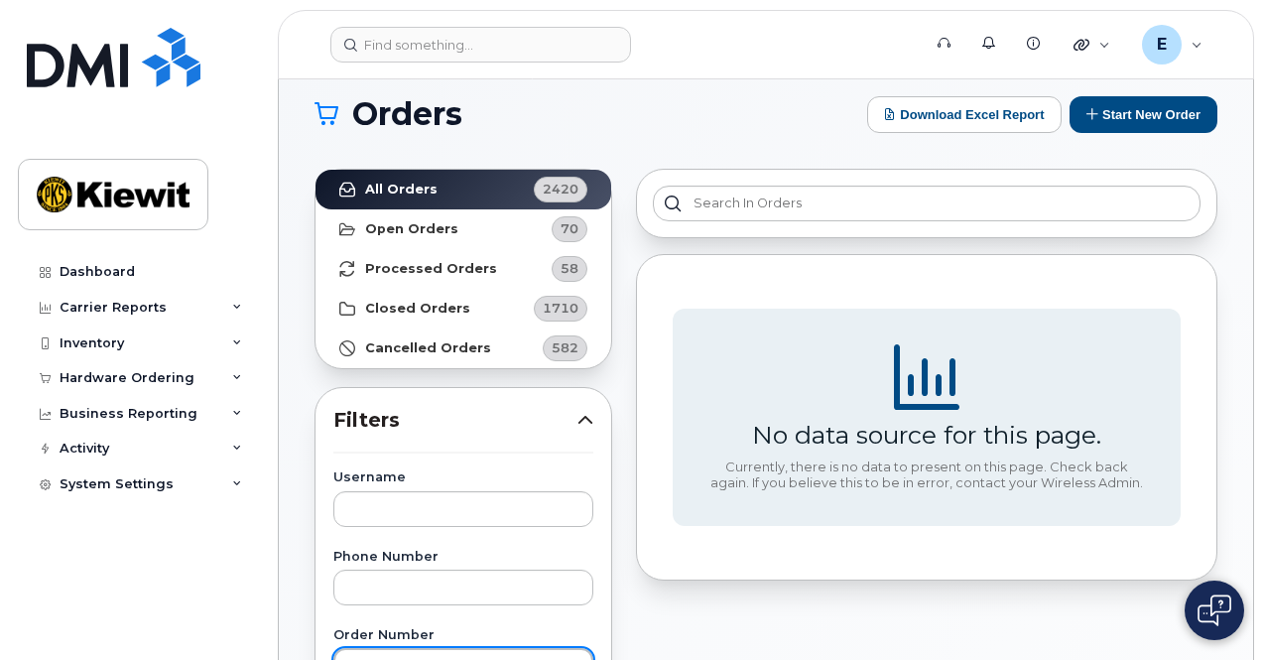
scroll to position [0, 0]
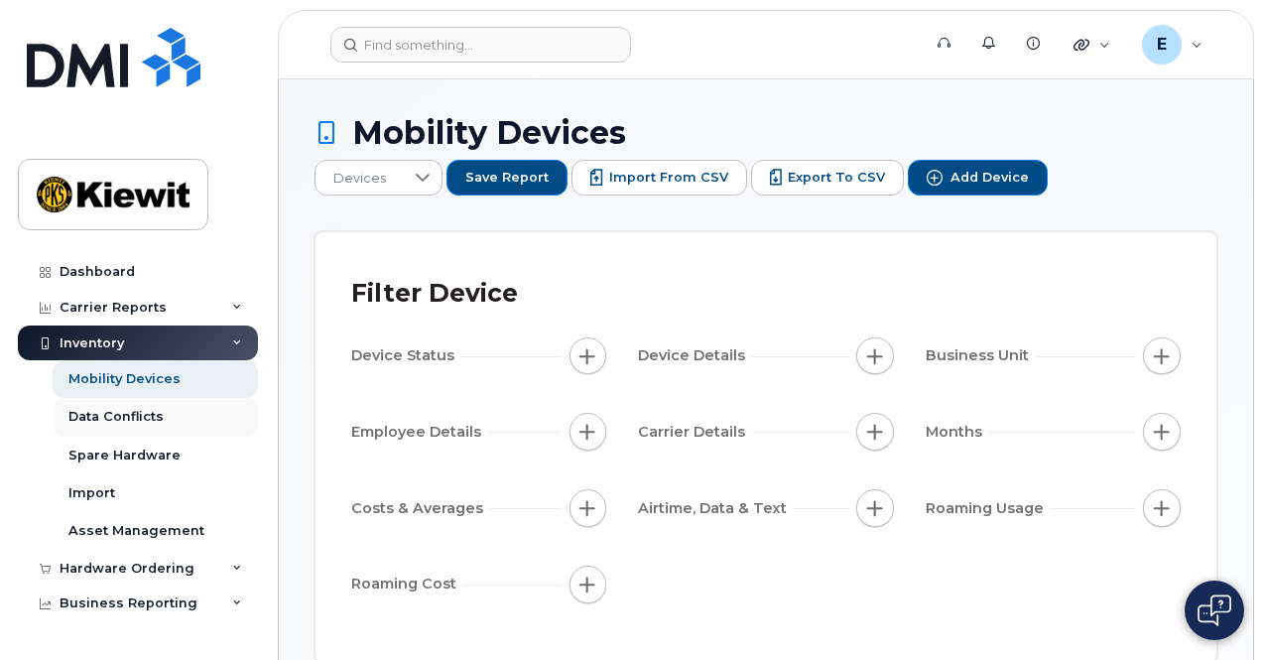
scroll to position [61, 0]
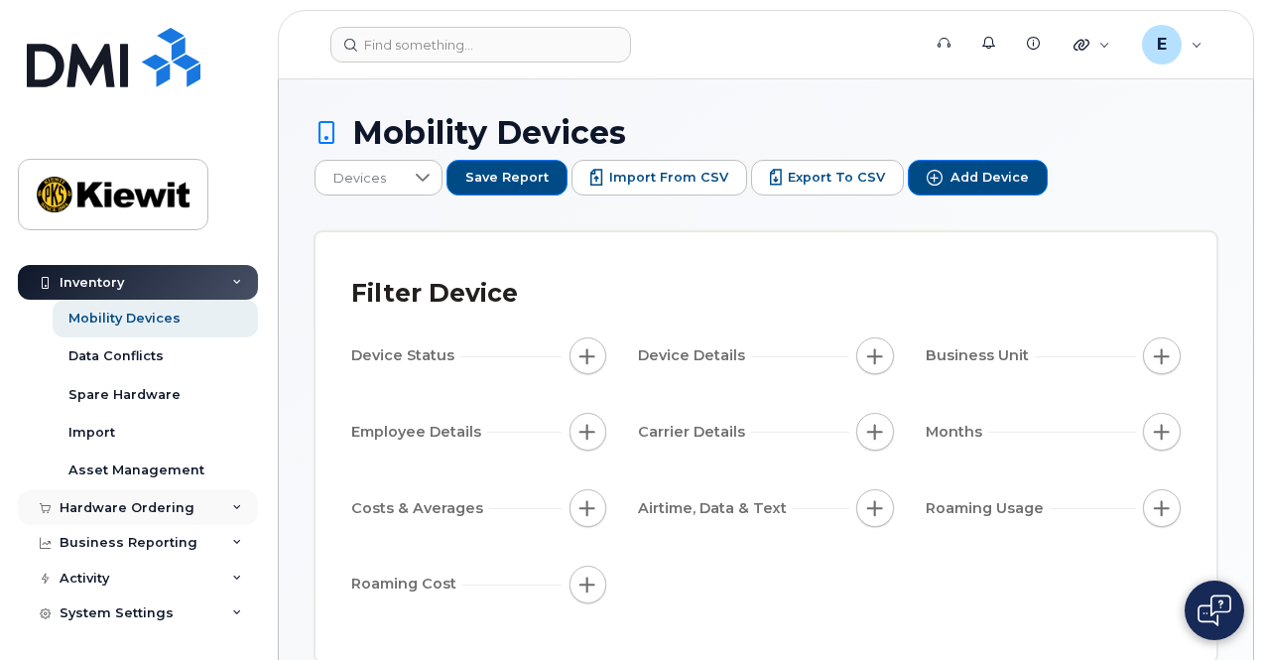
click at [147, 500] on div "Hardware Ordering" at bounding box center [127, 508] width 135 height 16
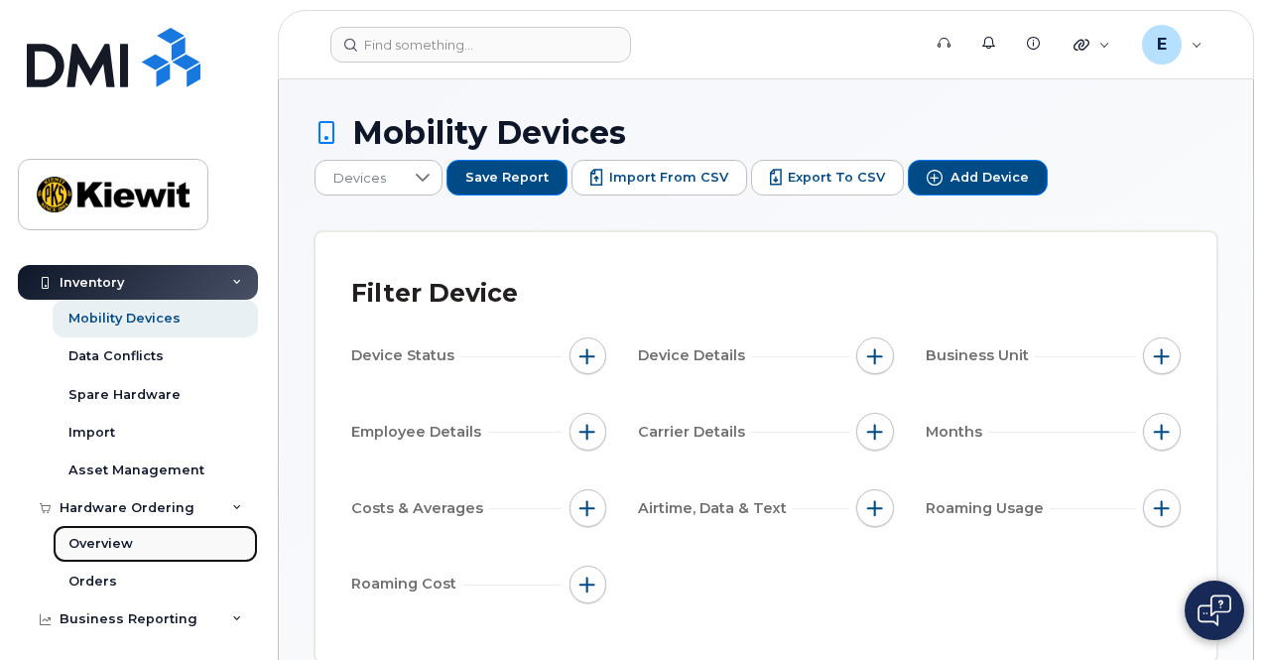
click at [121, 539] on div "Overview" at bounding box center [100, 544] width 64 height 18
click at [125, 576] on link "Orders" at bounding box center [155, 581] width 205 height 38
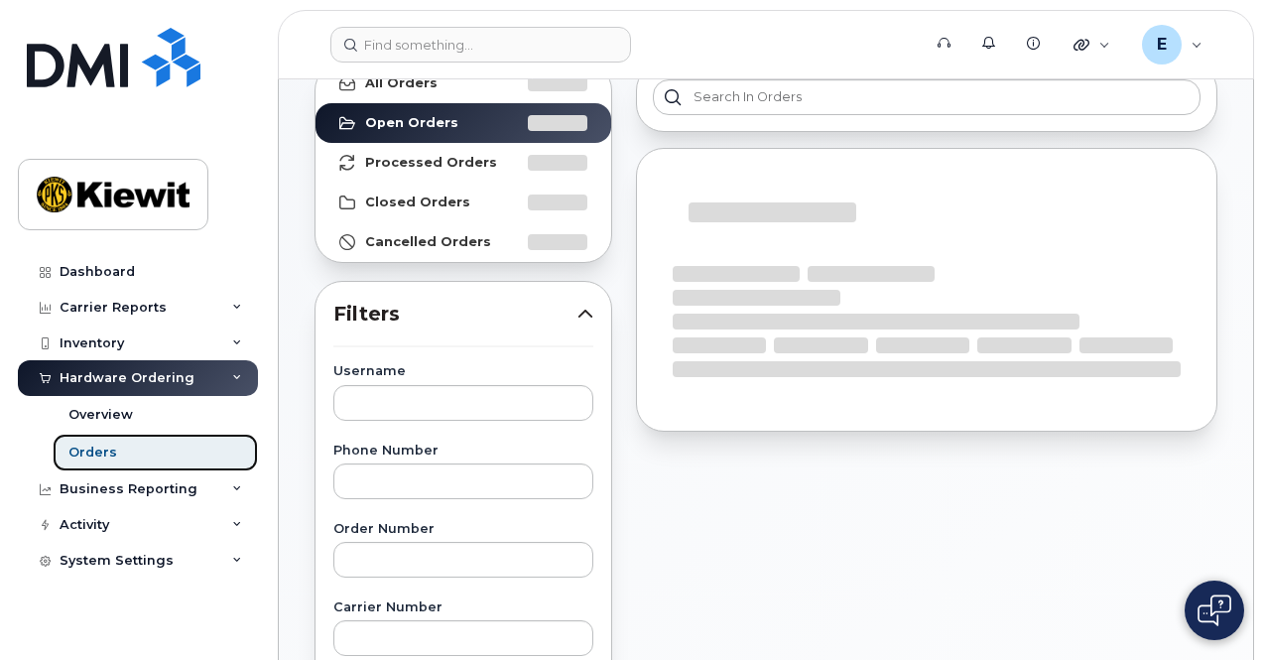
scroll to position [127, 0]
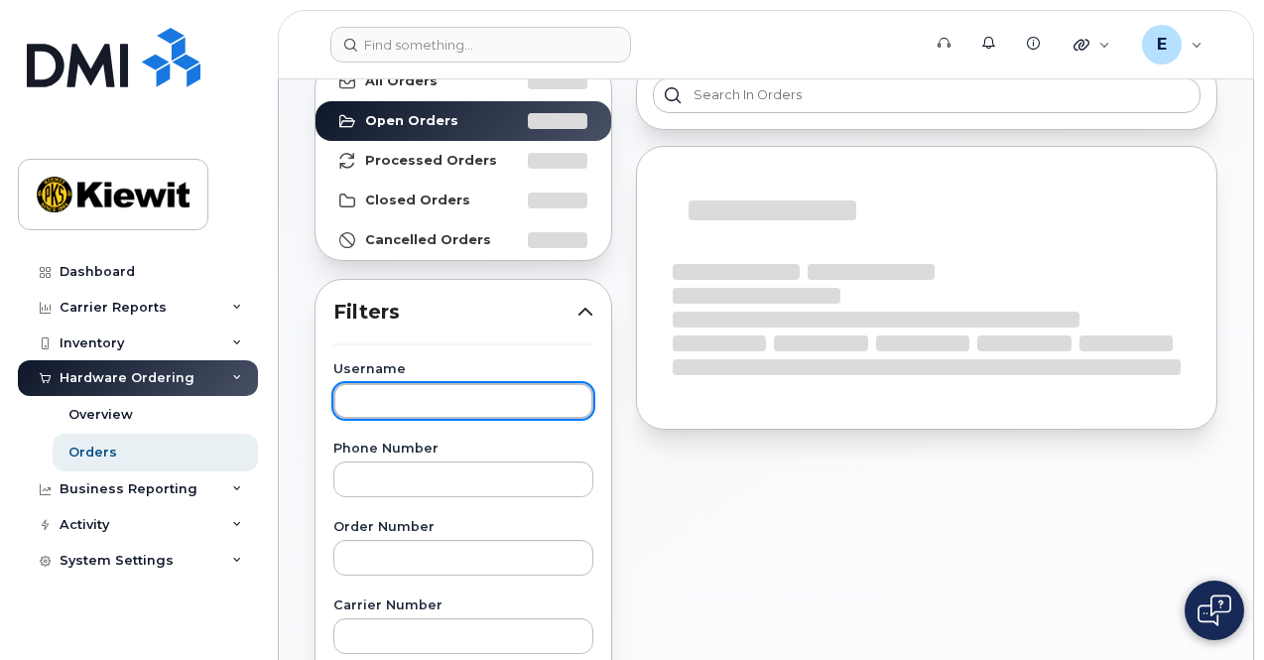
click at [525, 412] on input "text" at bounding box center [463, 401] width 260 height 36
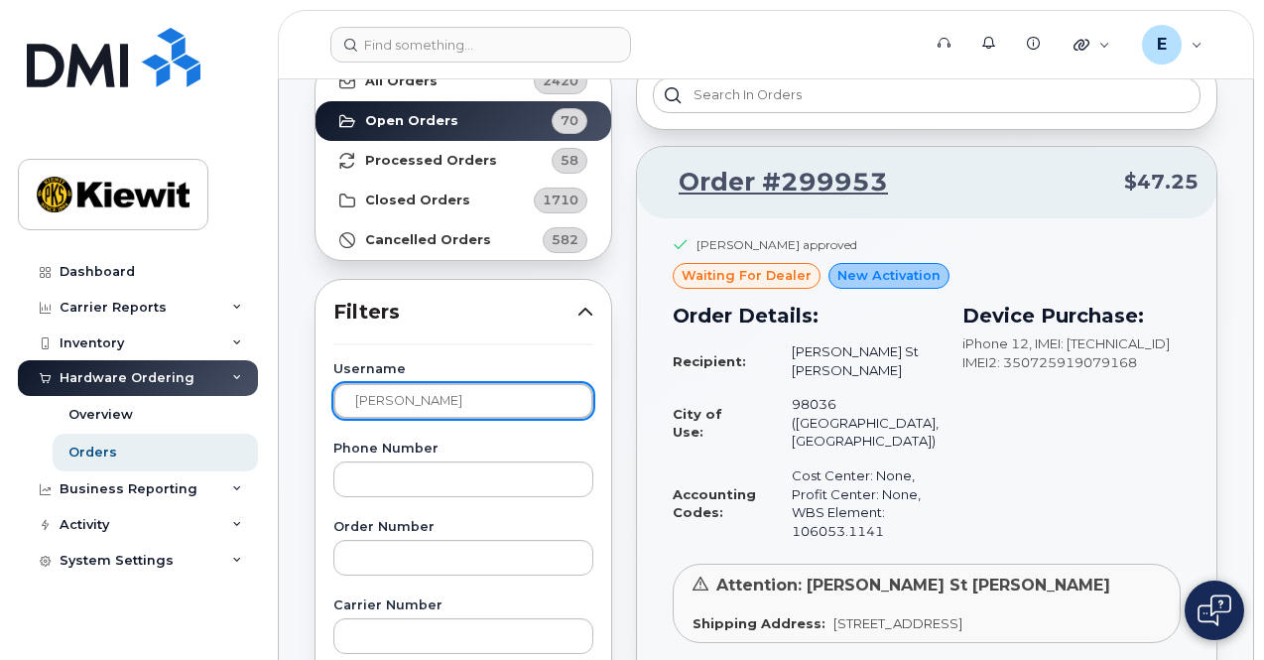
type input "[PERSON_NAME]"
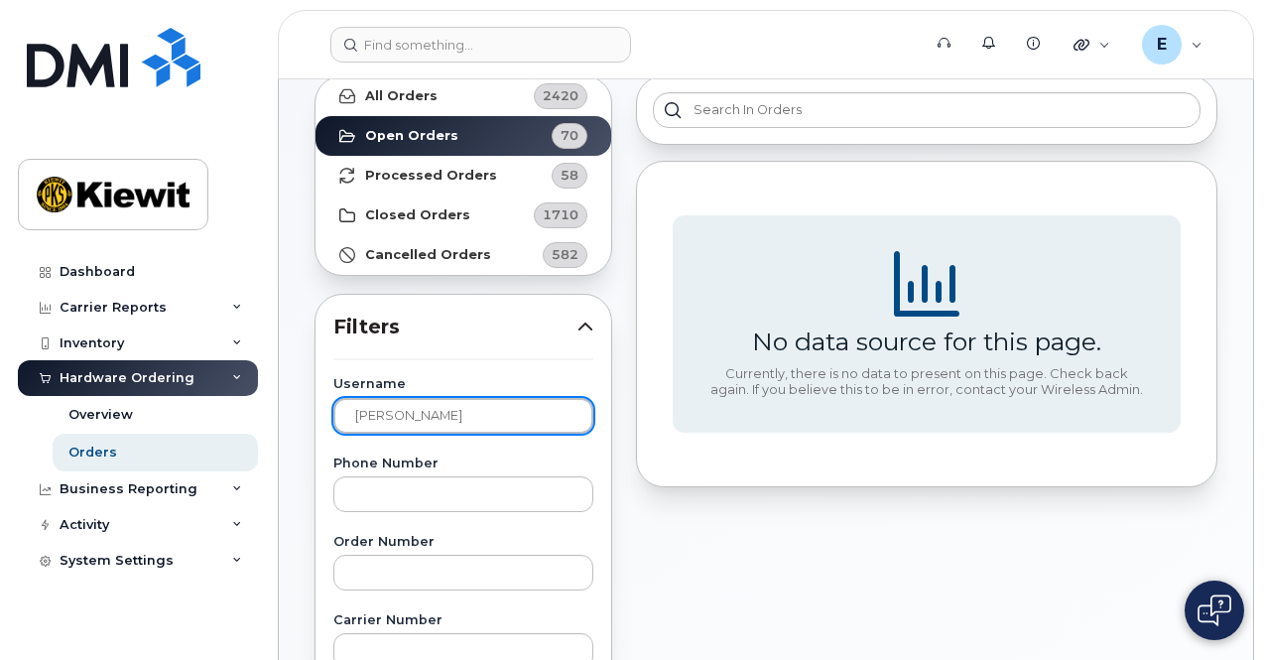
scroll to position [79, 0]
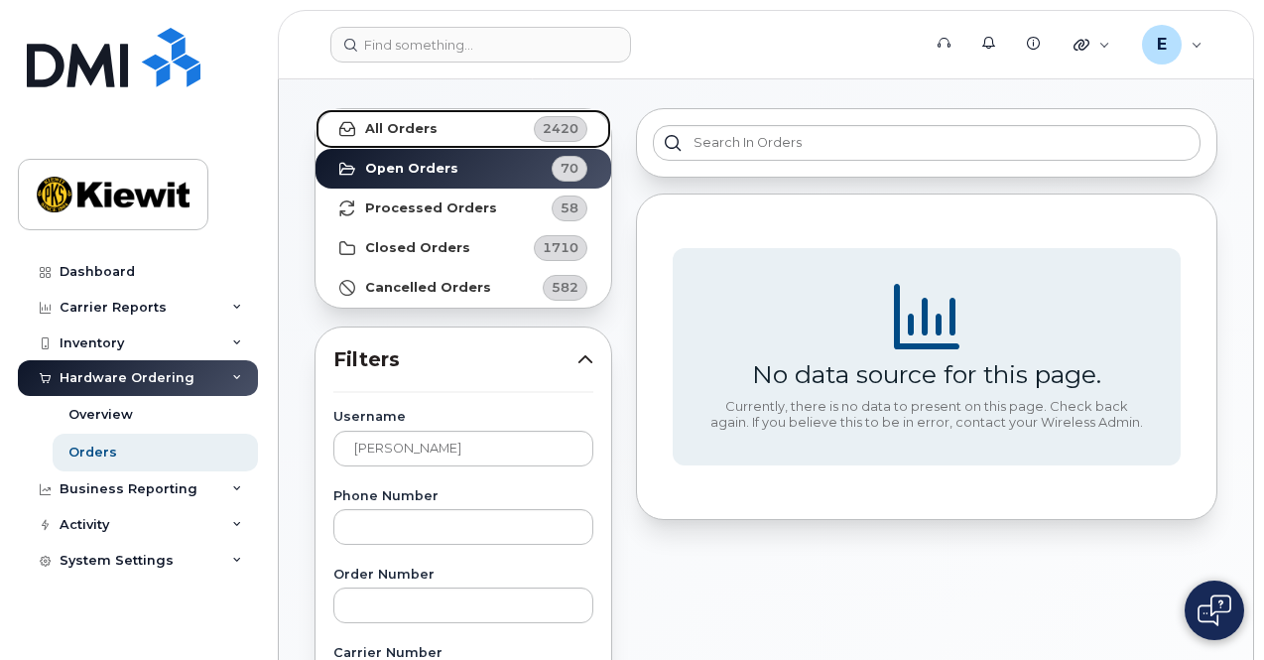
click at [498, 139] on link "All Orders 2420" at bounding box center [463, 129] width 296 height 40
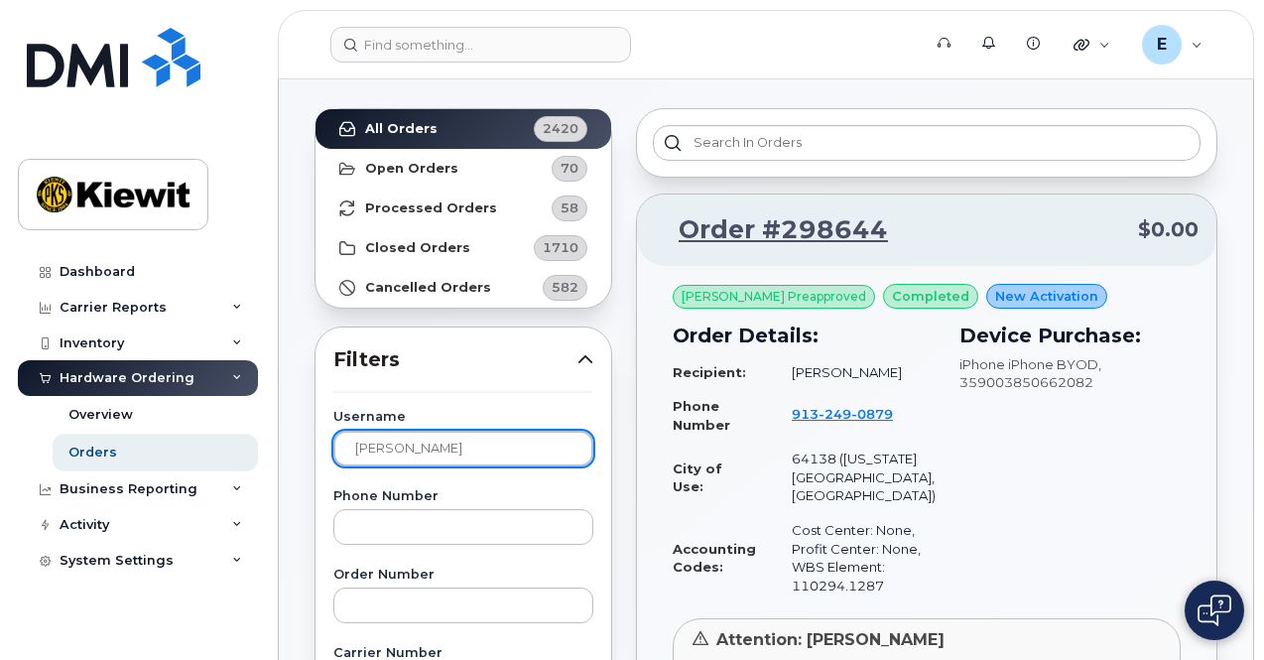
click at [488, 431] on input "[PERSON_NAME]" at bounding box center [463, 449] width 260 height 36
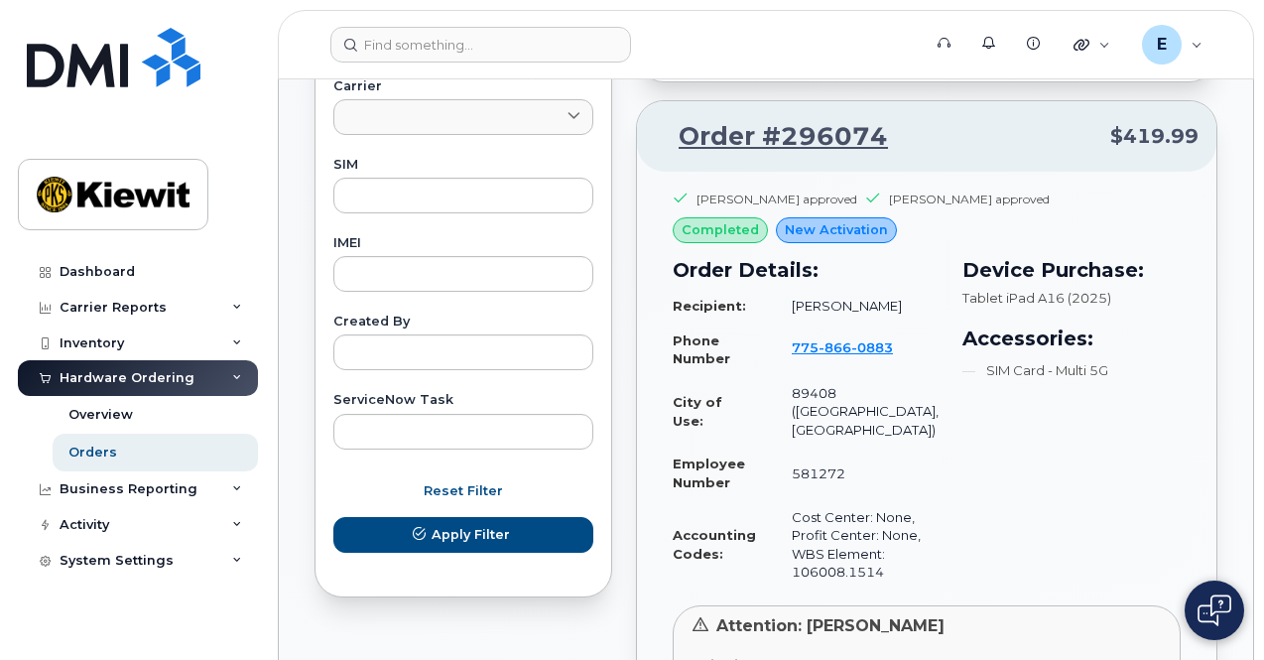
scroll to position [962, 0]
